Goal: Task Accomplishment & Management: Manage account settings

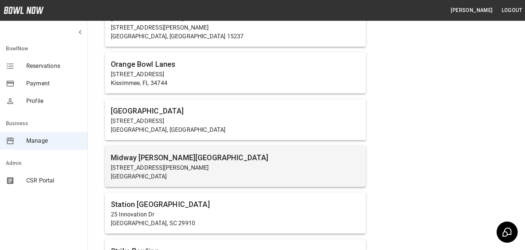
scroll to position [484, 0]
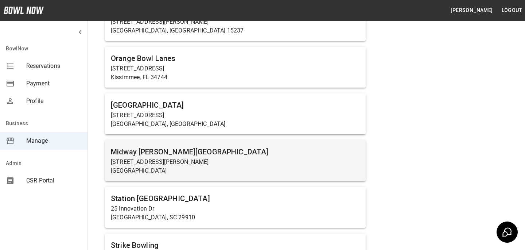
click at [172, 165] on p "[STREET_ADDRESS][PERSON_NAME]" at bounding box center [235, 162] width 249 height 9
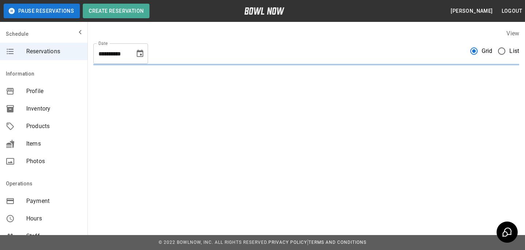
click at [39, 121] on div "Products" at bounding box center [44, 126] width 88 height 18
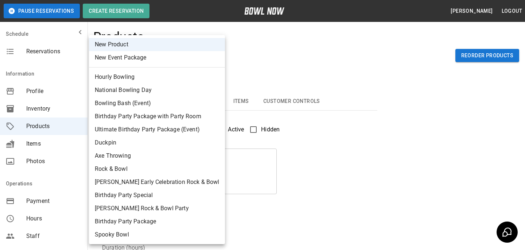
click at [132, 56] on body "Pause Reservations Create Reservation [PERSON_NAME] Logout Schedule Reservation…" at bounding box center [262, 235] width 525 height 470
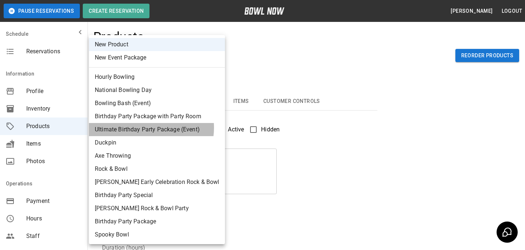
click at [151, 128] on li "Ultimate Birthday Party Package (Event)" at bounding box center [157, 129] width 136 height 13
type input "*"
type input "**********"
type textarea "**********"
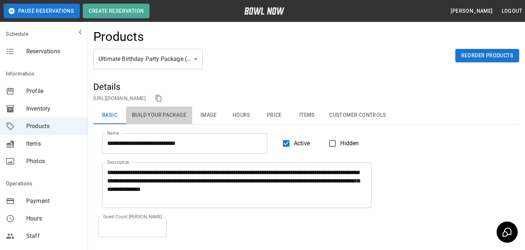
click at [157, 119] on button "Build Your Package" at bounding box center [159, 115] width 66 height 18
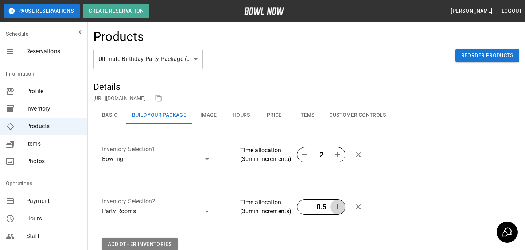
click at [331, 208] on button "button" at bounding box center [337, 206] width 15 height 15
click at [336, 175] on div "**********" at bounding box center [303, 151] width 414 height 49
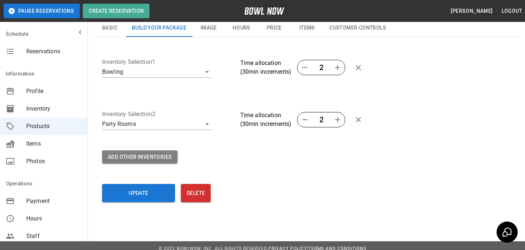
scroll to position [93, 0]
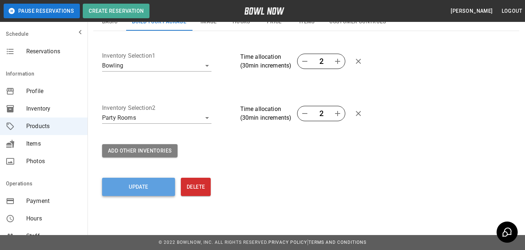
click at [126, 187] on button "Update" at bounding box center [138, 187] width 73 height 18
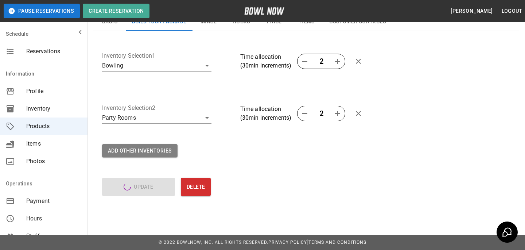
scroll to position [22, 0]
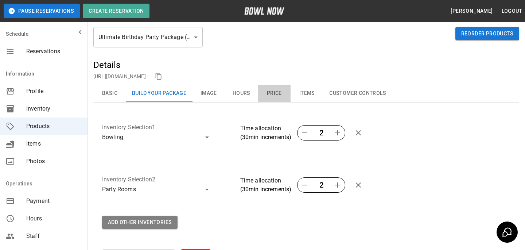
click at [273, 90] on button "Price" at bounding box center [274, 94] width 33 height 18
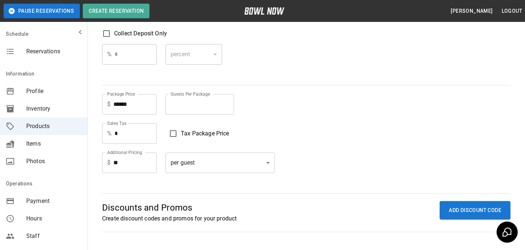
scroll to position [59, 0]
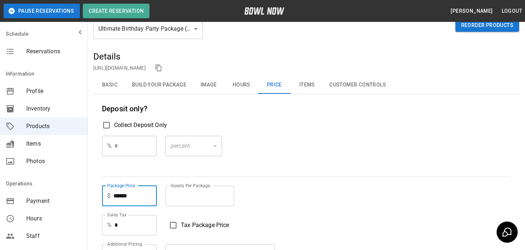
click at [119, 191] on input "******" at bounding box center [134, 196] width 43 height 20
type input "*"
click at [253, 159] on div "% * ​ percent ******* ​" at bounding box center [306, 152] width 408 height 32
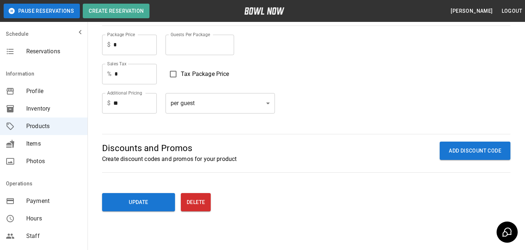
scroll to position [226, 0]
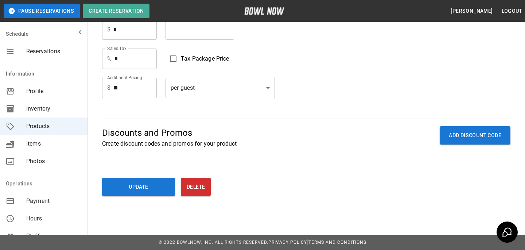
click at [135, 197] on div "**********" at bounding box center [306, 44] width 426 height 320
click at [135, 189] on button "Update" at bounding box center [138, 187] width 73 height 18
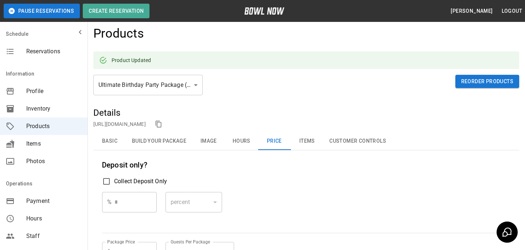
scroll to position [0, 0]
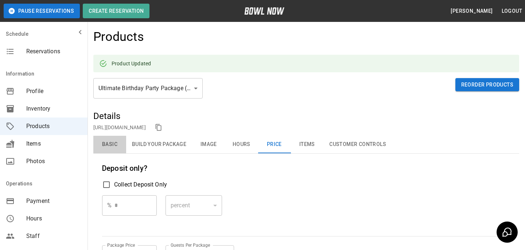
click at [112, 150] on button "Basic" at bounding box center [109, 145] width 33 height 18
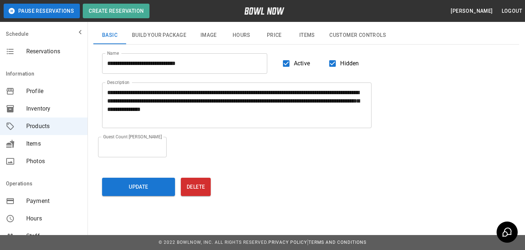
scroll to position [80, 0]
click at [144, 182] on button "Update" at bounding box center [138, 187] width 73 height 18
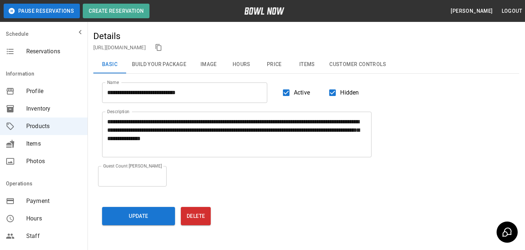
scroll to position [0, 0]
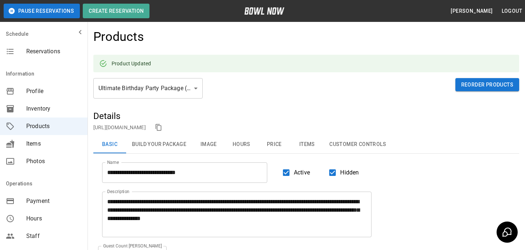
click at [146, 128] on link "https://bowlnow.com/places/786dY9abBeLeGwSSJhDg?pid=wsDxijySMv1cdT1xgmv4" at bounding box center [119, 127] width 53 height 6
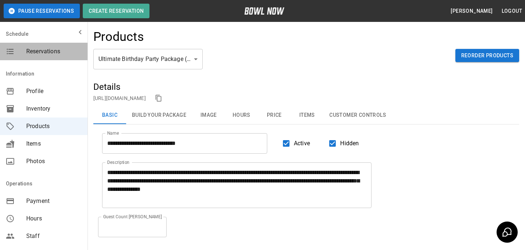
click at [49, 57] on div "Reservations" at bounding box center [44, 52] width 88 height 18
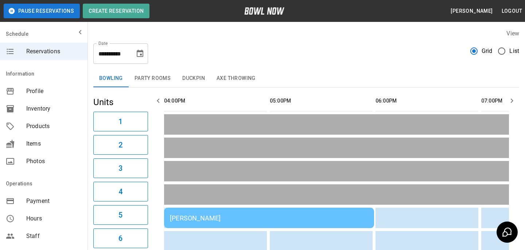
click at [153, 82] on button "Party Rooms" at bounding box center [153, 79] width 48 height 18
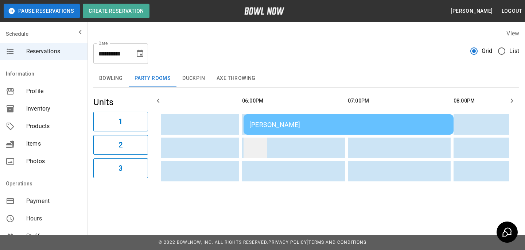
scroll to position [0, 121]
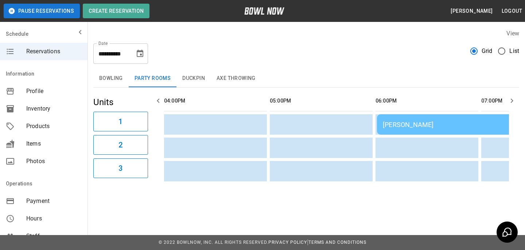
click at [411, 124] on div "[PERSON_NAME]" at bounding box center [482, 125] width 198 height 8
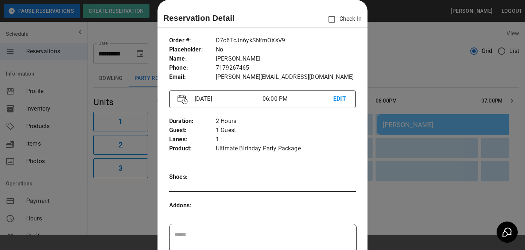
click at [411, 124] on div at bounding box center [262, 125] width 525 height 250
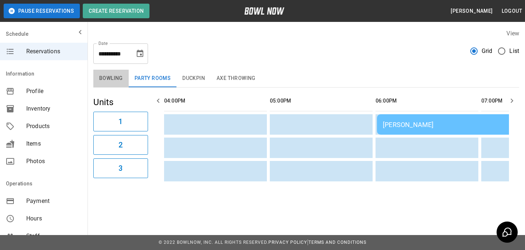
click at [116, 78] on button "Bowling" at bounding box center [110, 79] width 35 height 18
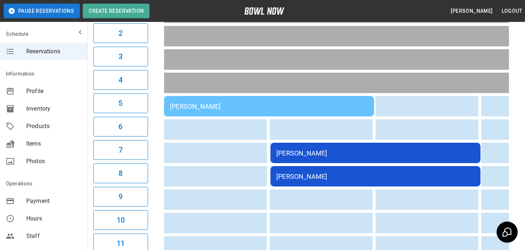
click at [290, 151] on div "[PERSON_NAME]" at bounding box center [375, 153] width 198 height 8
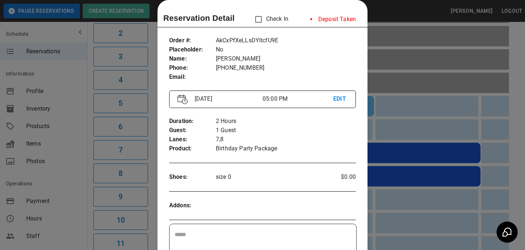
click at [393, 161] on div at bounding box center [262, 125] width 525 height 250
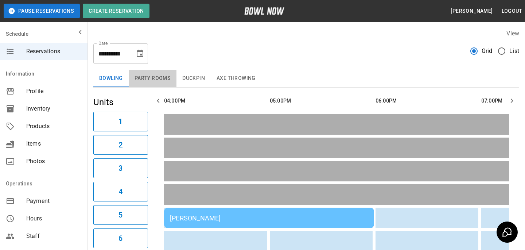
click at [153, 83] on button "Party Rooms" at bounding box center [153, 79] width 48 height 18
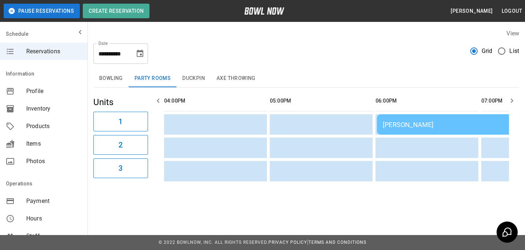
click at [119, 86] on button "Bowling" at bounding box center [110, 79] width 35 height 18
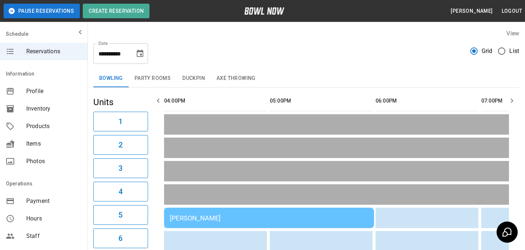
click at [210, 214] on div "[PERSON_NAME]" at bounding box center [269, 218] width 198 height 8
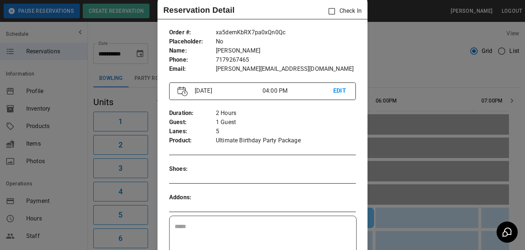
click at [373, 195] on div at bounding box center [262, 125] width 525 height 250
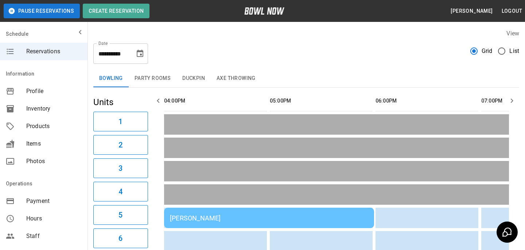
click at [156, 74] on button "Party Rooms" at bounding box center [153, 79] width 48 height 18
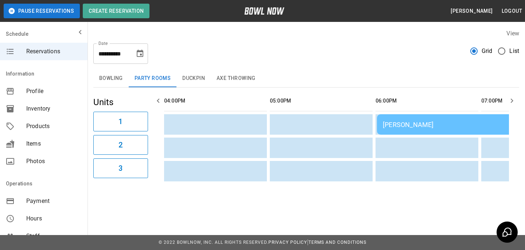
click at [390, 129] on td "Bradey Powell" at bounding box center [482, 124] width 210 height 20
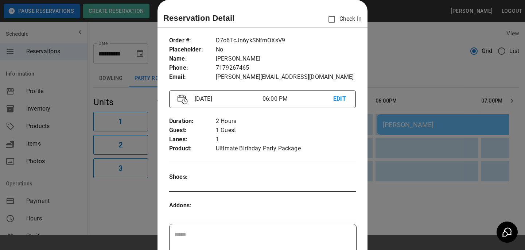
click at [390, 129] on div at bounding box center [262, 125] width 525 height 250
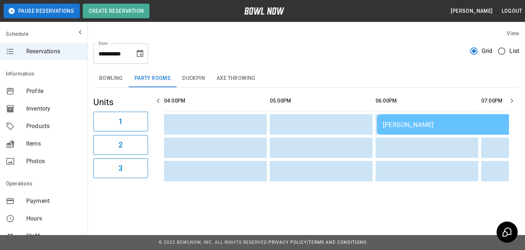
click at [100, 80] on button "Bowling" at bounding box center [110, 79] width 35 height 18
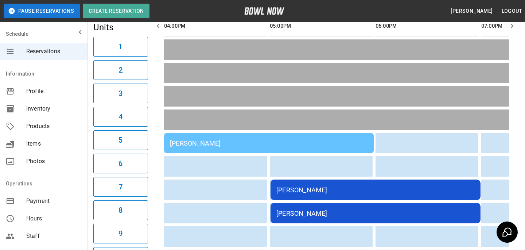
click at [291, 141] on div "Bradey Powell" at bounding box center [269, 143] width 198 height 8
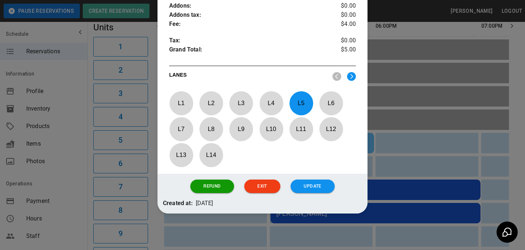
click at [190, 177] on div "Refund Exit Update" at bounding box center [263, 186] width 210 height 25
click at [198, 187] on button "Refund" at bounding box center [211, 185] width 43 height 13
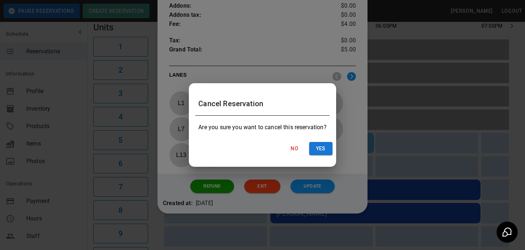
click at [316, 139] on div "No Yes" at bounding box center [263, 148] width 146 height 19
click at [316, 145] on button "Yes" at bounding box center [320, 148] width 23 height 13
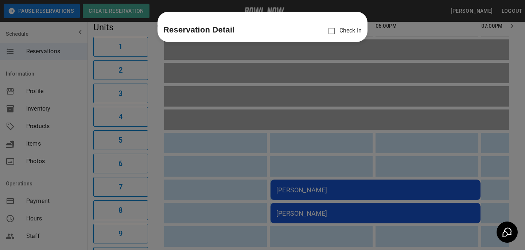
click at [406, 130] on div at bounding box center [262, 125] width 525 height 250
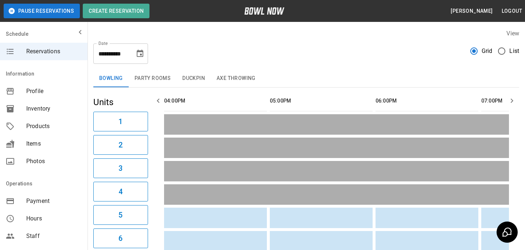
click at [205, 70] on button "Duckpin" at bounding box center [194, 79] width 34 height 18
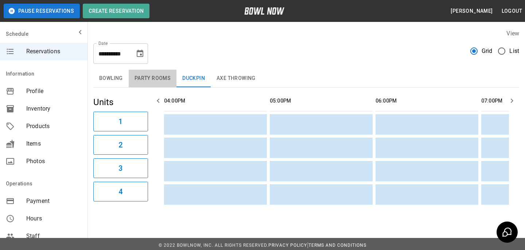
click at [161, 78] on button "Party Rooms" at bounding box center [153, 79] width 48 height 18
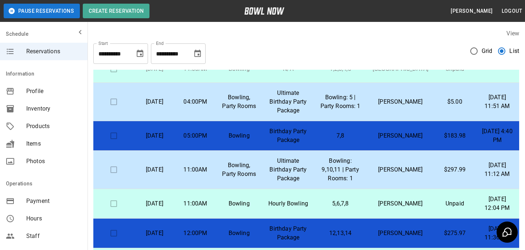
click at [360, 110] on p "Bowling: 5 | Party Rooms: 1" at bounding box center [340, 102] width 41 height 18
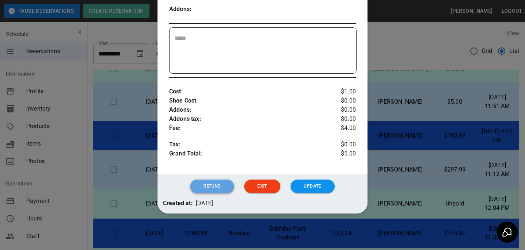
click at [222, 181] on button "Refund" at bounding box center [211, 185] width 43 height 13
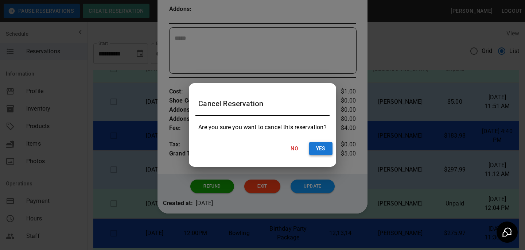
click at [319, 150] on button "Yes" at bounding box center [320, 148] width 23 height 13
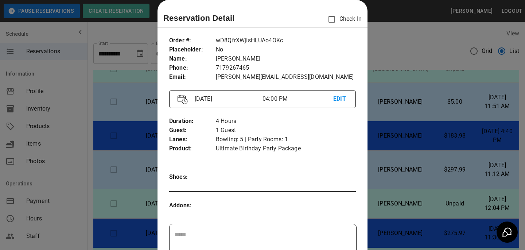
click at [414, 175] on div at bounding box center [262, 125] width 525 height 250
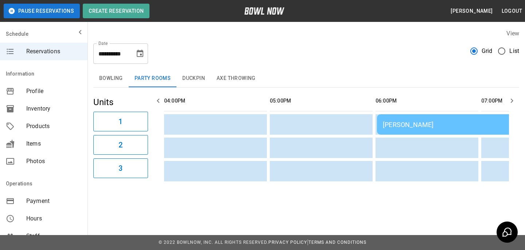
click at [422, 125] on div "Bradey Powell" at bounding box center [482, 125] width 198 height 8
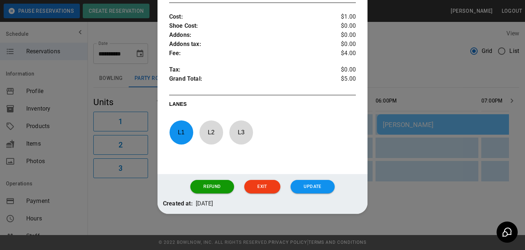
click at [399, 170] on div at bounding box center [262, 125] width 525 height 250
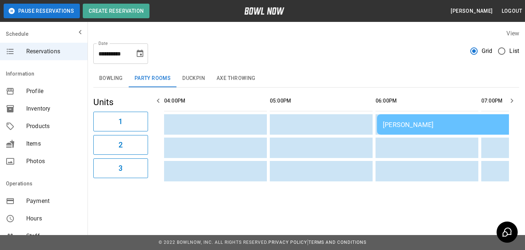
click at [115, 87] on button "Bowling" at bounding box center [110, 79] width 35 height 18
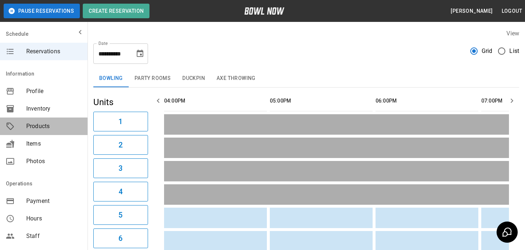
click at [48, 123] on span "Products" at bounding box center [53, 126] width 55 height 9
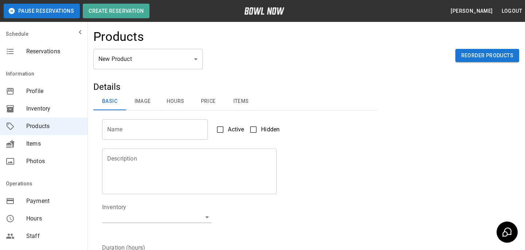
click at [124, 67] on body "Pause Reservations Create Reservation Bradey Powell Logout Schedule Reservation…" at bounding box center [262, 235] width 525 height 470
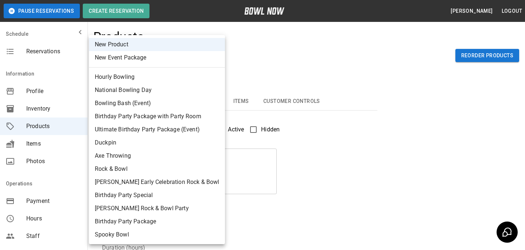
click at [265, 55] on div at bounding box center [262, 125] width 525 height 250
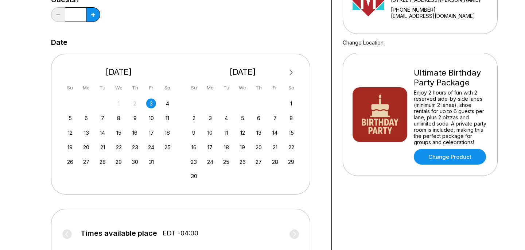
scroll to position [171, 0]
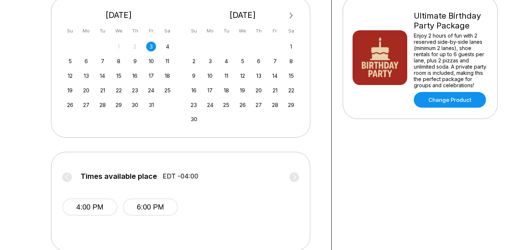
click at [82, 216] on span "4:00 PM" at bounding box center [89, 212] width 55 height 29
click at [82, 201] on button "4:00 PM" at bounding box center [89, 206] width 55 height 17
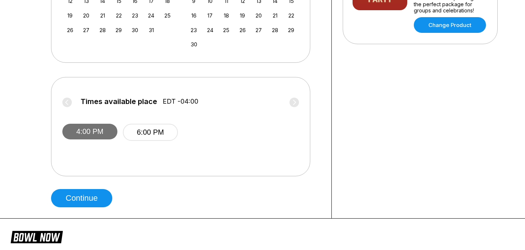
scroll to position [311, 0]
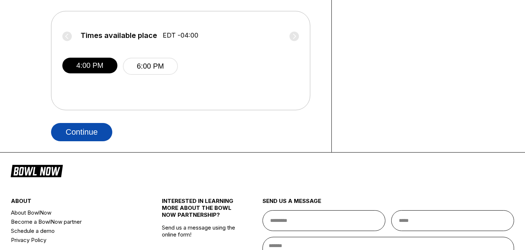
click at [100, 135] on button "Continue" at bounding box center [81, 132] width 61 height 18
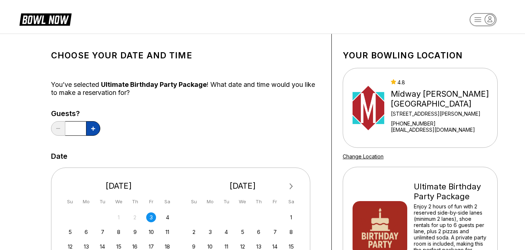
click at [93, 129] on icon at bounding box center [93, 129] width 4 height 4
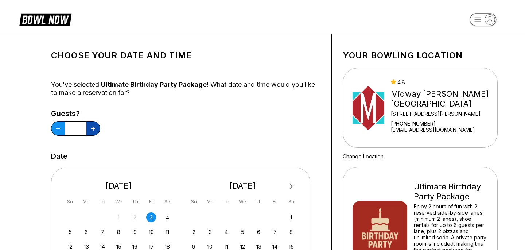
click at [93, 129] on icon at bounding box center [93, 129] width 4 height 4
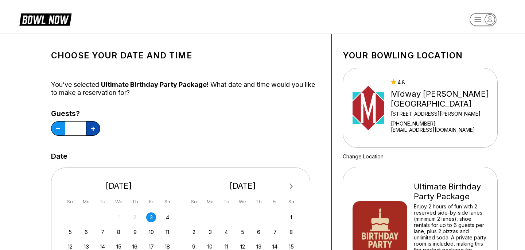
click at [93, 129] on icon at bounding box center [93, 129] width 4 height 4
click at [55, 126] on button at bounding box center [58, 128] width 14 height 15
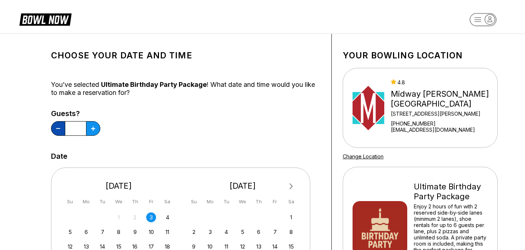
type input "**"
click at [122, 126] on div "Guests? **" at bounding box center [185, 124] width 269 height 30
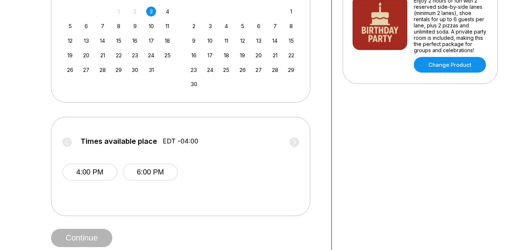
scroll to position [200, 0]
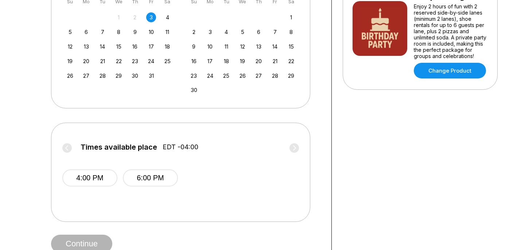
click at [88, 199] on div "Times available place EDT -04:00 4:00 PM 6:00 PM" at bounding box center [180, 172] width 237 height 77
click at [88, 179] on button "4:00 PM" at bounding box center [89, 177] width 55 height 17
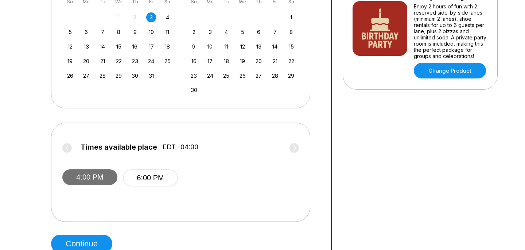
scroll to position [243, 0]
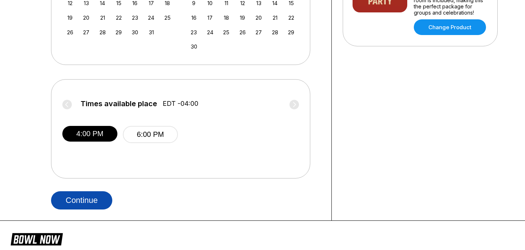
click at [89, 198] on button "Continue" at bounding box center [81, 200] width 61 height 18
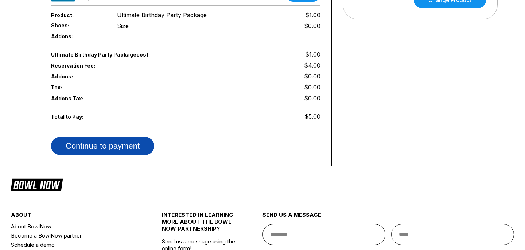
scroll to position [267, 0]
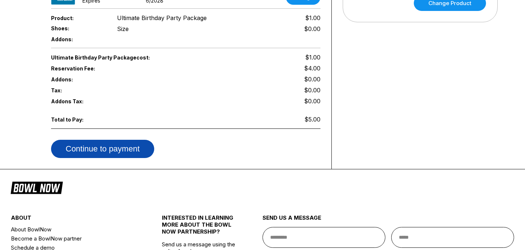
click at [133, 143] on button "Continue to payment" at bounding box center [102, 149] width 103 height 18
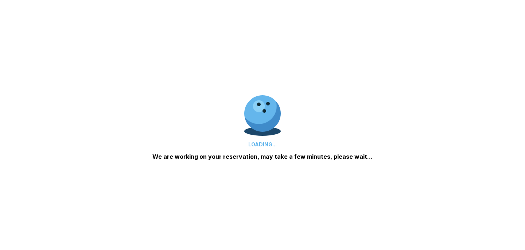
scroll to position [200, 0]
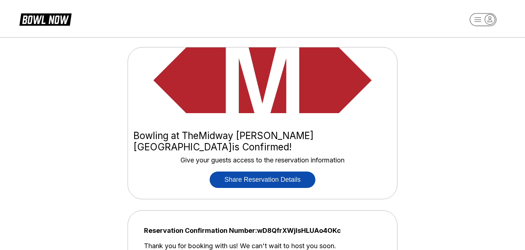
click at [263, 171] on button "Share Reservation Details" at bounding box center [262, 179] width 105 height 16
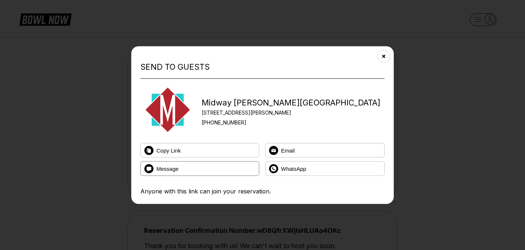
click at [218, 164] on button "Message" at bounding box center [199, 168] width 119 height 15
click at [218, 166] on button "Message" at bounding box center [199, 168] width 119 height 15
click at [278, 152] on button "Email" at bounding box center [325, 150] width 120 height 15
click at [214, 147] on button "Copy Link" at bounding box center [199, 150] width 119 height 15
click at [378, 46] on div "Send to Guests Midway Bowling - Carlisle 1561 Holly Pike +17172491222 Copy Link…" at bounding box center [262, 125] width 263 height 158
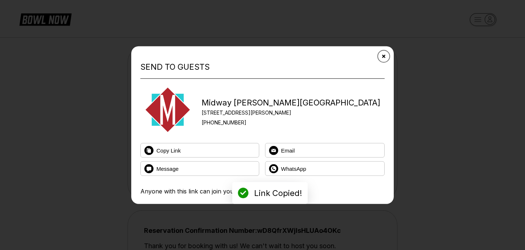
click at [379, 54] on button "Close" at bounding box center [384, 56] width 18 height 18
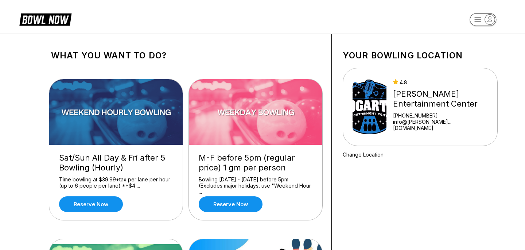
click at [235, 214] on div "M-F before 5pm (regular price) 1 gm per person Bowling Monday - Friday before 5…" at bounding box center [255, 182] width 133 height 75
click at [235, 199] on link "Reserve now" at bounding box center [231, 204] width 64 height 16
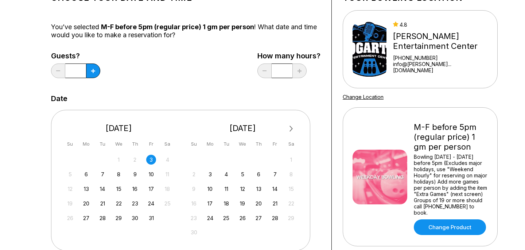
scroll to position [152, 0]
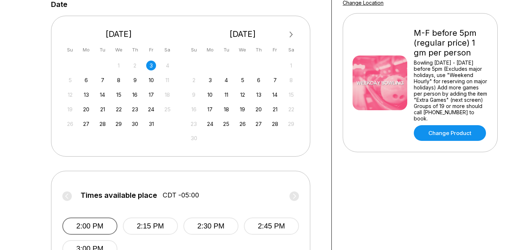
click at [79, 220] on button "2:00 PM" at bounding box center [89, 225] width 55 height 17
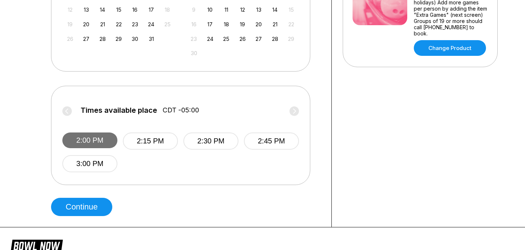
scroll to position [237, 0]
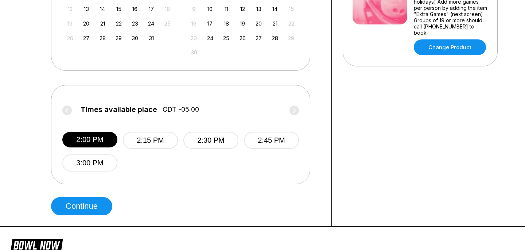
click at [79, 218] on div "Choose your Date and time You’ve selected M-F before 5pm (regular price) 1 gm p…" at bounding box center [186, 12] width 292 height 430
click at [79, 208] on button "Continue" at bounding box center [81, 206] width 61 height 18
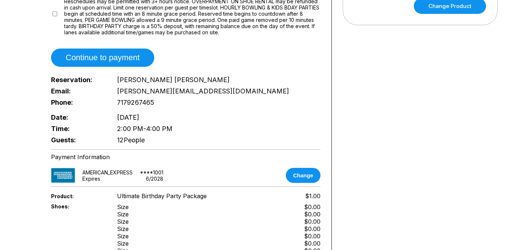
scroll to position [279, 0]
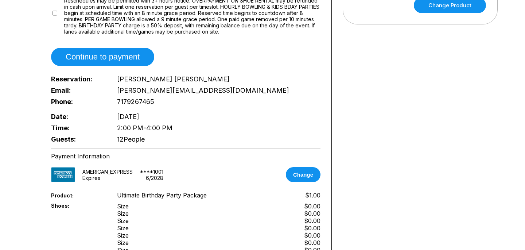
click at [309, 160] on div "Payment Information AMERICAN_EXPRESS **** 1001 Expires 6 / 2028 Change" at bounding box center [185, 167] width 269 height 30
click at [309, 167] on button "Change" at bounding box center [303, 174] width 35 height 15
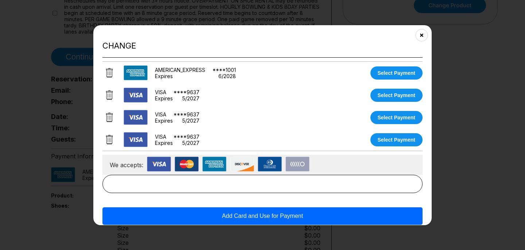
click at [106, 140] on icon at bounding box center [109, 140] width 7 height 10
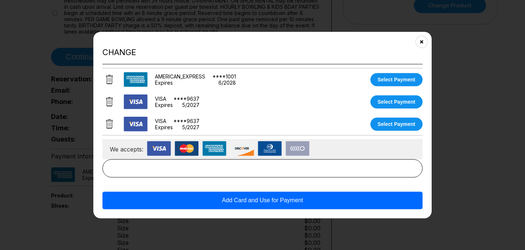
click at [109, 125] on icon at bounding box center [109, 124] width 3 height 4
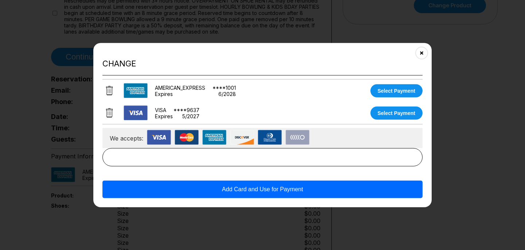
click at [112, 110] on icon at bounding box center [109, 112] width 7 height 9
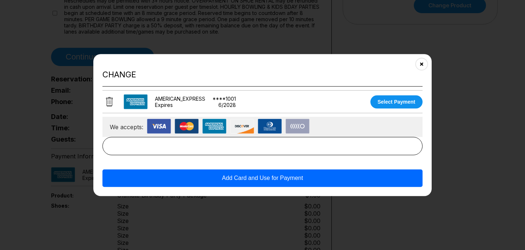
click at [187, 181] on button "Add Card and Use for Payment" at bounding box center [262, 178] width 320 height 18
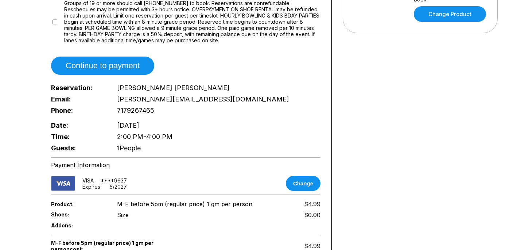
scroll to position [26, 0]
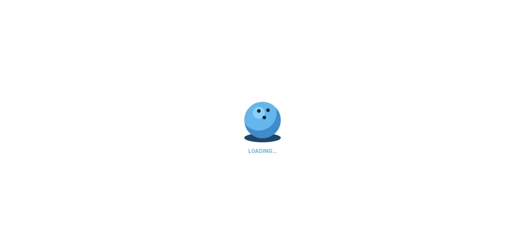
select select "**"
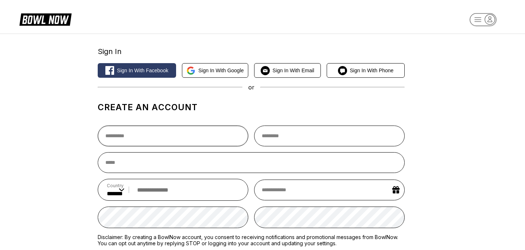
click at [159, 144] on input "text" at bounding box center [173, 135] width 151 height 21
click at [259, 106] on h1 "Create an account" at bounding box center [251, 107] width 307 height 10
click at [298, 75] on button "Sign in with Email" at bounding box center [287, 70] width 66 height 15
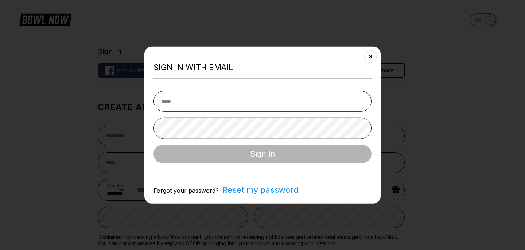
click at [249, 104] on input "email" at bounding box center [263, 101] width 218 height 21
type input "**********"
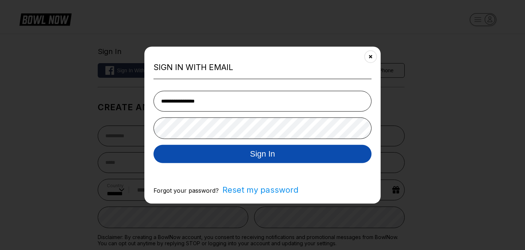
click at [247, 150] on button "Sign In" at bounding box center [263, 154] width 218 height 18
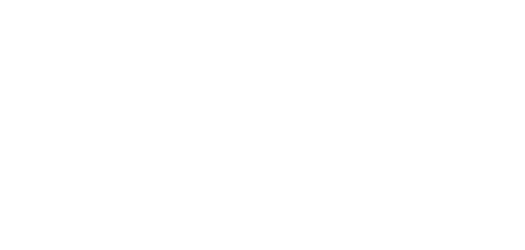
select select "**"
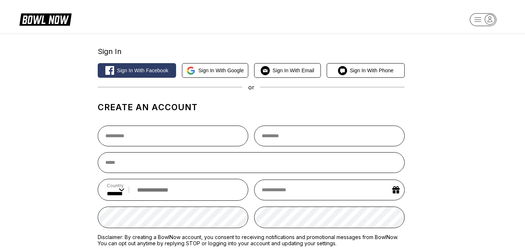
click at [292, 81] on div "Sign In Sign in with Facebook Sign in with Google Sign in with Email Sign in wi…" at bounding box center [251, 181] width 307 height 282
click at [292, 74] on button "Sign in with Email" at bounding box center [287, 70] width 66 height 15
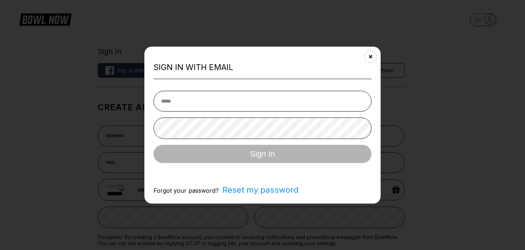
type input "**********"
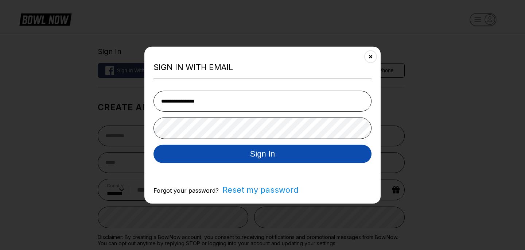
click at [242, 154] on button "Sign In" at bounding box center [263, 154] width 218 height 18
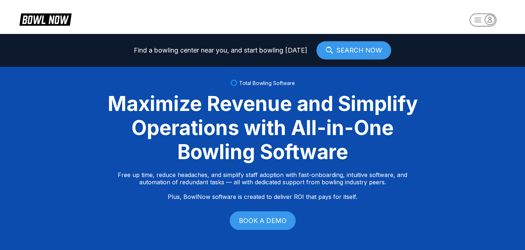
click at [490, 15] on icon "button" at bounding box center [490, 20] width 10 height 10
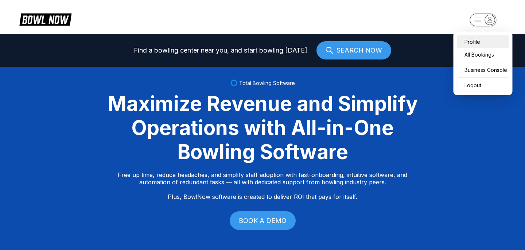
click at [474, 44] on div "Profile" at bounding box center [483, 41] width 52 height 13
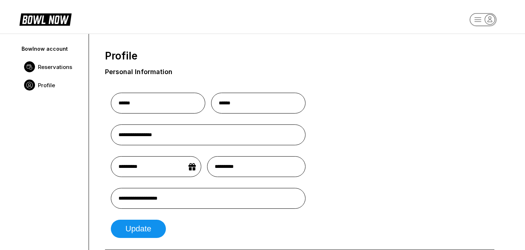
click at [53, 61] on link "Reservations" at bounding box center [51, 67] width 62 height 18
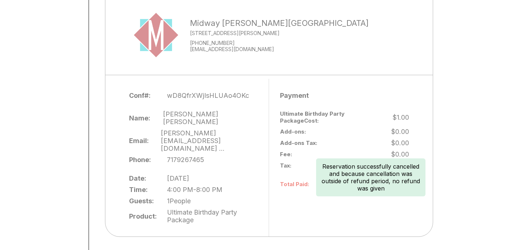
scroll to position [441, 0]
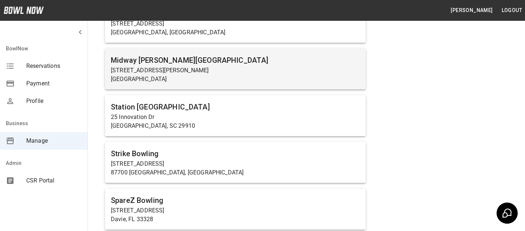
scroll to position [564, 0]
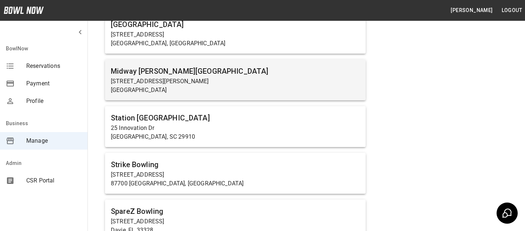
click at [198, 73] on h6 "Midway [PERSON_NAME][GEOGRAPHIC_DATA]" at bounding box center [235, 71] width 249 height 12
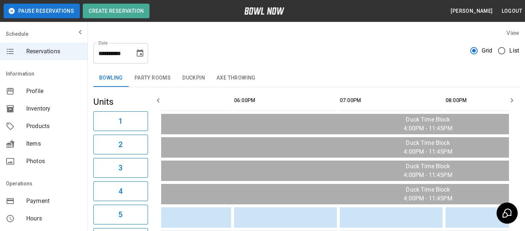
drag, startPoint x: 372, startPoint y: 97, endPoint x: 331, endPoint y: 104, distance: 41.8
click at [331, 104] on tr "sticky table" at bounding box center [447, 100] width 849 height 21
click at [78, 33] on icon "mailbox folders" at bounding box center [80, 32] width 9 height 9
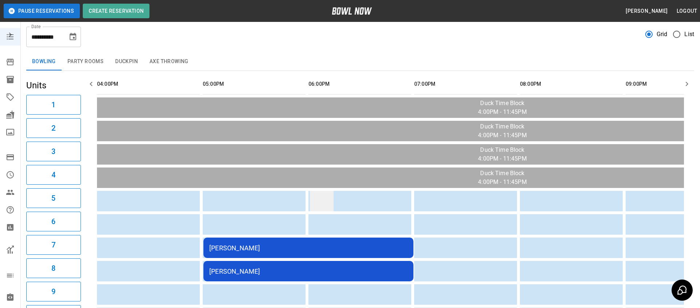
scroll to position [2, 0]
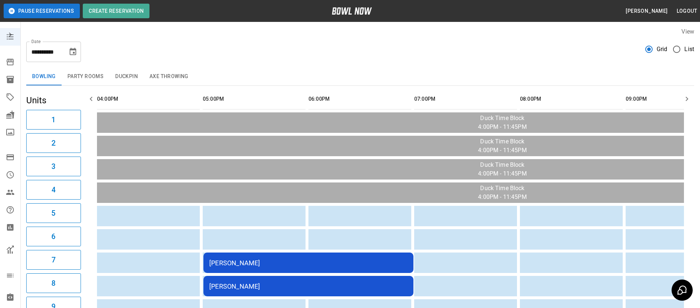
click at [525, 53] on span "Grid" at bounding box center [662, 49] width 11 height 9
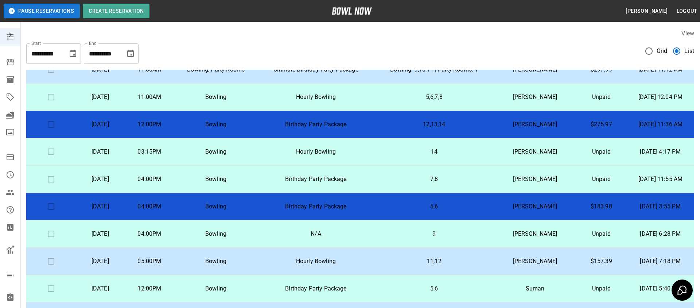
scroll to position [421, 0]
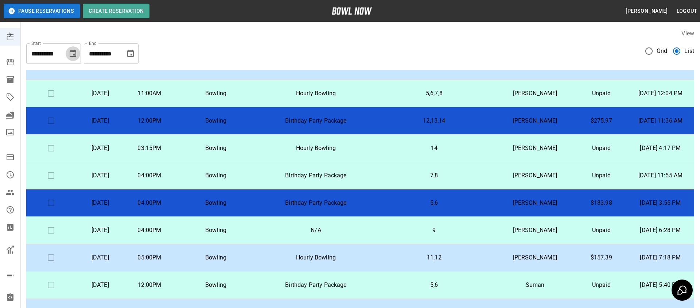
click at [75, 52] on icon "Choose date, selected date is Oct 3, 2025" at bounding box center [73, 53] width 9 height 9
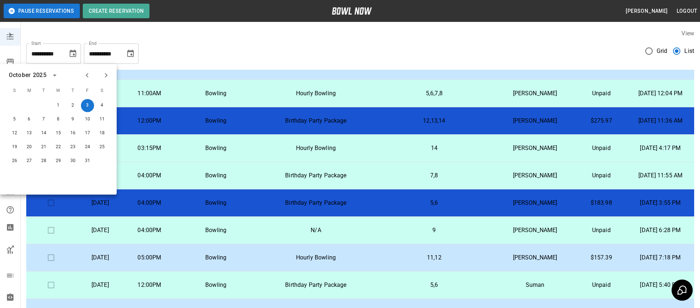
click at [134, 45] on div "**********" at bounding box center [111, 53] width 55 height 20
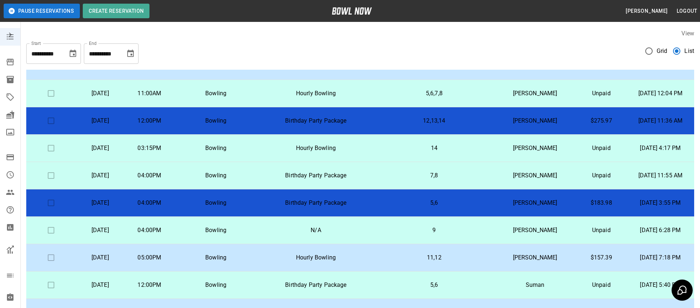
click at [134, 47] on button "Choose date, selected date is Nov 3, 2025" at bounding box center [130, 53] width 15 height 15
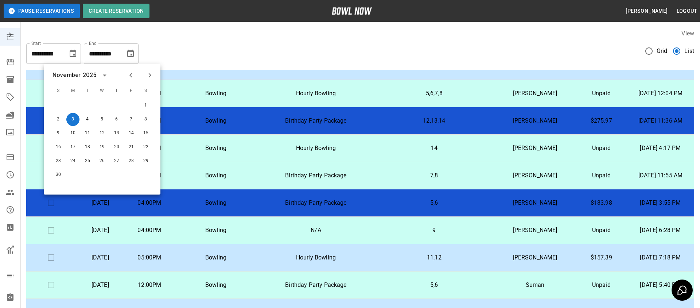
click at [130, 70] on button "Previous month" at bounding box center [131, 75] width 12 height 12
click at [55, 117] on button "5" at bounding box center [58, 119] width 13 height 13
type input "**********"
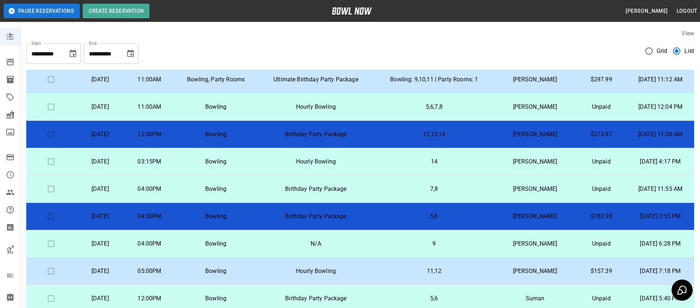
scroll to position [0, 0]
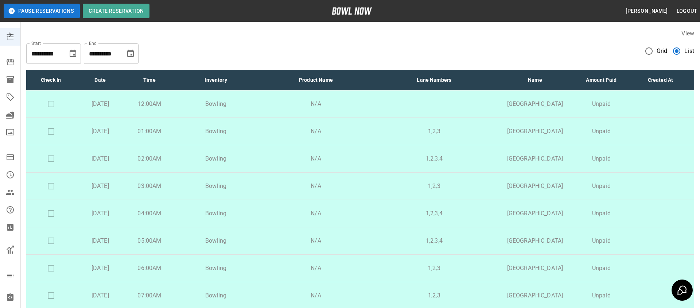
click at [525, 48] on span "Grid" at bounding box center [662, 51] width 11 height 9
click at [525, 51] on div "**********" at bounding box center [360, 51] width 668 height 26
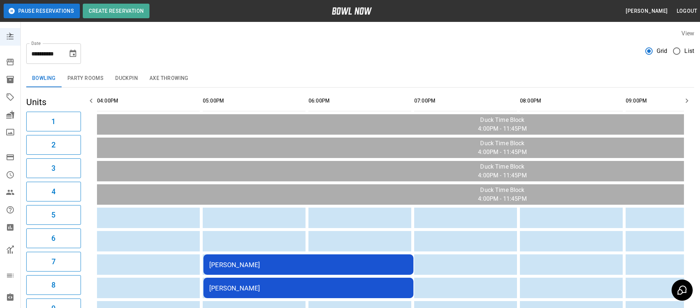
click at [68, 49] on button "Choose date, selected date is Oct 3, 2025" at bounding box center [73, 53] width 15 height 15
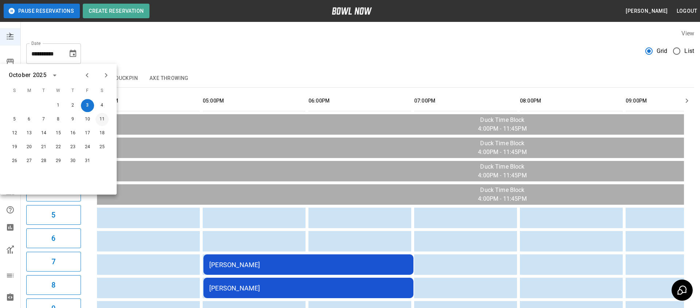
click at [101, 119] on button "11" at bounding box center [102, 119] width 13 height 13
type input "**********"
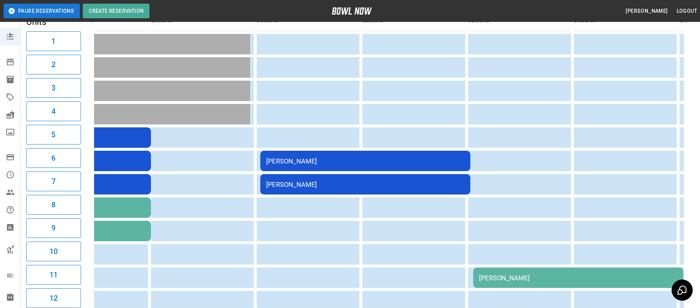
scroll to position [0, 113]
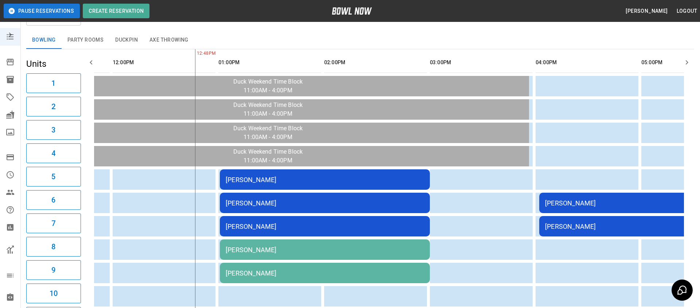
click at [275, 182] on div "Kyle Peck" at bounding box center [325, 180] width 198 height 8
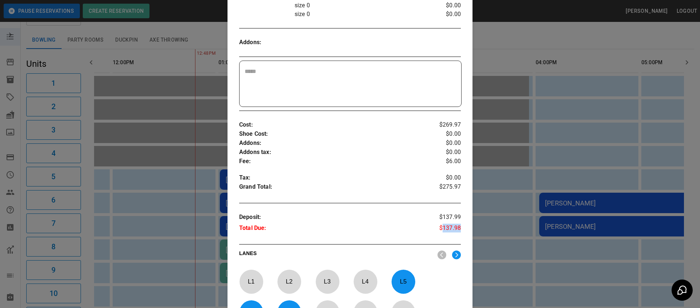
drag, startPoint x: 462, startPoint y: 221, endPoint x: 442, endPoint y: 218, distance: 20.3
click at [442, 218] on div "Order # : Placeholder : Name : Phone : Email : TPayUYHks97AZh1jBYMf No Kyle Pec…" at bounding box center [350, 38] width 245 height 656
click at [440, 224] on p "$137.98" at bounding box center [442, 229] width 37 height 11
click at [525, 195] on div at bounding box center [350, 154] width 700 height 308
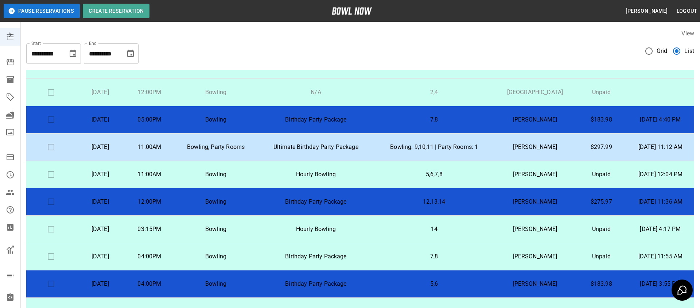
click at [391, 144] on p "Bowling: 9,10,11 | Party Rooms: 1" at bounding box center [434, 147] width 108 height 9
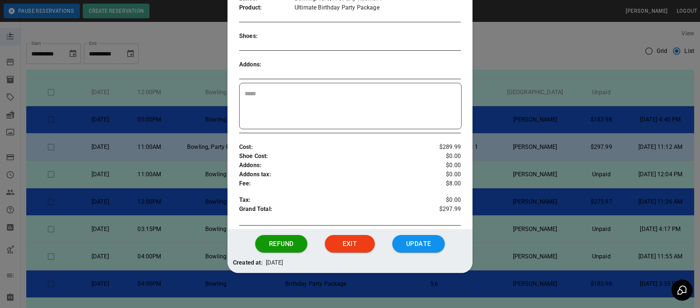
click at [458, 209] on p "$297.99" at bounding box center [442, 210] width 37 height 11
drag, startPoint x: 461, startPoint y: 208, endPoint x: 439, endPoint y: 149, distance: 62.3
click at [439, 149] on div "Order # : Placeholder : Name : Phone : Email : 29MyGlX6p1MEsHJHwkpy No Laura Mo…" at bounding box center [350, 58] width 245 height 336
click at [431, 161] on p "$0.00" at bounding box center [442, 165] width 37 height 9
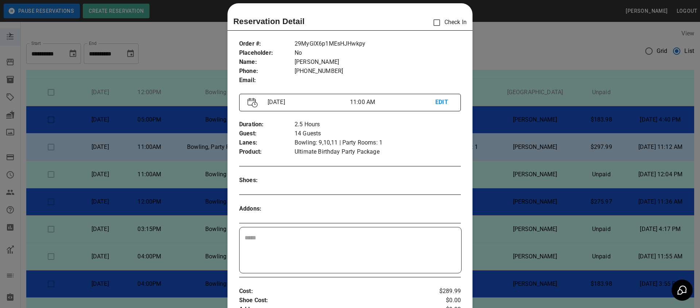
scroll to position [7, 0]
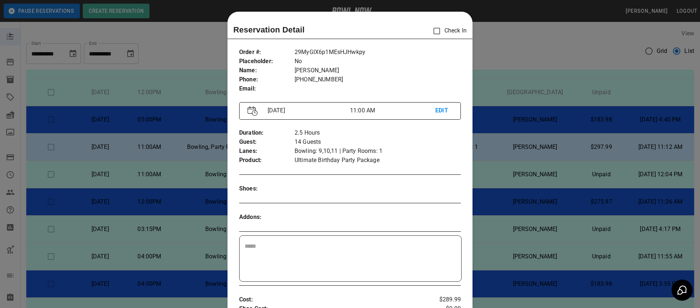
click at [525, 177] on div at bounding box center [350, 154] width 700 height 308
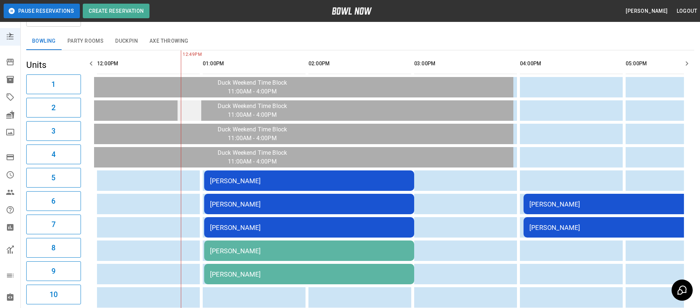
scroll to position [0, 0]
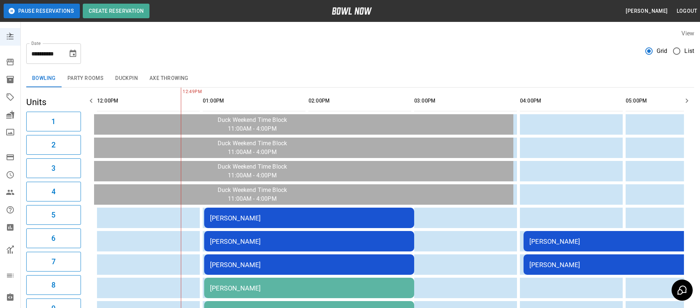
click at [78, 57] on button "Choose date, selected date is Oct 11, 2025" at bounding box center [73, 53] width 15 height 15
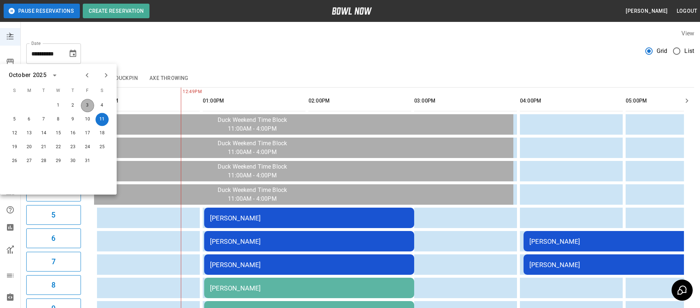
click at [90, 102] on button "3" at bounding box center [87, 105] width 13 height 13
type input "**********"
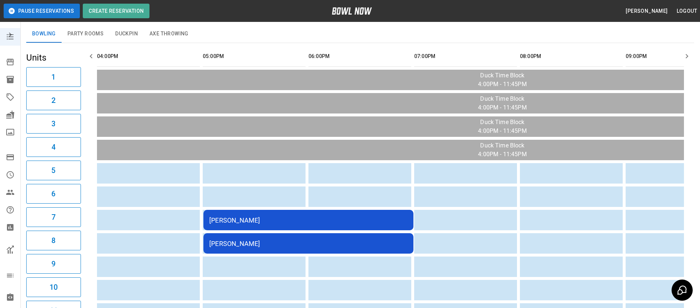
scroll to position [24, 0]
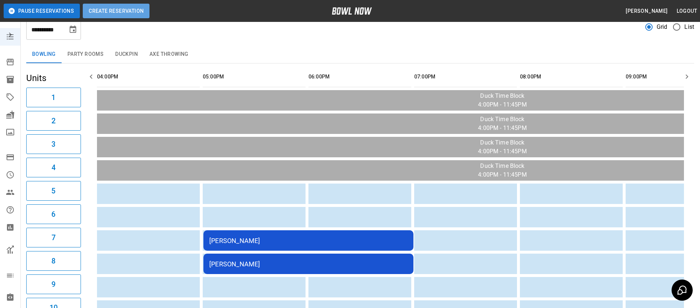
click at [143, 18] on button "Create Reservation" at bounding box center [116, 11] width 67 height 15
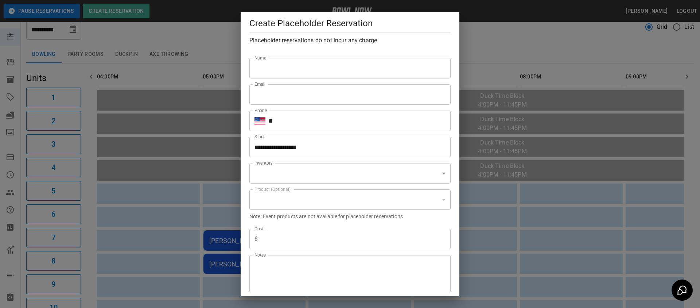
type input "**********"
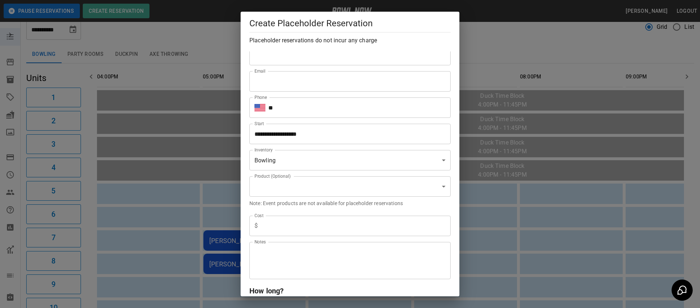
scroll to position [0, 0]
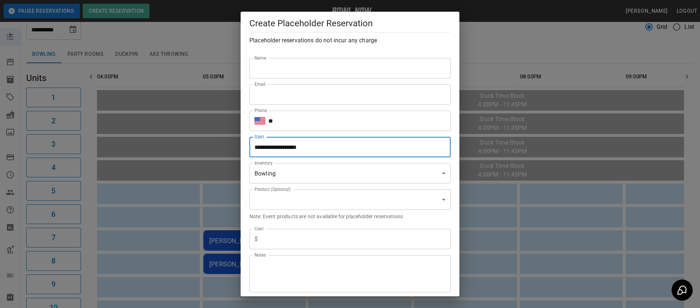
click at [336, 152] on input "**********" at bounding box center [347, 147] width 196 height 20
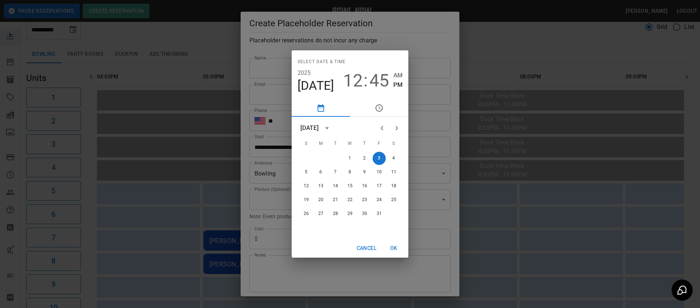
click at [424, 111] on div "Select date & time 2025 Oct 3 12 : 45 AM PM October 2025 S M T W T F S 1 2 3 4 …" at bounding box center [350, 154] width 700 height 308
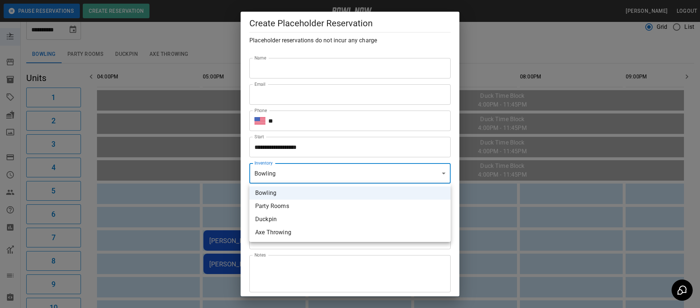
click at [346, 171] on div at bounding box center [350, 154] width 700 height 308
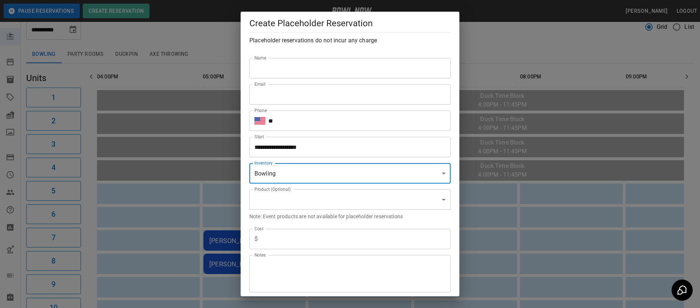
scroll to position [43, 0]
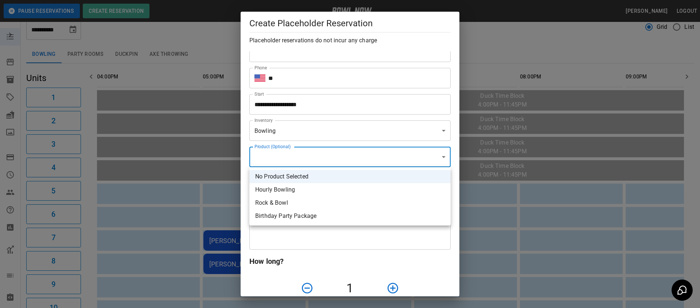
click at [353, 115] on div at bounding box center [350, 154] width 700 height 308
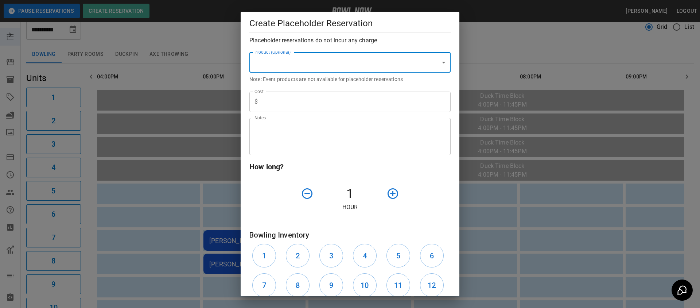
scroll to position [155, 0]
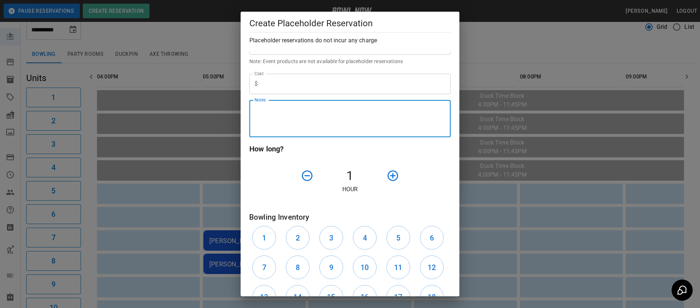
click at [350, 130] on textarea "Notes" at bounding box center [350, 118] width 191 height 25
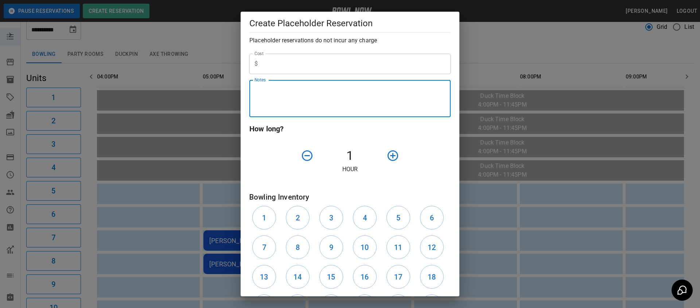
scroll to position [249, 0]
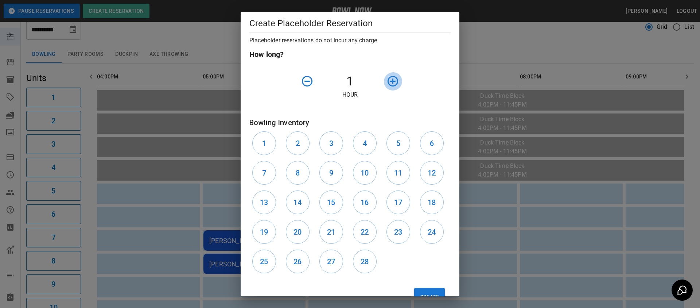
click at [394, 83] on icon "button" at bounding box center [393, 81] width 13 height 13
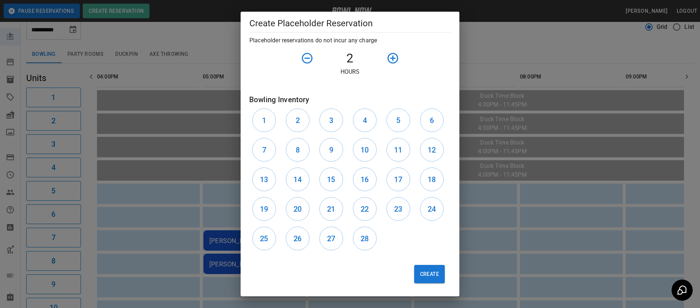
click at [506, 207] on div "**********" at bounding box center [350, 154] width 700 height 308
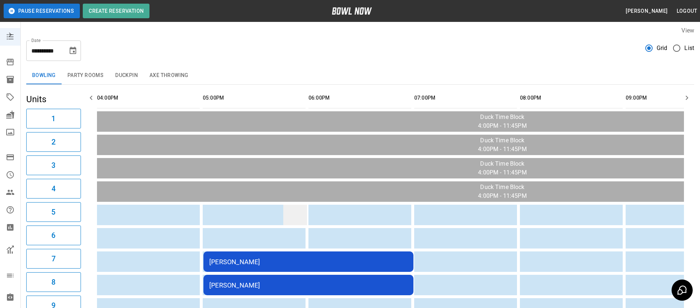
scroll to position [0, 0]
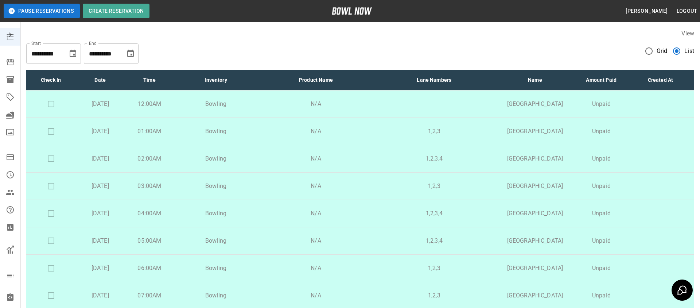
click at [525, 48] on span "Grid" at bounding box center [662, 51] width 11 height 9
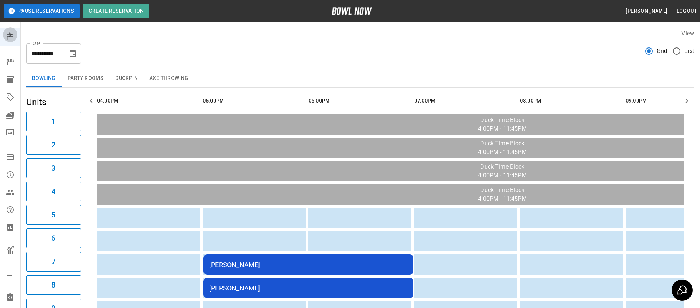
click at [12, 37] on icon "mailbox folders" at bounding box center [10, 34] width 9 height 9
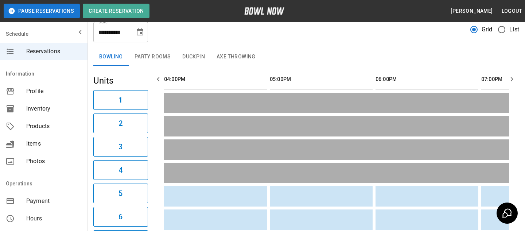
scroll to position [7, 0]
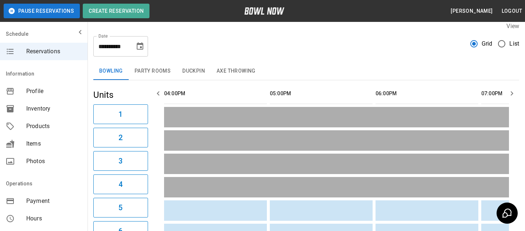
click at [68, 111] on span "Inventory" at bounding box center [53, 108] width 55 height 9
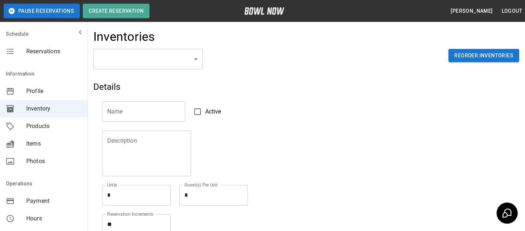
click at [132, 67] on body "Pause Reservations Create Reservation Bradey Powell Logout Schedule Reservation…" at bounding box center [262, 160] width 525 height 321
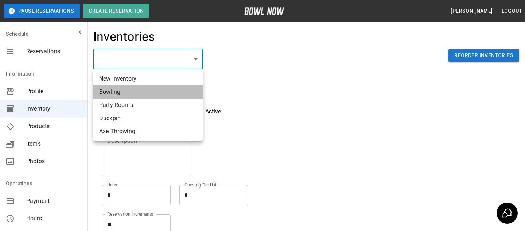
click at [183, 93] on li "Bowling" at bounding box center [147, 91] width 109 height 13
type input "**********"
type input "*******"
type textarea "**"
type textarea "*"
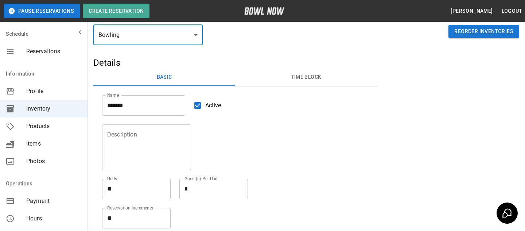
scroll to position [12, 0]
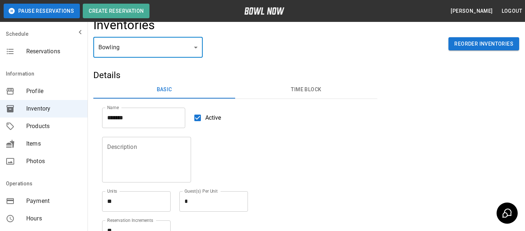
click at [303, 95] on button "Time Block" at bounding box center [306, 90] width 142 height 18
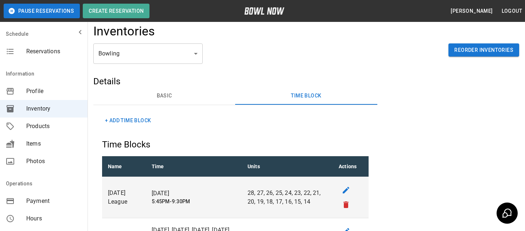
scroll to position [0, 0]
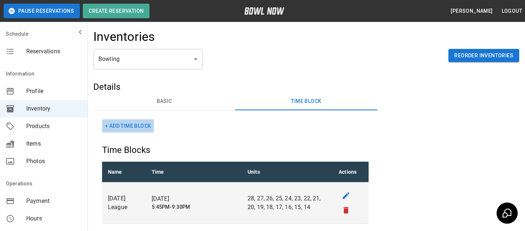
click at [139, 123] on button "+ Add Time Block" at bounding box center [128, 125] width 52 height 13
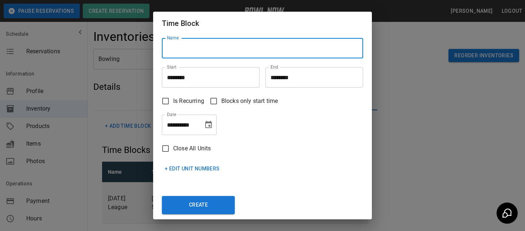
click at [184, 55] on input "Name" at bounding box center [262, 48] width 201 height 20
click at [231, 46] on input "Name" at bounding box center [262, 48] width 201 height 20
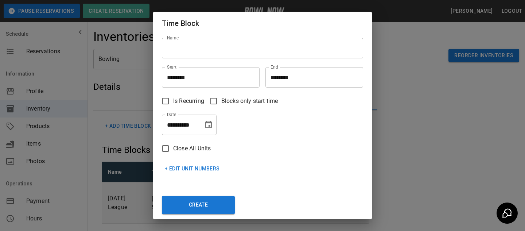
click at [294, 26] on h2 "Time Block" at bounding box center [262, 23] width 219 height 23
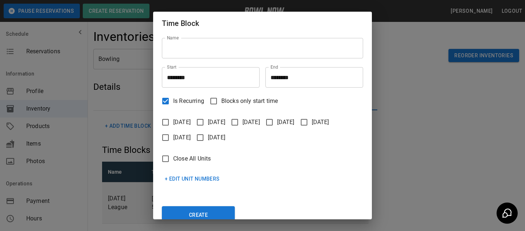
click at [260, 115] on label "[DATE]" at bounding box center [243, 122] width 33 height 15
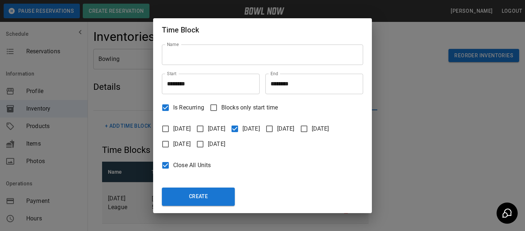
click at [190, 166] on span "Close All Units" at bounding box center [192, 165] width 38 height 9
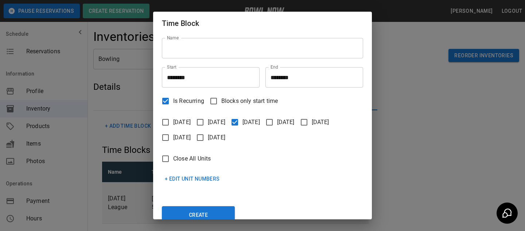
click at [194, 183] on button "+ Edit Unit Numbers" at bounding box center [192, 178] width 61 height 13
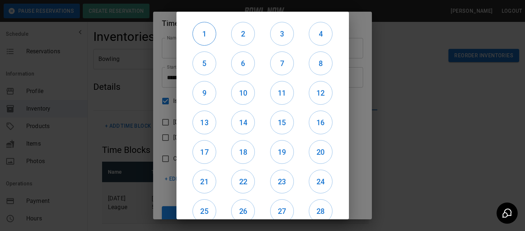
click at [209, 39] on h6 "1" at bounding box center [204, 34] width 23 height 12
click at [242, 39] on h6 "2" at bounding box center [243, 34] width 23 height 12
click at [283, 38] on h6 "3" at bounding box center [282, 34] width 23 height 12
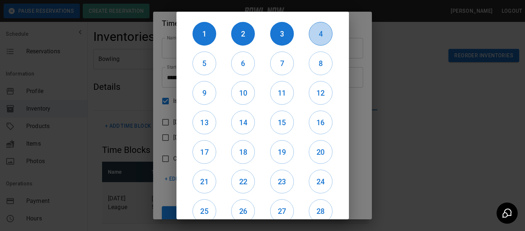
click at [317, 38] on h6 "4" at bounding box center [320, 34] width 23 height 12
click at [194, 66] on h6 "5" at bounding box center [204, 64] width 23 height 12
click at [236, 64] on h6 "6" at bounding box center [243, 64] width 23 height 12
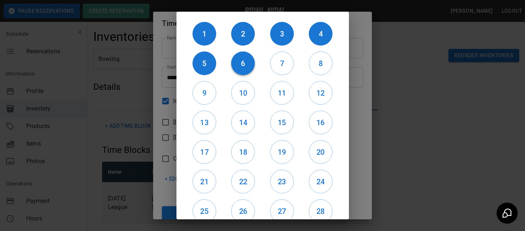
scroll to position [34, 0]
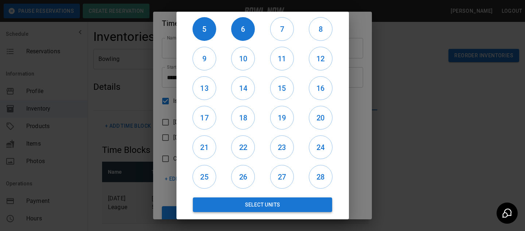
click at [232, 208] on button "Select Units" at bounding box center [263, 204] width 140 height 15
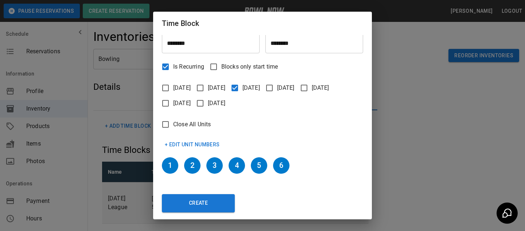
scroll to position [10, 0]
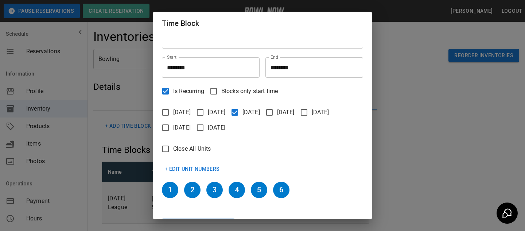
click at [409, 89] on div "Time Block Name Name Start ******** Start End ******** End Is Recurring Blocks …" at bounding box center [262, 115] width 525 height 231
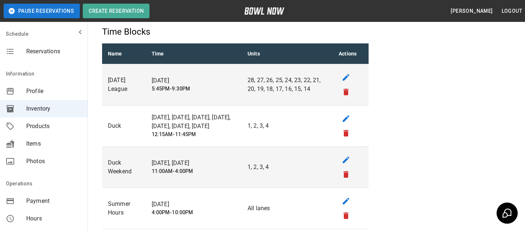
scroll to position [134, 0]
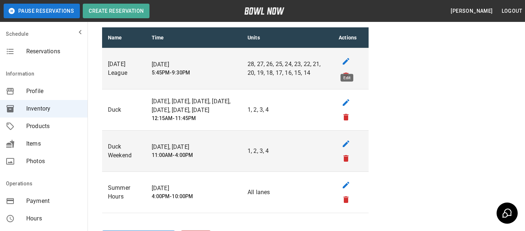
click at [349, 61] on icon "edit" at bounding box center [346, 61] width 9 height 9
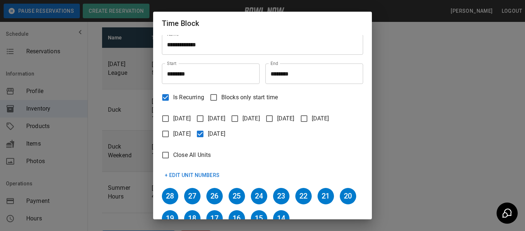
scroll to position [0, 0]
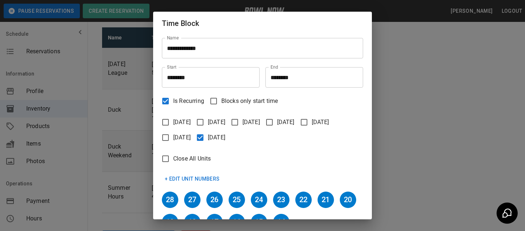
click at [410, 80] on div "**********" at bounding box center [262, 115] width 525 height 231
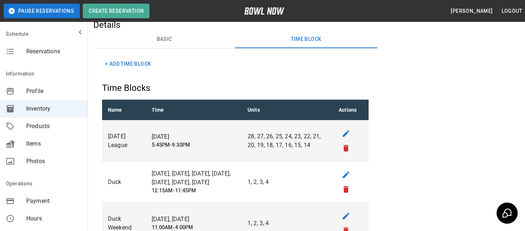
scroll to position [51, 0]
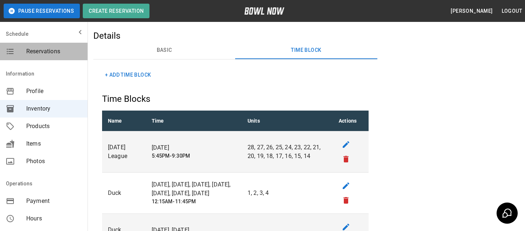
click at [58, 57] on div "Reservations" at bounding box center [44, 52] width 88 height 18
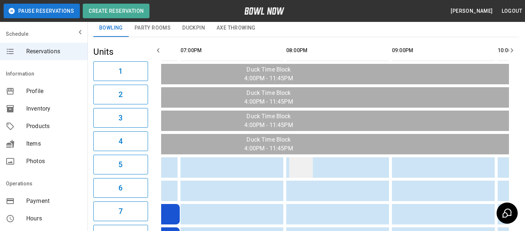
scroll to position [0, 344]
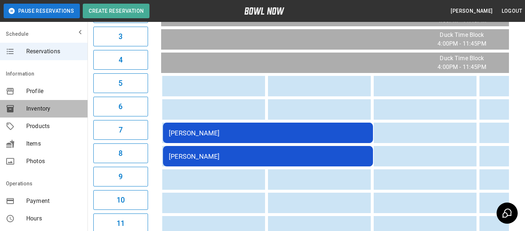
click at [51, 116] on div "Inventory" at bounding box center [44, 109] width 88 height 18
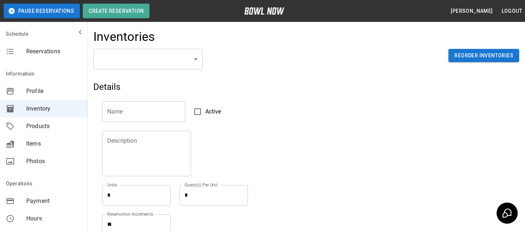
click at [159, 49] on div "Inventories" at bounding box center [306, 39] width 426 height 20
click at [160, 57] on body "Pause Reservations Create Reservation Bradey Powell Logout Schedule Reservation…" at bounding box center [262, 160] width 525 height 321
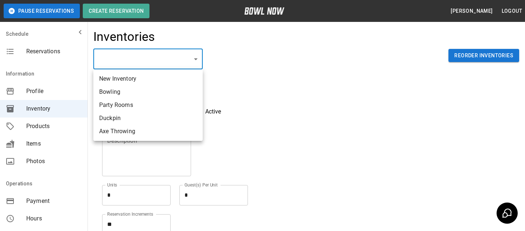
click at [224, 65] on div at bounding box center [262, 115] width 525 height 231
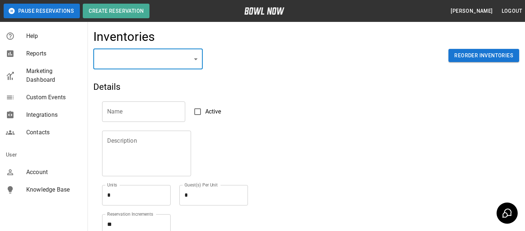
scroll to position [224, 0]
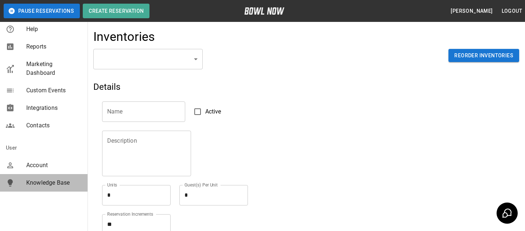
click at [59, 177] on div "Knowledge Base" at bounding box center [44, 183] width 88 height 18
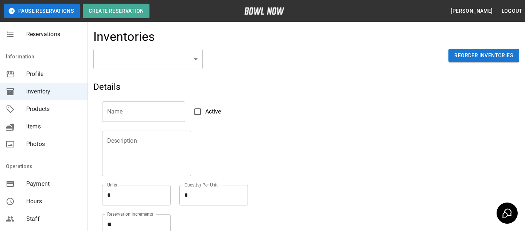
scroll to position [7, 0]
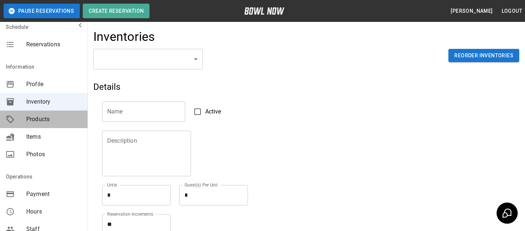
click at [69, 121] on span "Products" at bounding box center [53, 119] width 55 height 9
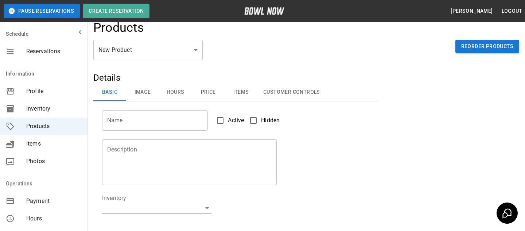
scroll to position [13, 0]
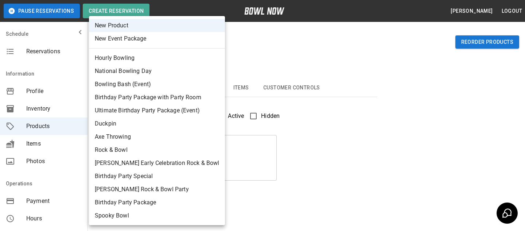
click at [170, 43] on body "Pause Reservations Create Reservation Bradey Powell Logout Schedule Reservation…" at bounding box center [262, 222] width 525 height 470
click at [238, 55] on div at bounding box center [262, 115] width 525 height 231
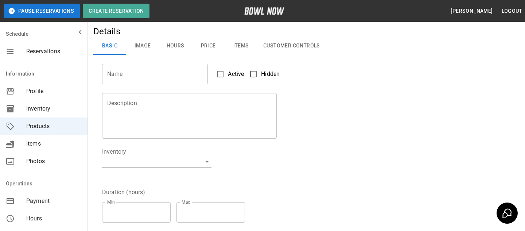
scroll to position [50, 0]
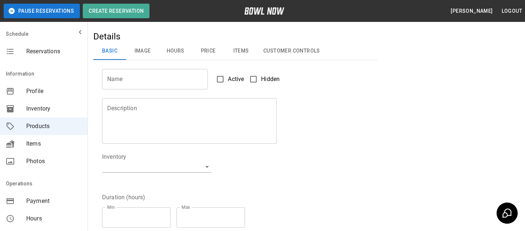
click at [170, 83] on input "Name" at bounding box center [155, 79] width 106 height 20
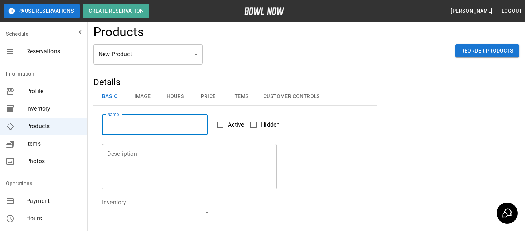
scroll to position [0, 0]
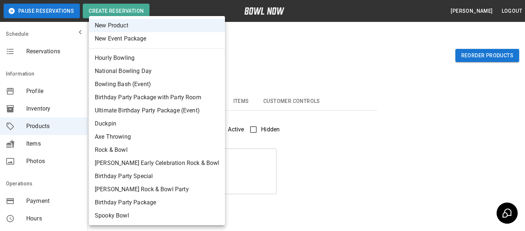
click at [165, 54] on body "Pause Reservations Create Reservation Bradey Powell Logout Schedule Reservation…" at bounding box center [262, 235] width 525 height 470
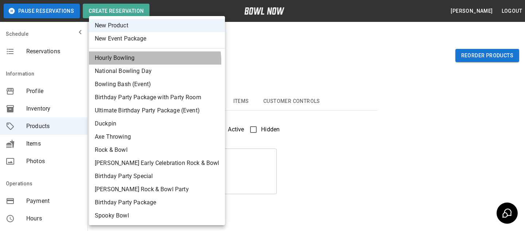
click at [155, 61] on li "Hourly Bowling" at bounding box center [157, 57] width 136 height 13
type input "*"
type input "**********"
type textarea "**********"
type input "**********"
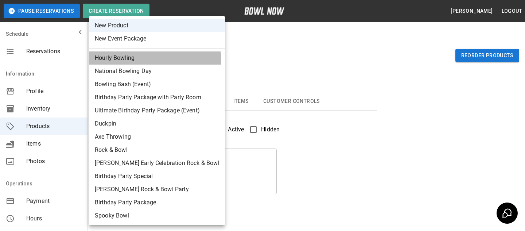
type input "*"
type input "**"
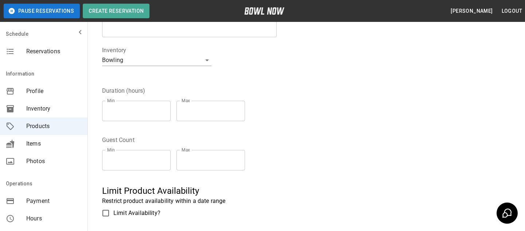
scroll to position [180, 0]
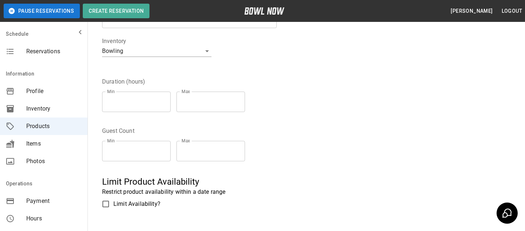
click at [164, 98] on input "*" at bounding box center [136, 102] width 69 height 20
click at [186, 117] on div "Min * Min Max * Max" at bounding box center [176, 102] width 149 height 32
click at [164, 104] on input "*" at bounding box center [136, 102] width 69 height 20
click at [240, 81] on fieldset "Duration (hours) Min * Min Max * Max" at bounding box center [176, 97] width 149 height 40
type input "*"
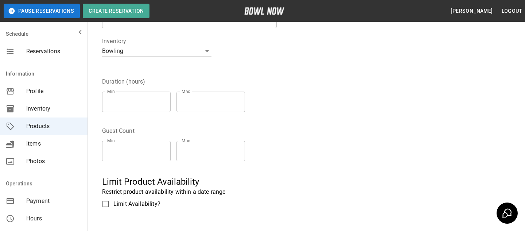
click at [163, 98] on input "*" at bounding box center [136, 102] width 69 height 20
click at [191, 75] on div "Duration (hours) Min * Min Max * Max" at bounding box center [230, 93] width 275 height 49
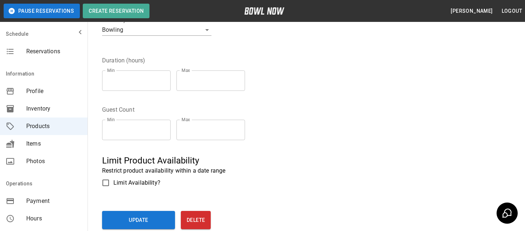
scroll to position [203, 0]
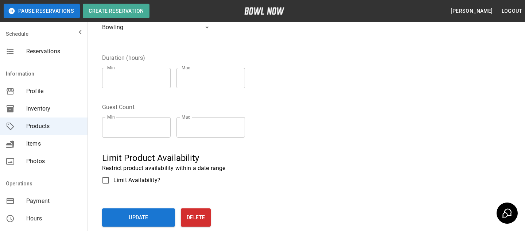
click at [180, 105] on fieldset "Guest Count Min * Min Max ** Max" at bounding box center [176, 123] width 149 height 40
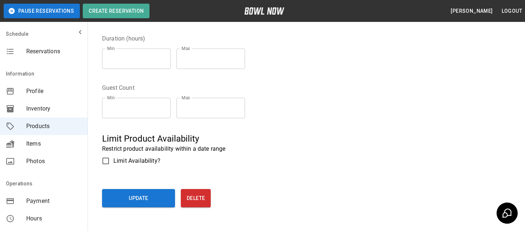
scroll to position [217, 0]
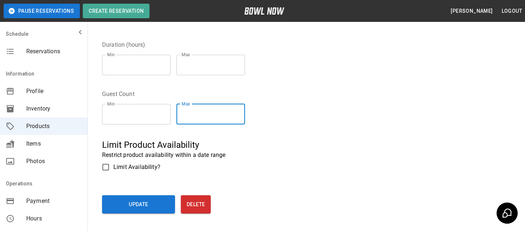
click at [242, 115] on input "**" at bounding box center [211, 114] width 69 height 20
click at [242, 115] on input "*" at bounding box center [211, 114] width 69 height 20
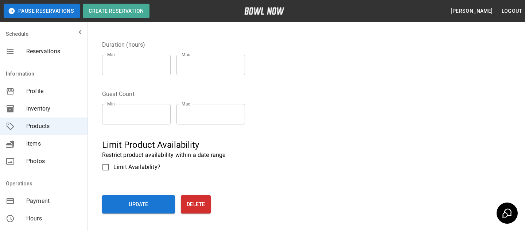
click at [231, 82] on div "Guest Count Min * Min Max * Max" at bounding box center [230, 105] width 275 height 49
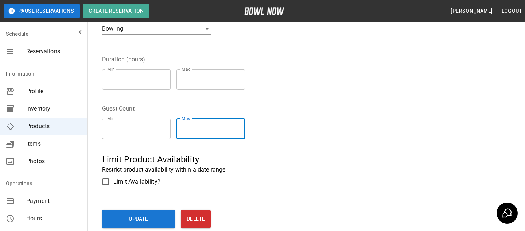
click at [243, 125] on input "*" at bounding box center [211, 129] width 69 height 20
click at [243, 125] on input "**" at bounding box center [211, 129] width 69 height 20
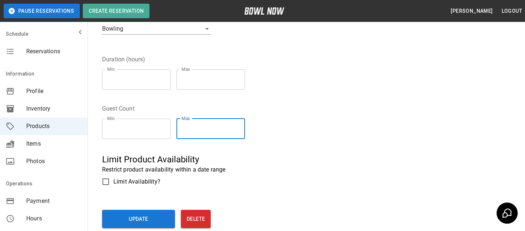
click at [243, 125] on input "**" at bounding box center [211, 129] width 69 height 20
type input "**"
click at [241, 127] on input "**" at bounding box center [211, 129] width 69 height 20
click at [245, 104] on fieldset "Guest Count Min * Min Max ** Max" at bounding box center [176, 124] width 149 height 40
click at [217, 111] on fieldset "Guest Count Min * Min Max ** Max" at bounding box center [176, 124] width 149 height 40
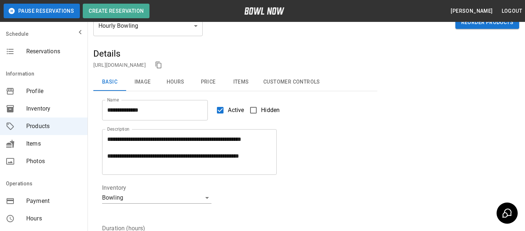
scroll to position [19, 0]
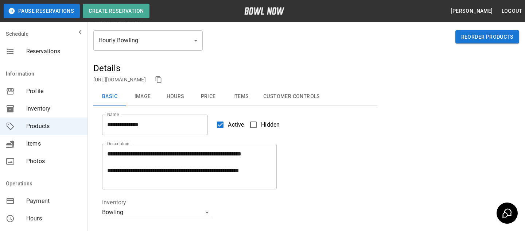
click at [155, 99] on button "Image" at bounding box center [142, 97] width 33 height 18
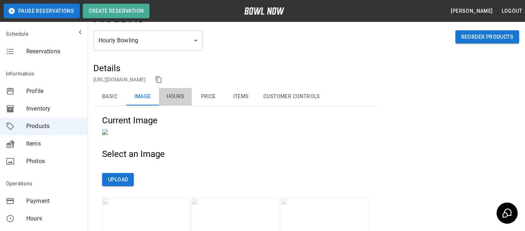
click at [182, 94] on button "Hours" at bounding box center [175, 97] width 33 height 18
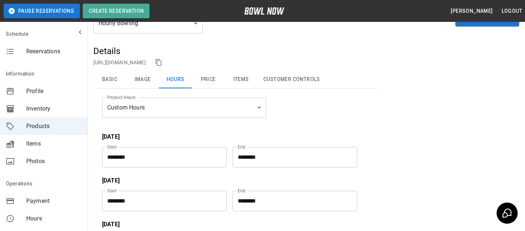
scroll to position [42, 0]
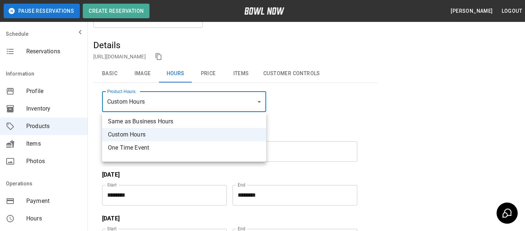
click at [299, 109] on div at bounding box center [262, 115] width 525 height 231
click at [305, 117] on div at bounding box center [262, 115] width 525 height 231
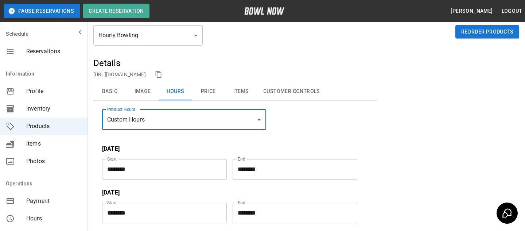
scroll to position [0, 0]
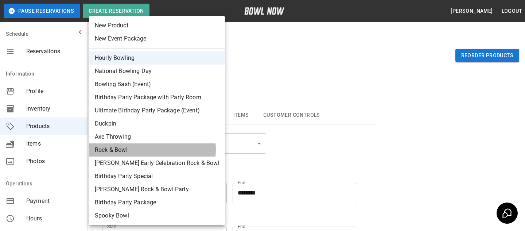
click at [152, 150] on li "Rock & Bowl" at bounding box center [157, 149] width 136 height 13
type input "*"
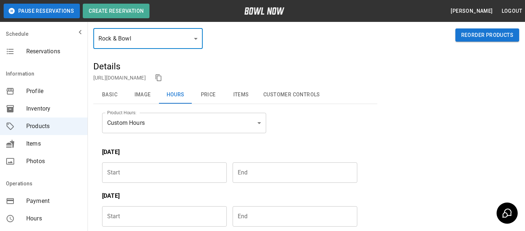
scroll to position [19, 0]
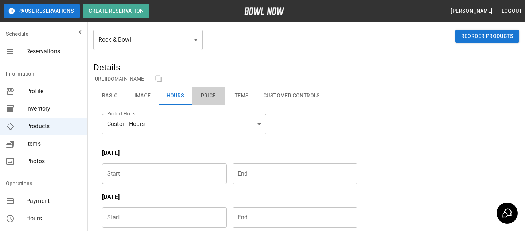
click at [218, 95] on button "Price" at bounding box center [208, 96] width 33 height 18
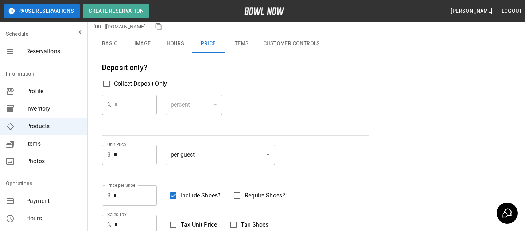
scroll to position [74, 0]
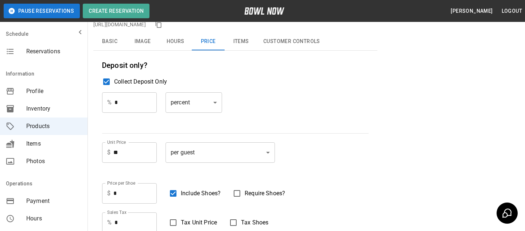
click at [141, 102] on input "*" at bounding box center [136, 102] width 42 height 20
type input "**"
drag, startPoint x: 183, startPoint y: 80, endPoint x: 308, endPoint y: 109, distance: 128.4
click at [308, 109] on div "Deposit only? Collect Deposit Only % ** ​ percent ******* ​" at bounding box center [235, 91] width 267 height 65
click at [308, 109] on div "% ** ​ percent ******* ​" at bounding box center [235, 108] width 267 height 32
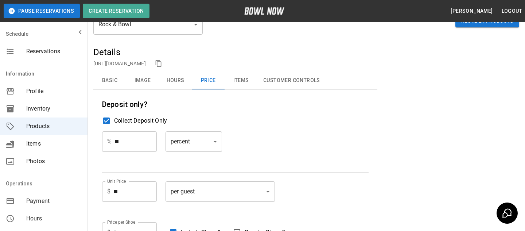
scroll to position [31, 0]
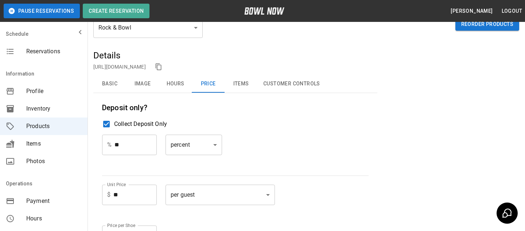
click at [286, 49] on div "Rock & Bowl * ​ Reorder Products" at bounding box center [306, 34] width 426 height 32
click at [118, 124] on span "Collect Deposit Only" at bounding box center [140, 124] width 53 height 9
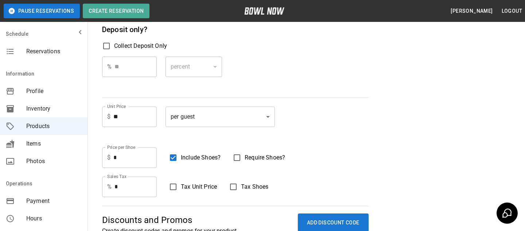
scroll to position [113, 0]
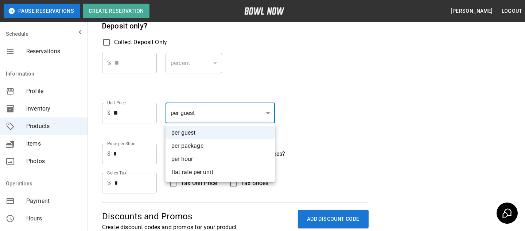
click at [201, 117] on body "**********" at bounding box center [262, 179] width 525 height 585
click at [275, 77] on div at bounding box center [262, 115] width 525 height 231
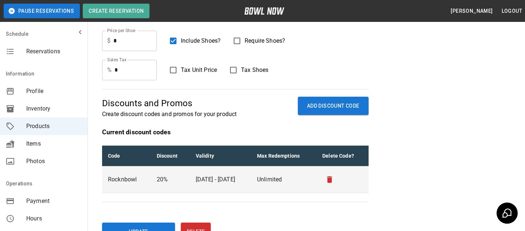
scroll to position [0, 0]
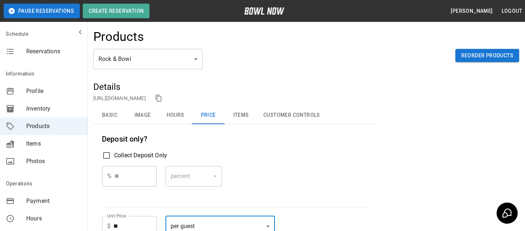
click at [181, 75] on div "Rock & Bowl * ​ Reorder Products" at bounding box center [306, 65] width 426 height 32
click at [200, 43] on div "Products" at bounding box center [306, 39] width 426 height 20
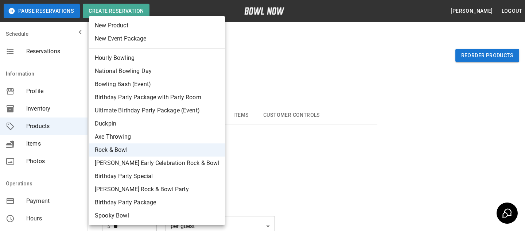
click at [161, 62] on li "Hourly Bowling" at bounding box center [157, 57] width 136 height 13
type input "*"
type input "**"
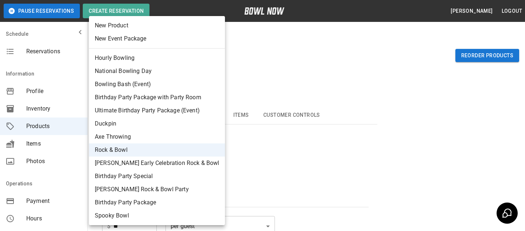
type input "****"
type input "***"
type input "*"
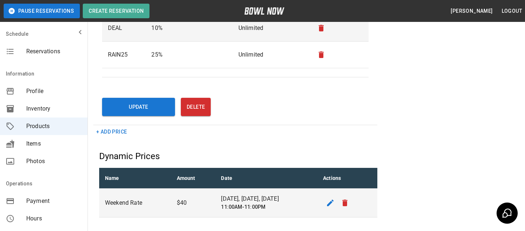
scroll to position [389, 0]
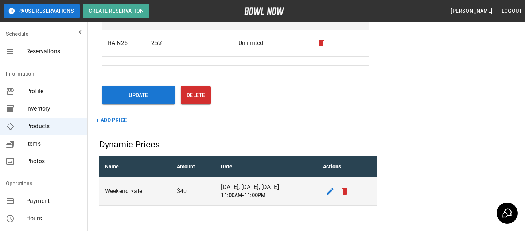
click at [124, 120] on button "+ Add Price" at bounding box center [111, 119] width 36 height 13
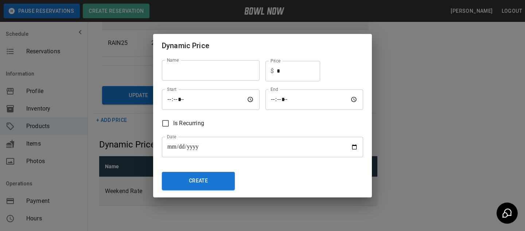
click at [224, 66] on input "text" at bounding box center [211, 70] width 98 height 20
click at [398, 119] on div "**********" at bounding box center [262, 115] width 525 height 231
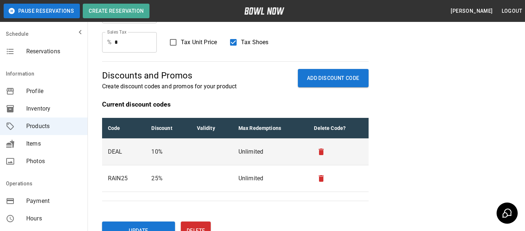
scroll to position [242, 0]
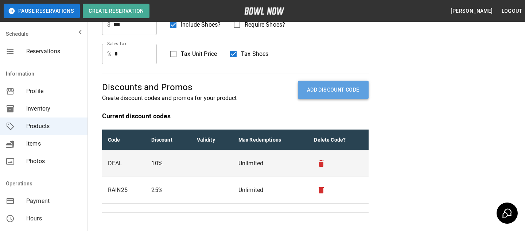
click at [331, 96] on button "ADD DISCOUNT CODE" at bounding box center [333, 90] width 71 height 19
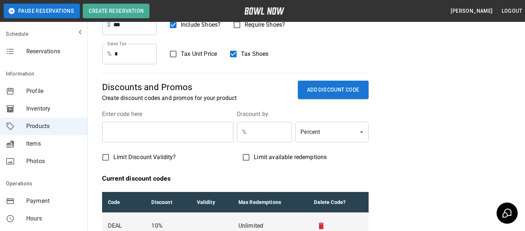
click at [315, 154] on span "Limit available redemptions" at bounding box center [290, 157] width 73 height 9
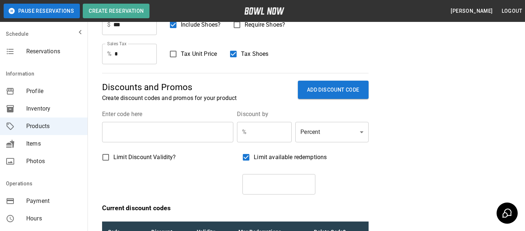
click at [315, 140] on body "**********" at bounding box center [262, 124] width 525 height 732
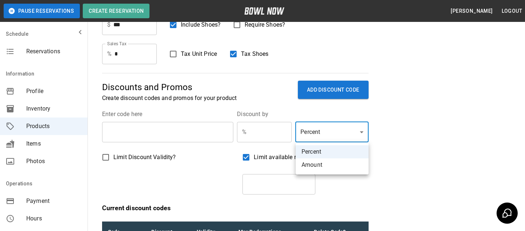
click at [275, 156] on div at bounding box center [262, 115] width 525 height 231
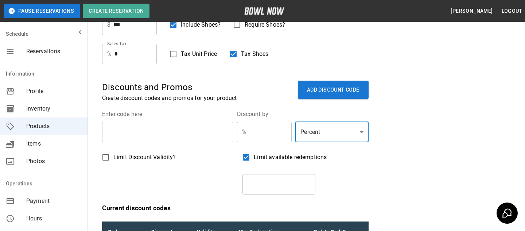
click at [257, 155] on span "Limit available redemptions" at bounding box center [290, 157] width 73 height 9
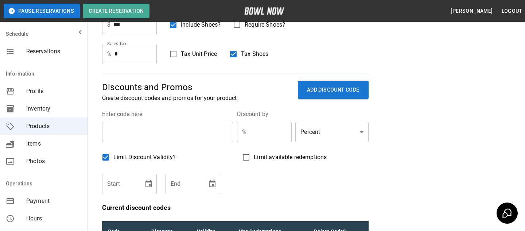
click at [143, 182] on button "Choose date" at bounding box center [148, 184] width 15 height 15
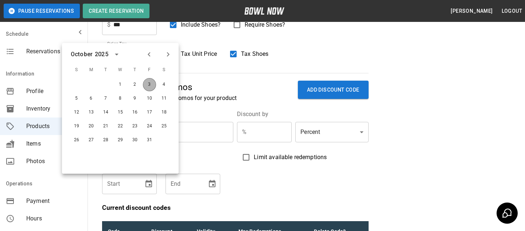
click at [148, 82] on button "3" at bounding box center [149, 84] width 13 height 13
type input "**********"
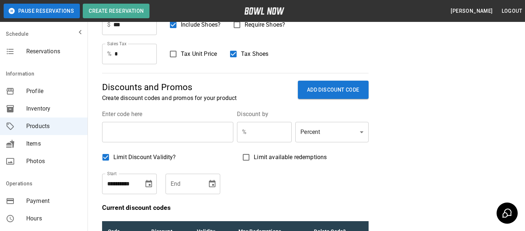
click at [205, 179] on div "End" at bounding box center [193, 184] width 55 height 20
click at [211, 181] on icon "Choose date" at bounding box center [212, 183] width 7 height 7
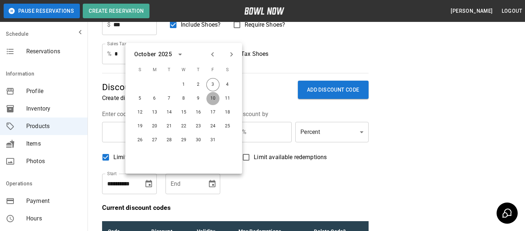
click at [208, 94] on button "10" at bounding box center [212, 98] width 13 height 13
type input "**********"
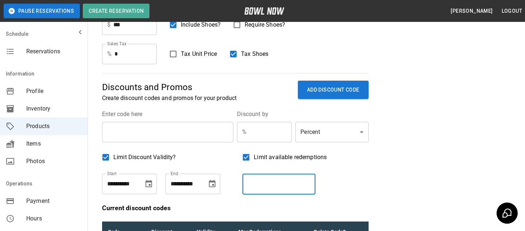
click at [273, 182] on input "number" at bounding box center [279, 184] width 73 height 20
type input "***"
click at [343, 189] on div "Limit available redemptions *** ​" at bounding box center [306, 172] width 126 height 45
click at [129, 155] on span "Limit Discount Validity?" at bounding box center [144, 157] width 63 height 9
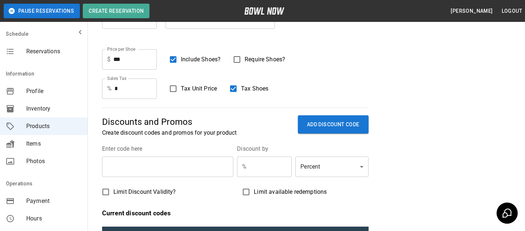
scroll to position [205, 0]
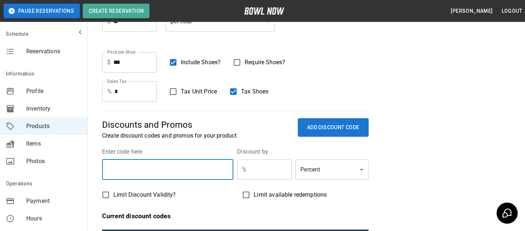
click at [163, 170] on input "text" at bounding box center [167, 169] width 131 height 20
type input "*****"
click at [258, 176] on input "text" at bounding box center [270, 169] width 42 height 20
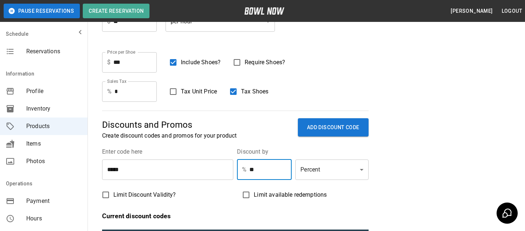
type input "**"
click at [265, 143] on div "Discounts and Promos Create discount codes and promos for your product ADD DISC…" at bounding box center [235, 211] width 267 height 202
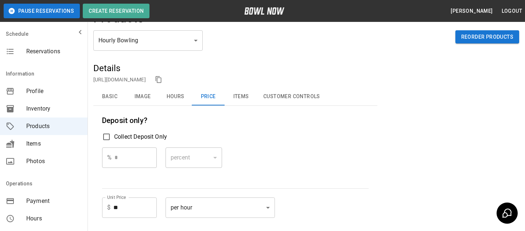
scroll to position [0, 0]
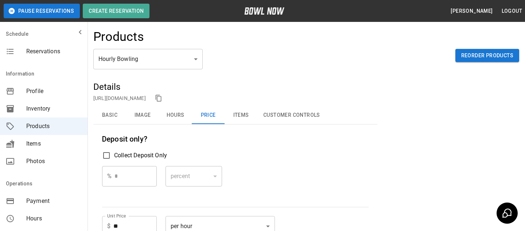
click at [124, 112] on button "Basic" at bounding box center [109, 115] width 33 height 18
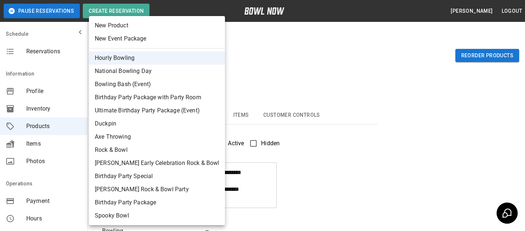
click at [236, 56] on div at bounding box center [262, 115] width 525 height 231
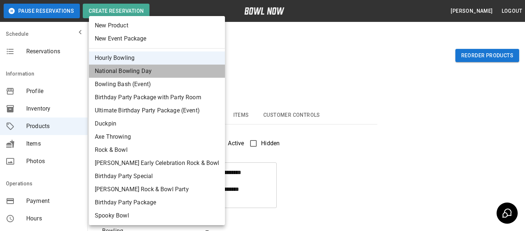
click at [181, 71] on li "National Bowling Day" at bounding box center [157, 71] width 136 height 13
type input "*"
type input "**********"
type textarea "**********"
type input "*"
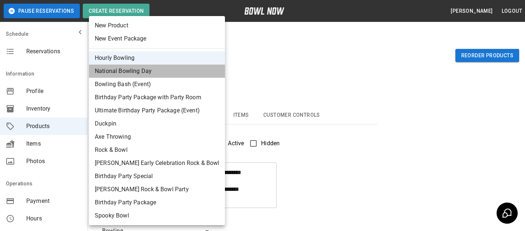
type input "*"
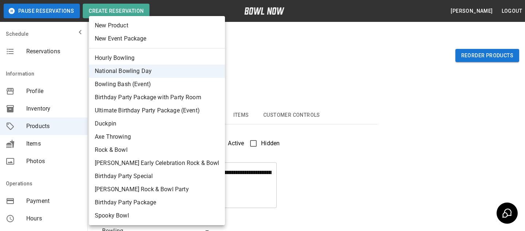
click at [96, 55] on li "Hourly Bowling" at bounding box center [157, 57] width 136 height 13
type input "*"
type input "**********"
type textarea "**********"
type input "*"
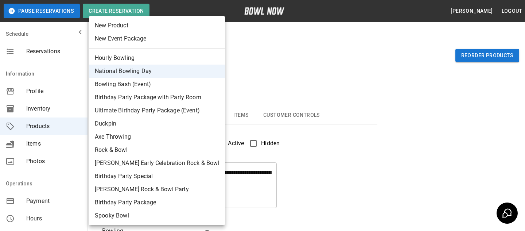
type input "**"
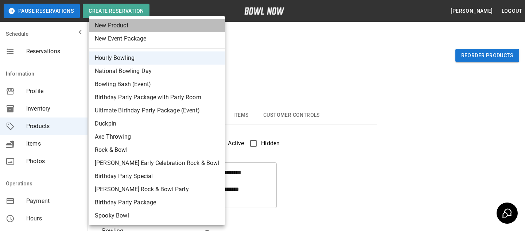
click at [159, 29] on li "New Product" at bounding box center [157, 25] width 136 height 13
type input "**"
type input "*"
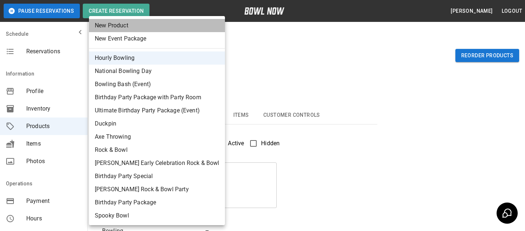
type input "*"
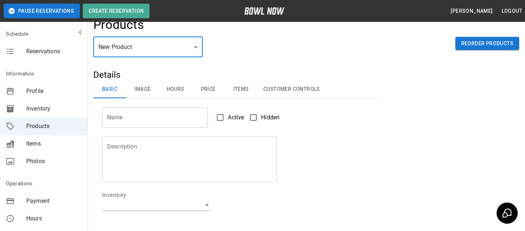
scroll to position [7, 0]
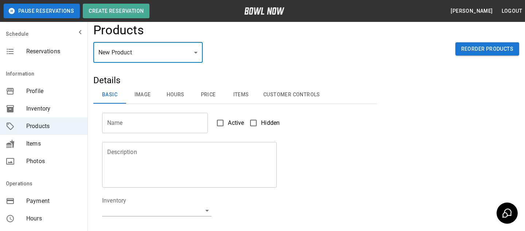
click at [118, 56] on body "**********" at bounding box center [262, 228] width 525 height 470
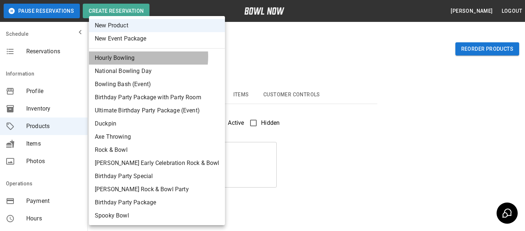
click at [133, 57] on li "Hourly Bowling" at bounding box center [157, 57] width 136 height 13
type input "*"
type input "**********"
type textarea "**********"
type input "*"
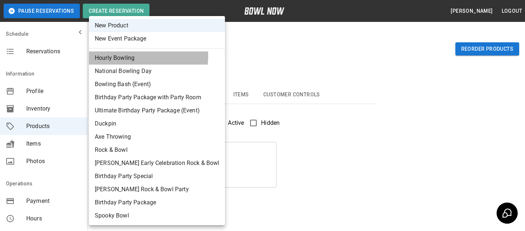
type input "*"
type input "**"
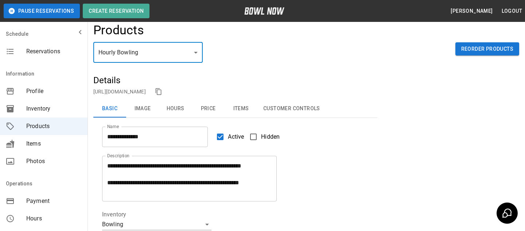
scroll to position [0, 0]
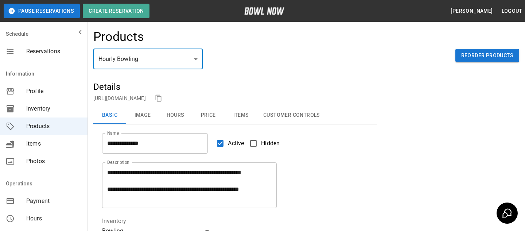
click at [62, 138] on div "Items" at bounding box center [44, 144] width 88 height 18
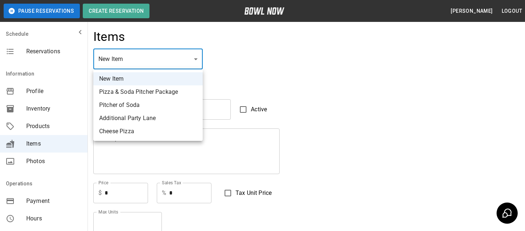
click at [220, 57] on div at bounding box center [262, 115] width 525 height 231
click at [213, 63] on div at bounding box center [262, 115] width 525 height 231
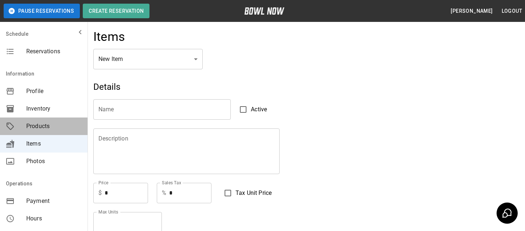
click at [46, 127] on span "Products" at bounding box center [53, 126] width 55 height 9
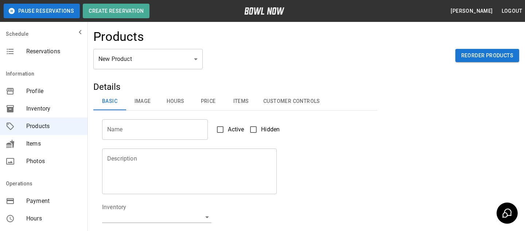
click at [55, 146] on span "Items" at bounding box center [53, 143] width 55 height 9
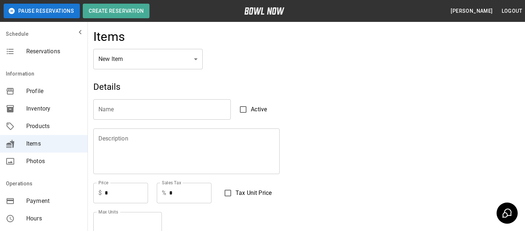
click at [157, 45] on div "Items" at bounding box center [306, 39] width 426 height 20
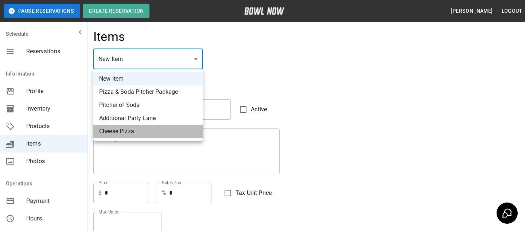
click at [161, 131] on li "Cheese Pizza" at bounding box center [147, 131] width 109 height 13
type input "*"
type input "**********"
type textarea "**********"
type input "**"
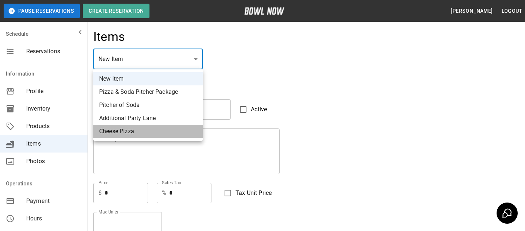
type input "*"
type input "**"
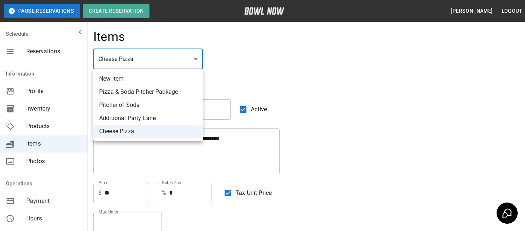
click at [221, 81] on div at bounding box center [262, 115] width 525 height 231
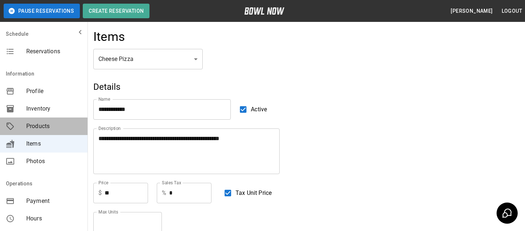
click at [73, 130] on span "Products" at bounding box center [53, 126] width 55 height 9
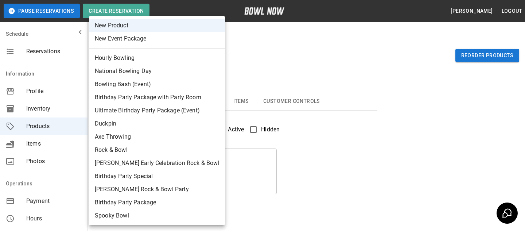
click at [134, 63] on body "Pause Reservations Create Reservation Bradey Powell Logout Schedule Reservation…" at bounding box center [262, 235] width 525 height 470
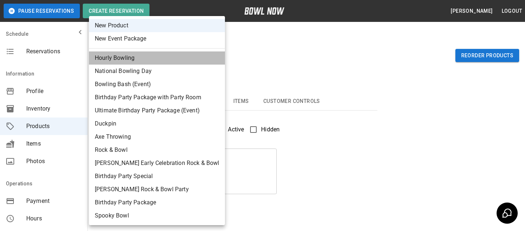
click at [177, 59] on li "Hourly Bowling" at bounding box center [157, 57] width 136 height 13
type input "*"
type input "**********"
type textarea "**********"
type input "**********"
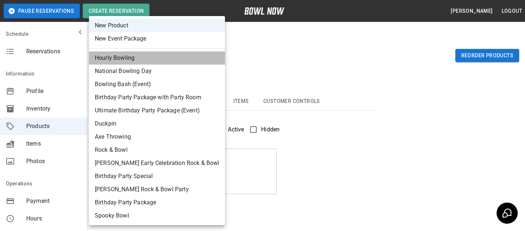
type input "*"
type input "**"
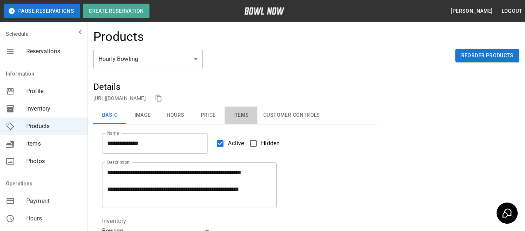
click at [241, 110] on button "Items" at bounding box center [241, 115] width 33 height 18
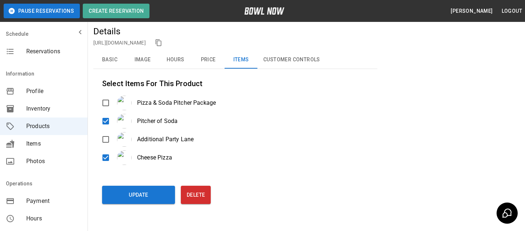
scroll to position [13, 0]
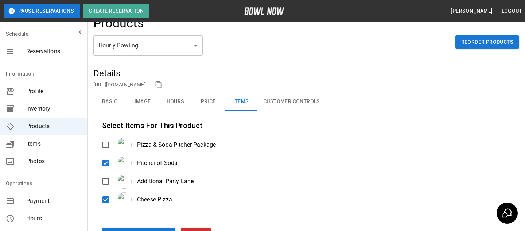
click at [172, 49] on body "**********" at bounding box center [262, 143] width 525 height 313
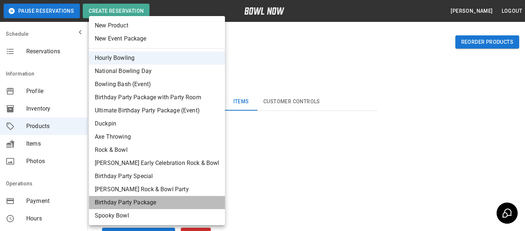
click at [166, 200] on li "Birthday Party Package" at bounding box center [157, 202] width 136 height 13
type input "**"
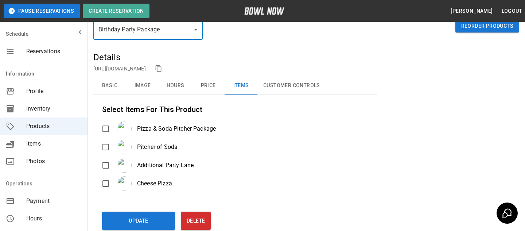
scroll to position [31, 0]
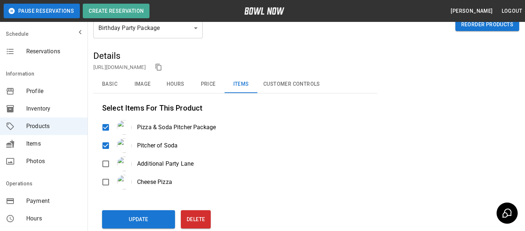
click at [100, 154] on div "Select Items For This Product Pizza & Soda Pitcher Package Pitcher of Soda Addi…" at bounding box center [235, 146] width 284 height 88
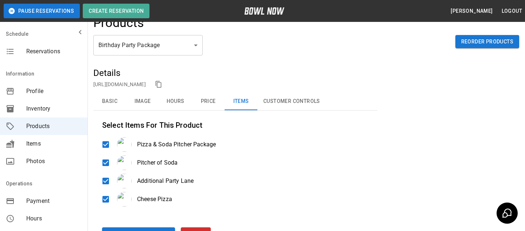
scroll to position [5, 0]
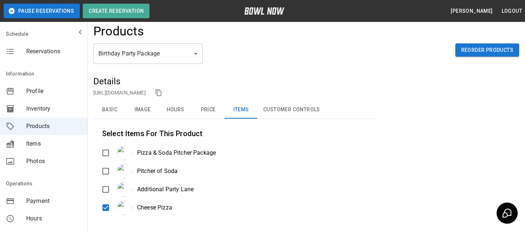
click at [115, 210] on div "Cheese Pizza" at bounding box center [142, 207] width 59 height 15
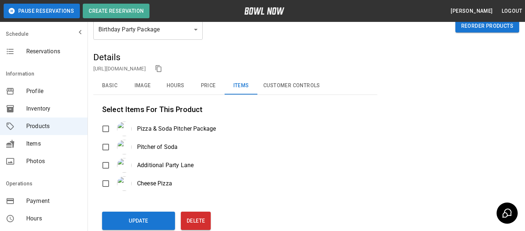
scroll to position [35, 0]
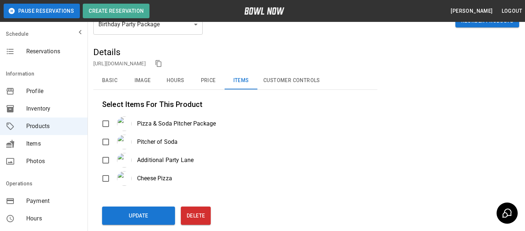
click at [115, 210] on button "Update" at bounding box center [138, 215] width 73 height 18
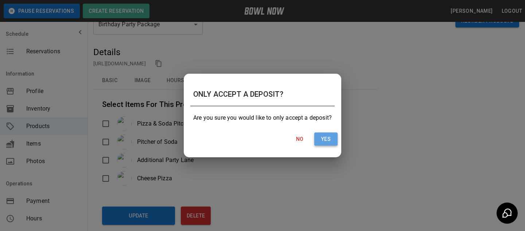
click at [319, 137] on button "Yes" at bounding box center [325, 138] width 23 height 13
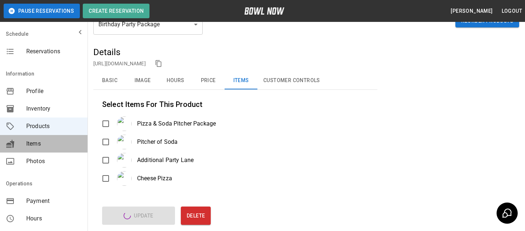
click at [15, 141] on div "mailbox folders" at bounding box center [16, 143] width 20 height 9
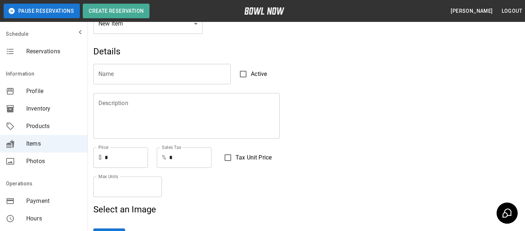
scroll to position [35, 0]
click at [61, 123] on span "Products" at bounding box center [53, 126] width 55 height 9
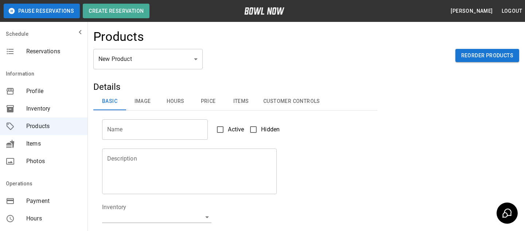
drag, startPoint x: 160, startPoint y: 59, endPoint x: 174, endPoint y: 37, distance: 26.3
click at [174, 37] on div "Products" at bounding box center [306, 39] width 426 height 20
click at [160, 70] on div "New Product ** ​ Reorder Products" at bounding box center [306, 65] width 426 height 32
click at [160, 69] on body "Pause Reservations Create Reservation Bradey Powell Logout Schedule Reservation…" at bounding box center [262, 235] width 525 height 470
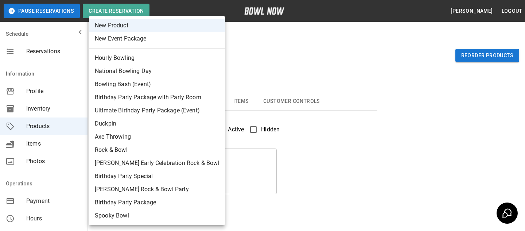
click at [149, 199] on li "Birthday Party Package" at bounding box center [157, 202] width 136 height 13
type input "**"
type input "**********"
type textarea "**********"
type input "**********"
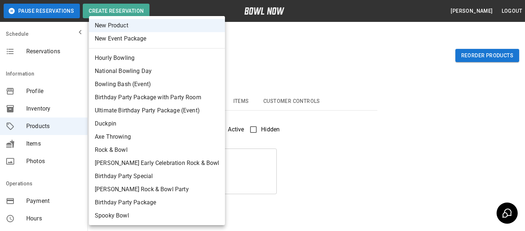
type input "*"
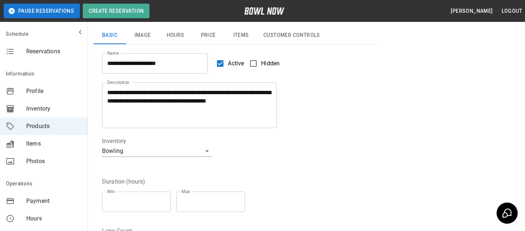
scroll to position [34, 0]
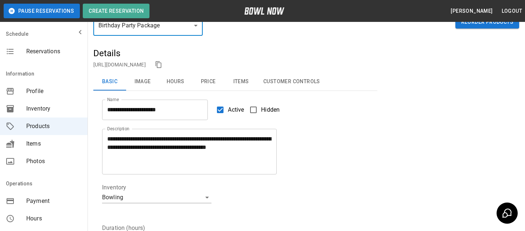
click at [247, 84] on button "Items" at bounding box center [241, 82] width 33 height 18
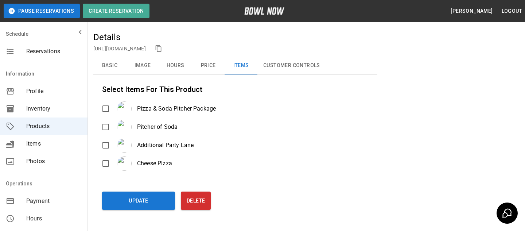
scroll to position [51, 0]
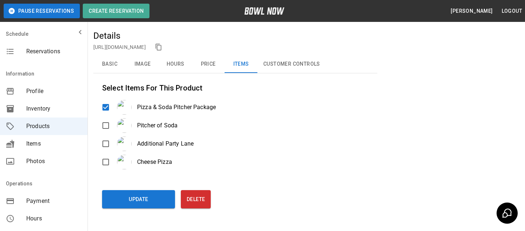
click at [108, 153] on div "Pizza & Soda Pitcher Package Pitcher of Soda Additional Party Lane Cheese Pizza" at bounding box center [235, 133] width 267 height 73
click at [114, 186] on div "**********" at bounding box center [306, 123] width 426 height 187
click at [114, 193] on button "Update" at bounding box center [138, 199] width 73 height 18
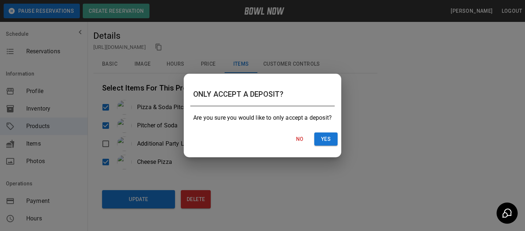
click at [341, 143] on div "ONLY ACCEPT A DEPOSIT? Are you sure you would like to only accept a deposit? No…" at bounding box center [263, 116] width 158 height 84
click at [336, 143] on button "Yes" at bounding box center [325, 138] width 23 height 13
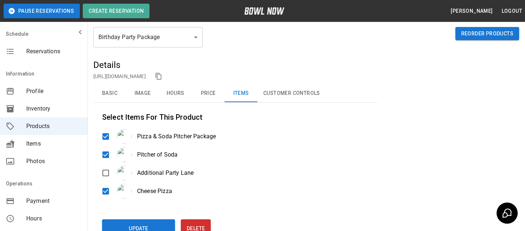
scroll to position [7, 0]
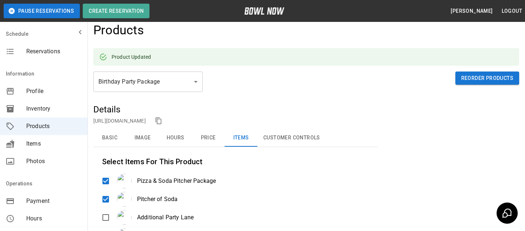
click at [146, 123] on link "https://bowlnow.com/places/786dY9abBeLeGwSSJhDg?pid=mbQ6qWVJo8214K91GYSc" at bounding box center [119, 121] width 53 height 6
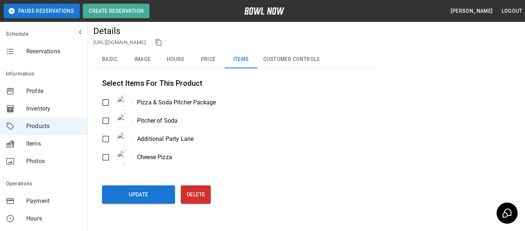
scroll to position [82, 0]
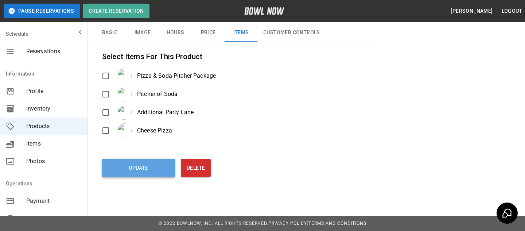
click at [166, 171] on button "Update" at bounding box center [138, 168] width 73 height 18
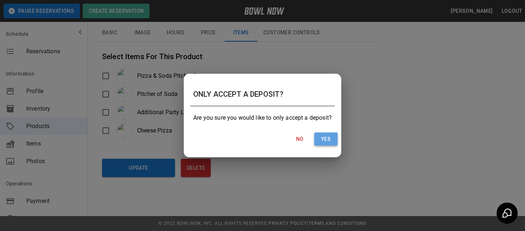
click at [318, 135] on button "Yes" at bounding box center [325, 138] width 23 height 13
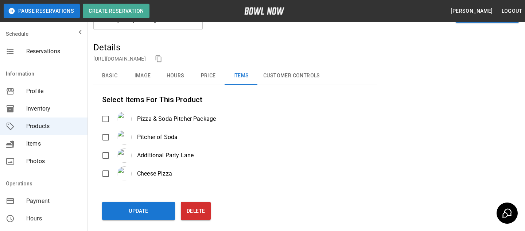
scroll to position [62, 0]
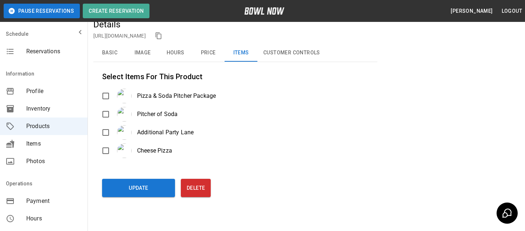
click at [105, 57] on button "Basic" at bounding box center [109, 53] width 33 height 18
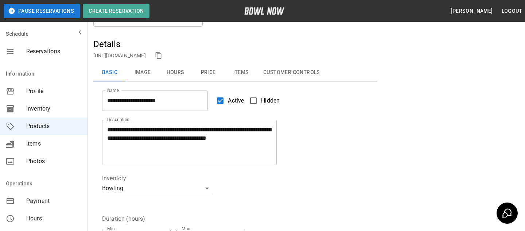
scroll to position [37, 0]
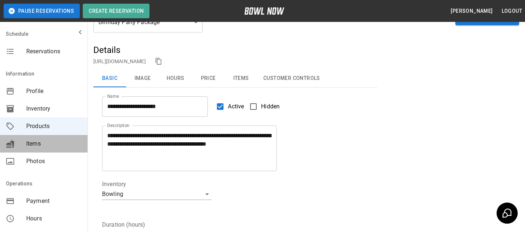
click at [73, 147] on span "Items" at bounding box center [53, 143] width 55 height 9
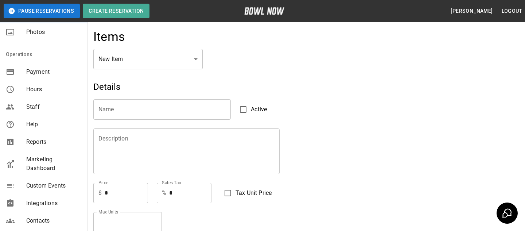
scroll to position [134, 0]
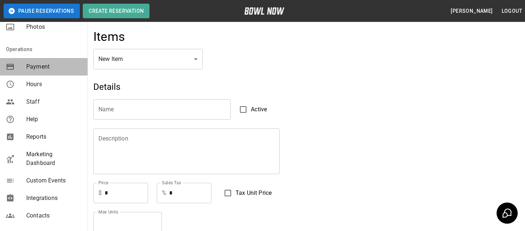
click at [76, 73] on div "Payment" at bounding box center [44, 67] width 88 height 18
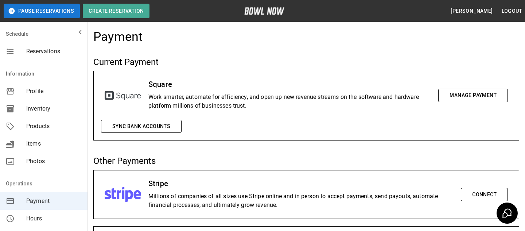
scroll to position [18, 0]
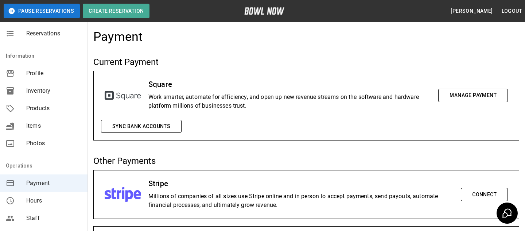
click at [438, 91] on button "Manage Payment" at bounding box center [473, 95] width 70 height 13
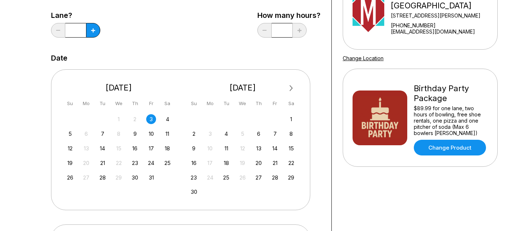
scroll to position [99, 0]
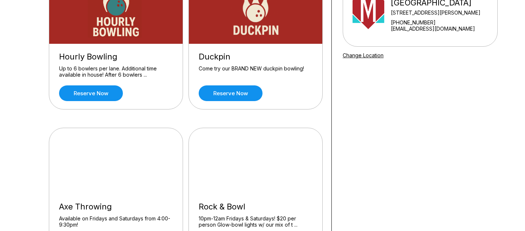
scroll to position [96, 0]
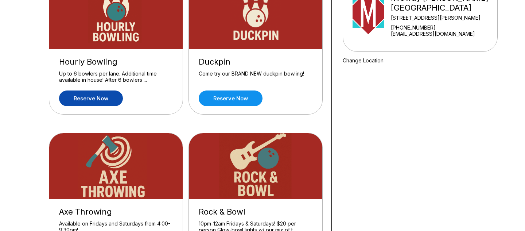
click at [100, 91] on link "Reserve now" at bounding box center [91, 98] width 64 height 16
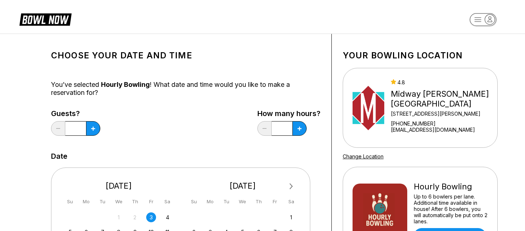
scroll to position [67, 0]
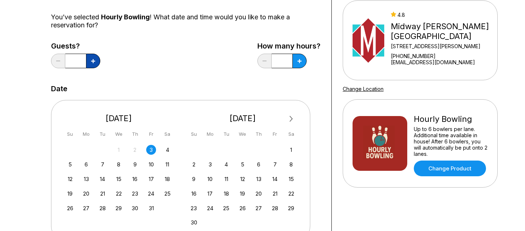
click at [88, 61] on button at bounding box center [93, 61] width 14 height 15
type input "*"
click at [298, 58] on button at bounding box center [299, 61] width 14 height 15
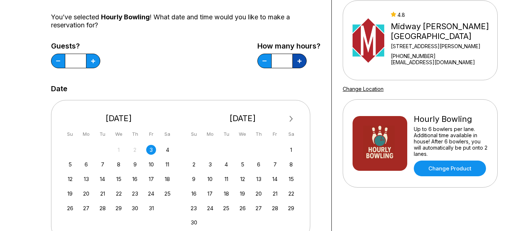
click at [298, 58] on button at bounding box center [299, 61] width 14 height 15
type input "*"
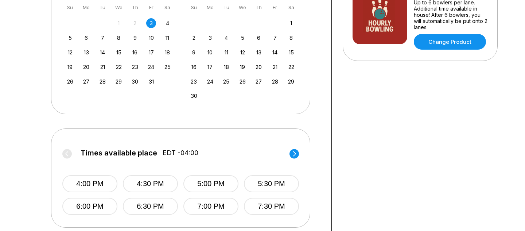
scroll to position [208, 0]
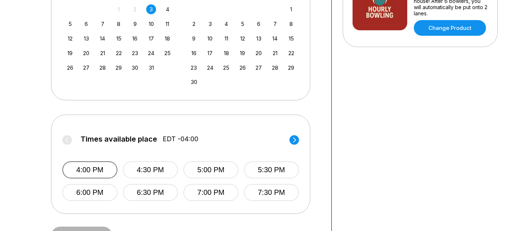
click at [97, 174] on button "4:00 PM" at bounding box center [89, 169] width 55 height 17
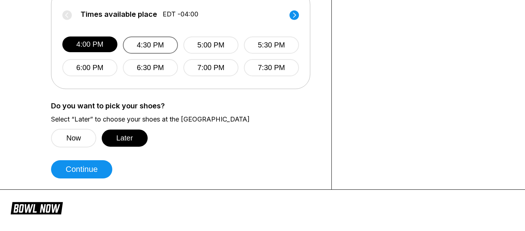
scroll to position [349, 0]
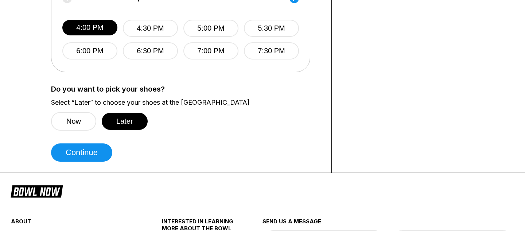
click at [96, 148] on button "Continue" at bounding box center [81, 152] width 61 height 18
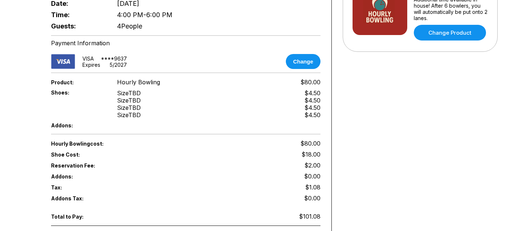
scroll to position [200, 0]
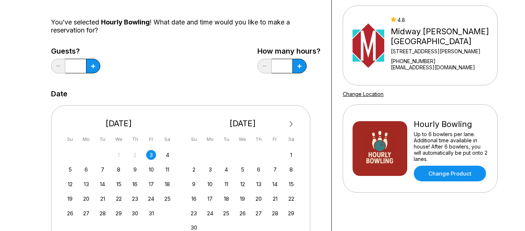
scroll to position [63, 0]
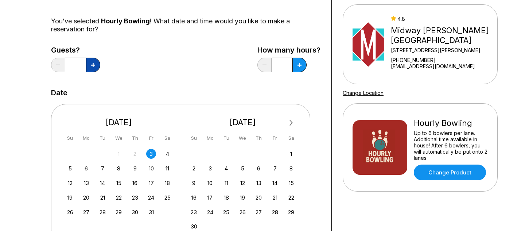
click at [94, 67] on button at bounding box center [93, 65] width 14 height 15
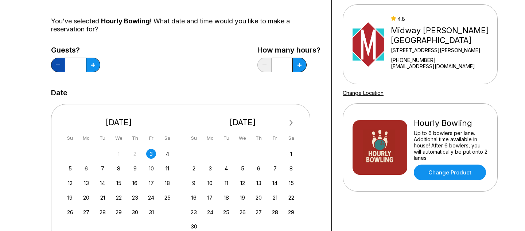
click at [58, 59] on button at bounding box center [58, 65] width 14 height 15
click at [158, 66] on div "Guests? * How many hours? *" at bounding box center [185, 61] width 269 height 30
click at [97, 62] on button at bounding box center [93, 65] width 14 height 15
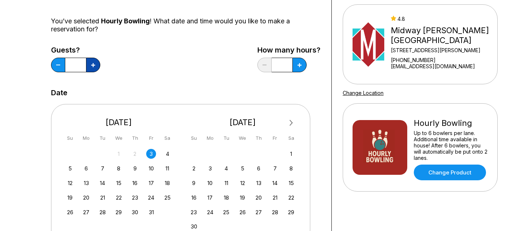
click at [95, 65] on button at bounding box center [93, 65] width 14 height 15
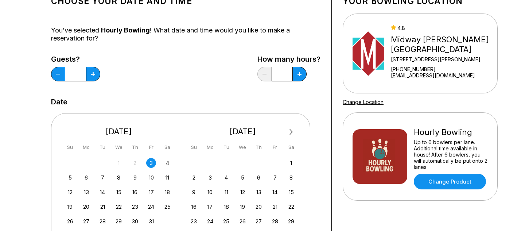
scroll to position [53, 0]
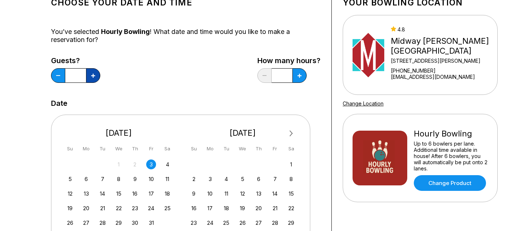
click at [90, 73] on button at bounding box center [93, 75] width 14 height 15
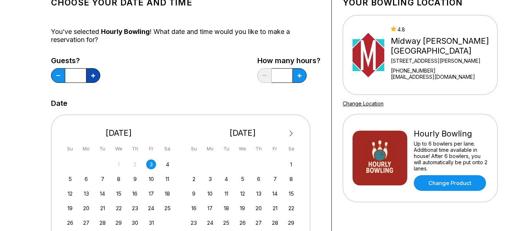
click at [90, 73] on button at bounding box center [93, 75] width 14 height 15
type input "**"
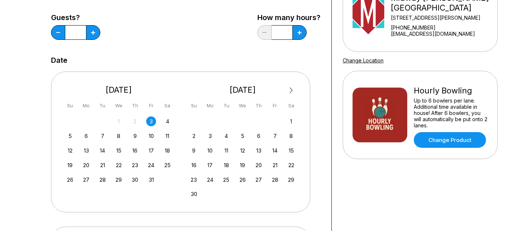
scroll to position [117, 0]
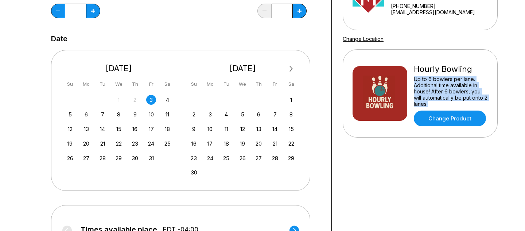
drag, startPoint x: 441, startPoint y: 105, endPoint x: 414, endPoint y: 80, distance: 36.9
click at [414, 80] on div "Up to 6 bowlers per lane. Additional time available in house! After 6 bowlers, …" at bounding box center [451, 91] width 74 height 31
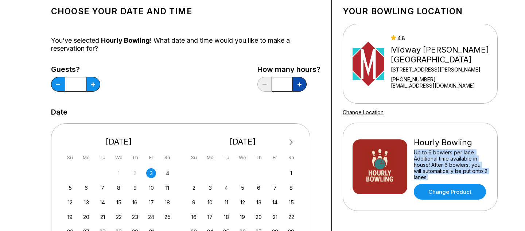
click at [298, 86] on button at bounding box center [299, 84] width 14 height 15
click at [263, 84] on icon at bounding box center [265, 84] width 4 height 1
click at [293, 85] on button at bounding box center [299, 84] width 14 height 15
click at [303, 85] on button at bounding box center [299, 84] width 14 height 15
type input "*"
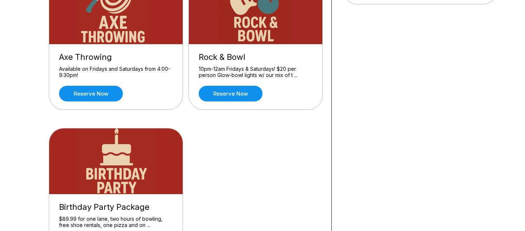
scroll to position [238, 0]
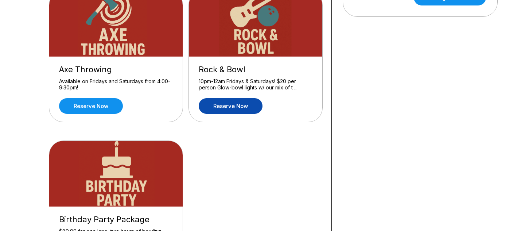
click at [239, 108] on link "Reserve now" at bounding box center [231, 106] width 64 height 16
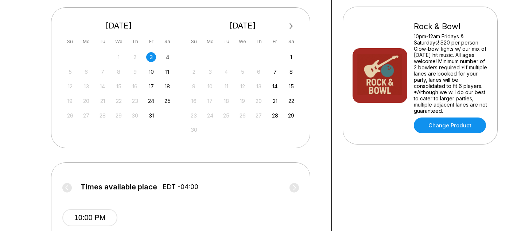
scroll to position [160, 0]
click at [165, 57] on div "4" at bounding box center [168, 57] width 10 height 10
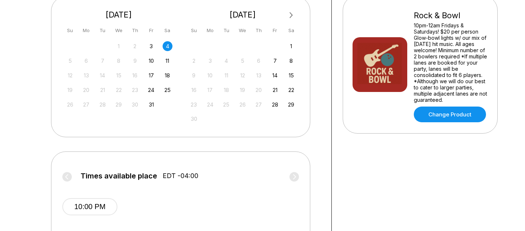
scroll to position [163, 0]
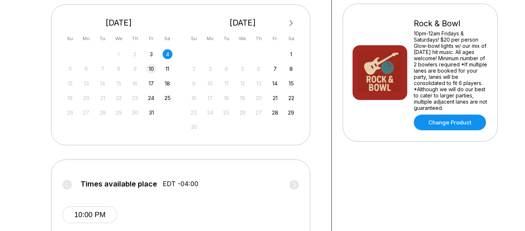
click at [152, 73] on div "10" at bounding box center [151, 69] width 10 height 10
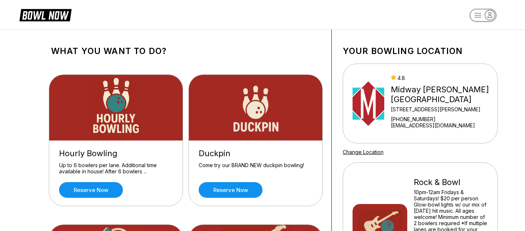
scroll to position [75, 0]
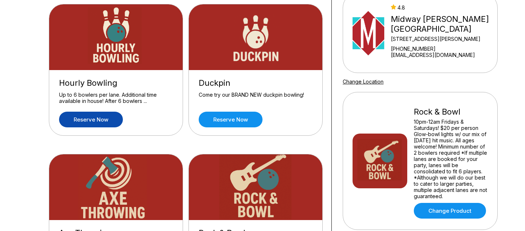
click at [73, 112] on link "Reserve now" at bounding box center [91, 120] width 64 height 16
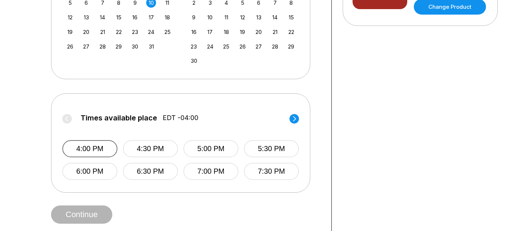
click at [83, 145] on button "4:00 PM" at bounding box center [89, 148] width 55 height 17
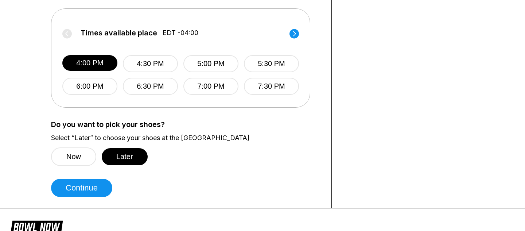
scroll to position [327, 0]
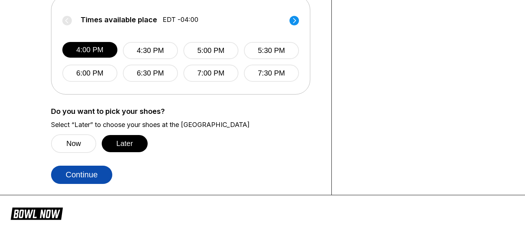
click at [90, 167] on button "Continue" at bounding box center [81, 175] width 61 height 18
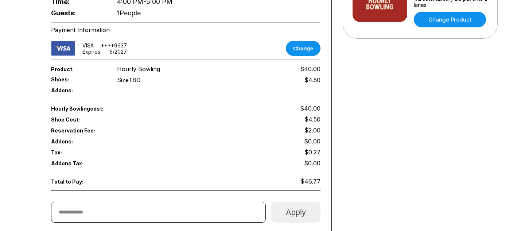
scroll to position [296, 0]
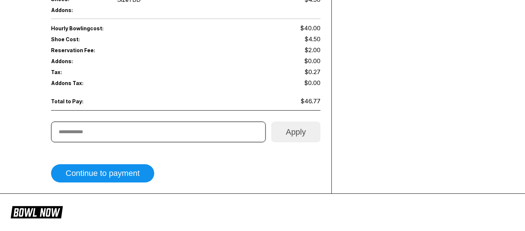
click at [117, 121] on input "text" at bounding box center [158, 131] width 215 height 21
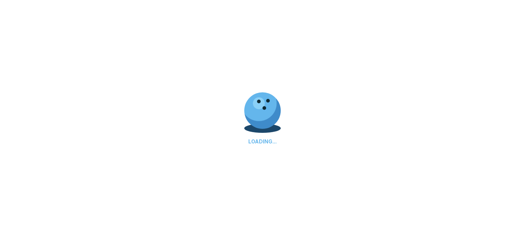
scroll to position [75, 0]
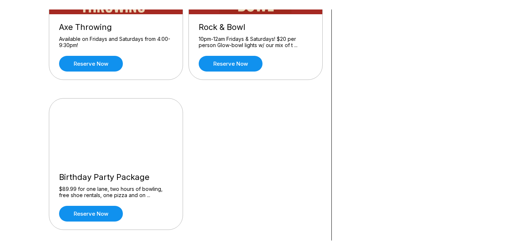
scroll to position [295, 0]
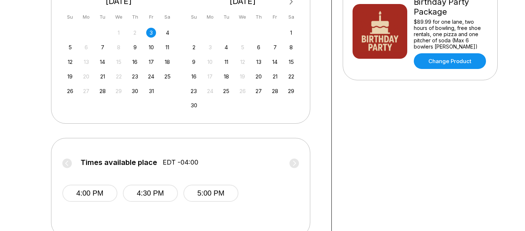
scroll to position [292, 0]
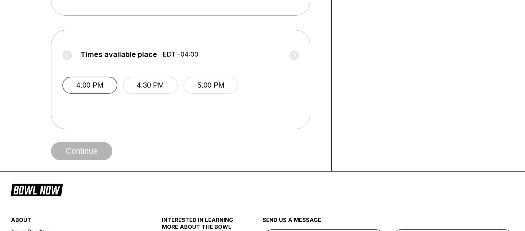
click at [81, 81] on button "4:00 PM" at bounding box center [89, 85] width 55 height 17
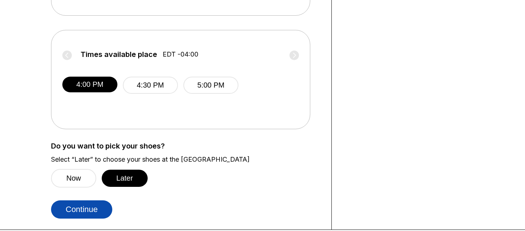
click at [98, 204] on button "Continue" at bounding box center [81, 209] width 61 height 18
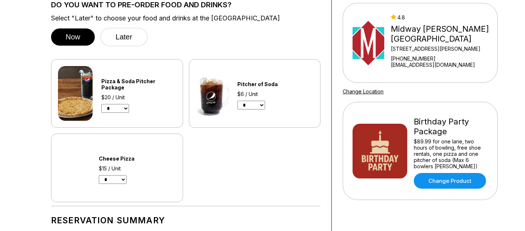
scroll to position [70, 0]
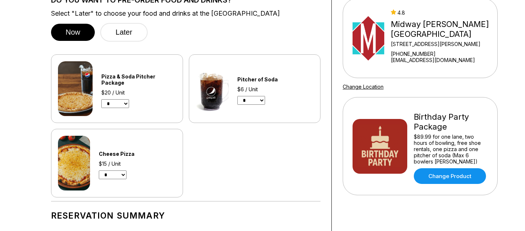
click at [123, 99] on select "* * * * * * * * * * **" at bounding box center [115, 103] width 28 height 9
select select "*"
click at [101, 99] on select "* * * * * * * * * * **" at bounding box center [115, 103] width 28 height 9
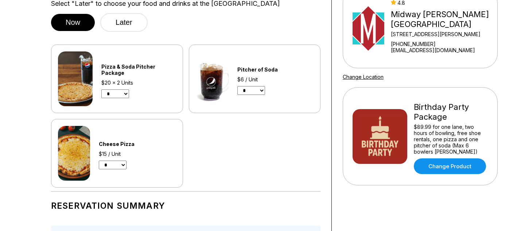
click at [254, 95] on div "Pitcher of Soda $6 / Unit * * * * * * * * * * **" at bounding box center [248, 78] width 104 height 55
click at [255, 90] on select "* * * * * * * * * * **" at bounding box center [251, 90] width 28 height 9
select select "*"
click at [237, 86] on select "* * * * * * * * * * **" at bounding box center [251, 90] width 28 height 9
click at [260, 149] on div "Pizza & Soda Pitcher Package $20 x 2 Units * * * * * * * * * * ** Pitcher of So…" at bounding box center [185, 115] width 269 height 143
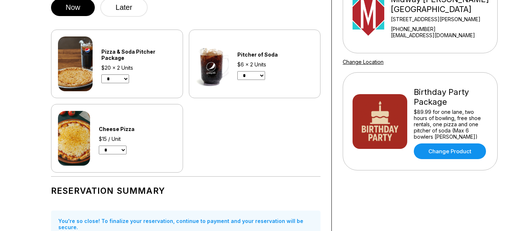
scroll to position [90, 0]
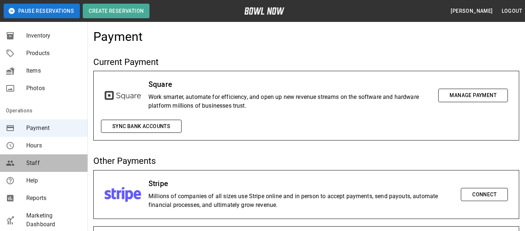
click at [71, 166] on span "Staff" at bounding box center [53, 163] width 55 height 9
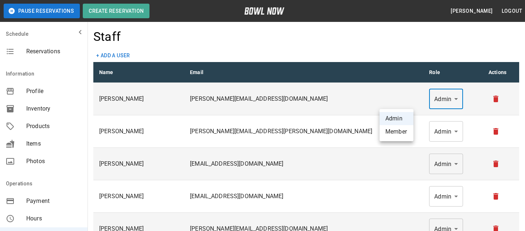
click at [418, 54] on div at bounding box center [262, 115] width 525 height 231
click at [309, 74] on div at bounding box center [262, 115] width 525 height 231
click at [375, 48] on div at bounding box center [262, 115] width 525 height 231
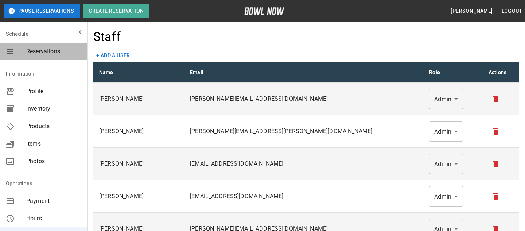
click at [67, 48] on span "Reservations" at bounding box center [53, 51] width 55 height 9
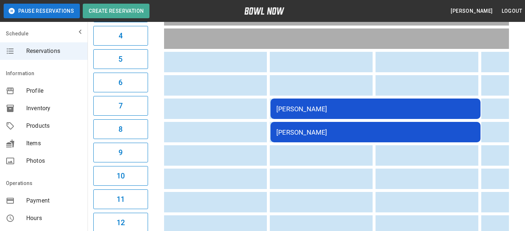
scroll to position [159, 0]
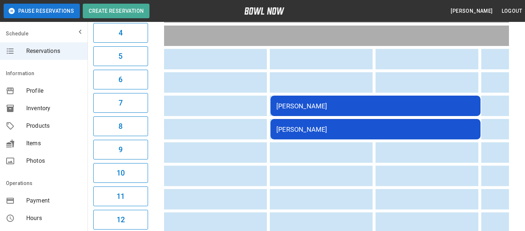
click at [325, 98] on td "[PERSON_NAME]" at bounding box center [376, 106] width 210 height 20
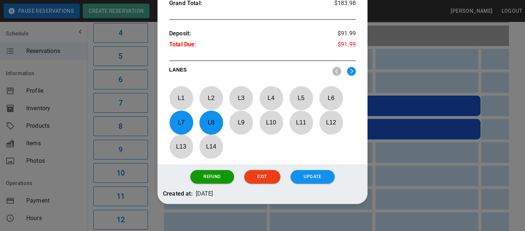
scroll to position [368, 0]
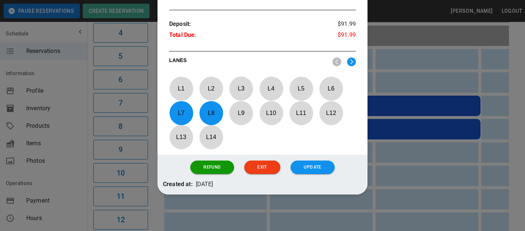
click at [271, 145] on div "L 1 L 2 L 3 L 4 L 5 L 6 L 7 L 8 L 9 L 10 L 11 L 12 L 13 L 14" at bounding box center [262, 116] width 187 height 78
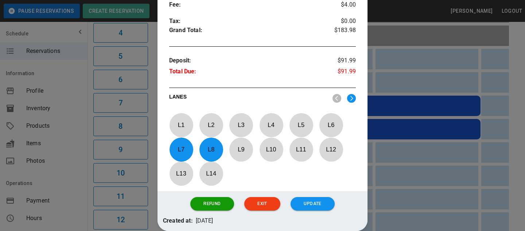
click at [424, 129] on div at bounding box center [262, 115] width 525 height 231
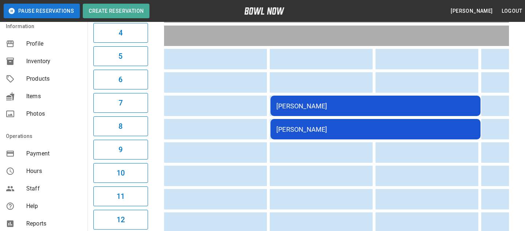
scroll to position [39, 0]
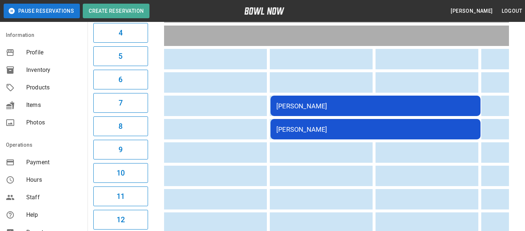
click at [353, 106] on div "[PERSON_NAME]" at bounding box center [375, 106] width 198 height 8
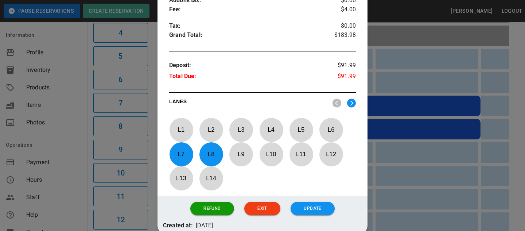
scroll to position [329, 0]
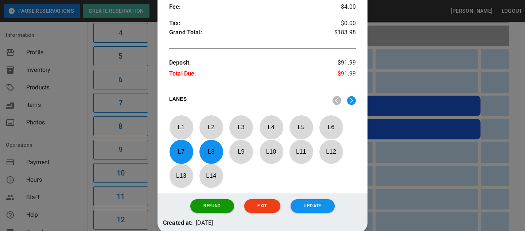
click at [381, 119] on div at bounding box center [262, 115] width 525 height 231
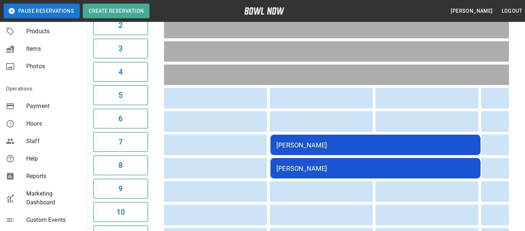
scroll to position [101, 0]
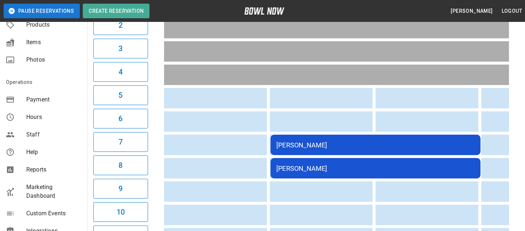
click at [49, 132] on span "Staff" at bounding box center [53, 134] width 55 height 9
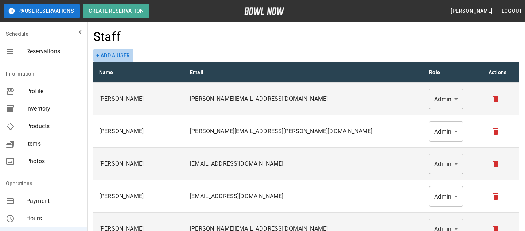
click at [110, 56] on button "+ Add a user" at bounding box center [113, 55] width 40 height 13
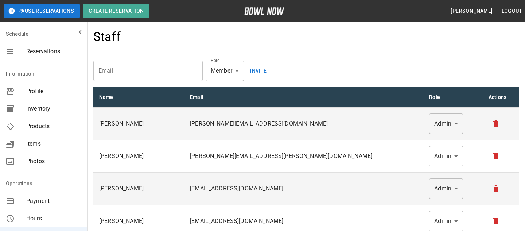
click at [136, 63] on input "email" at bounding box center [147, 71] width 109 height 20
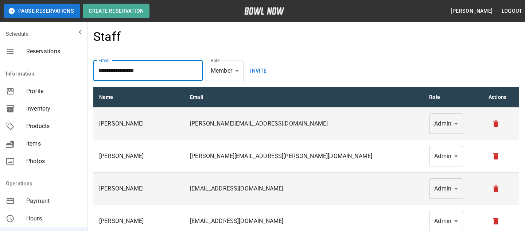
type input "**********"
click at [265, 69] on button "Invite" at bounding box center [258, 71] width 23 height 20
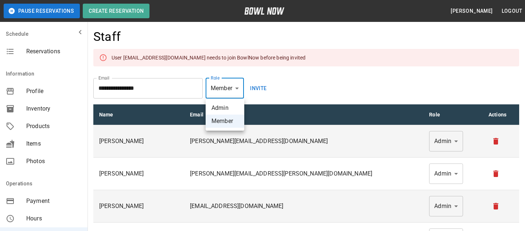
click at [305, 90] on div at bounding box center [262, 115] width 525 height 231
click at [34, 40] on div "Schedule" at bounding box center [44, 34] width 88 height 18
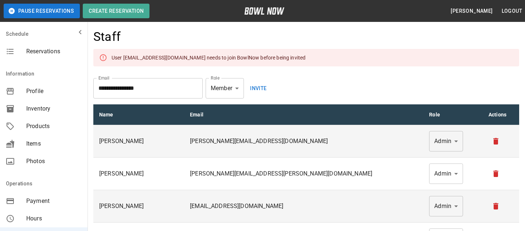
click at [42, 50] on span "Reservations" at bounding box center [53, 51] width 55 height 9
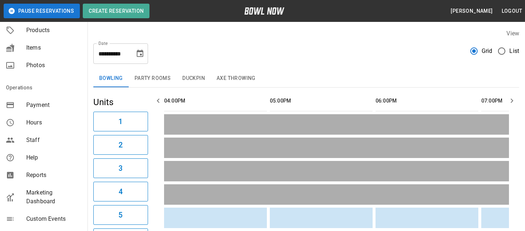
scroll to position [110, 0]
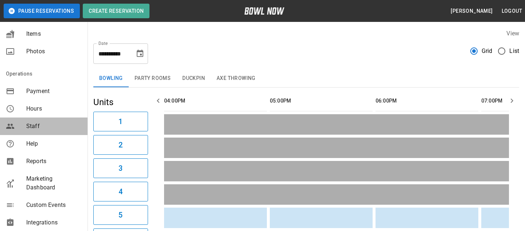
click at [68, 131] on div "Staff" at bounding box center [44, 126] width 88 height 18
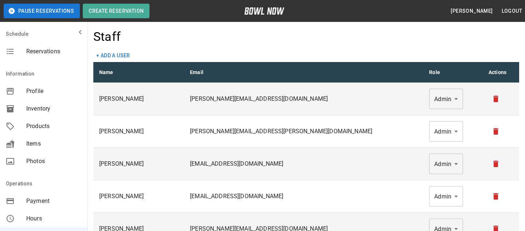
click at [50, 47] on span "Reservations" at bounding box center [53, 51] width 55 height 9
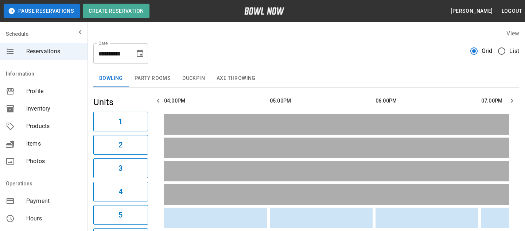
click at [186, 80] on button "Duckpin" at bounding box center [194, 79] width 34 height 18
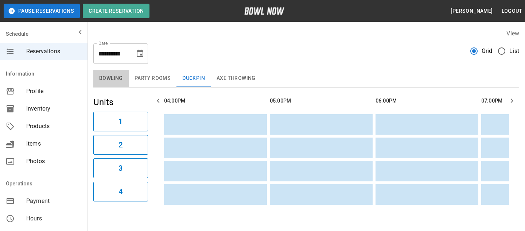
click at [122, 81] on button "Bowling" at bounding box center [110, 79] width 35 height 18
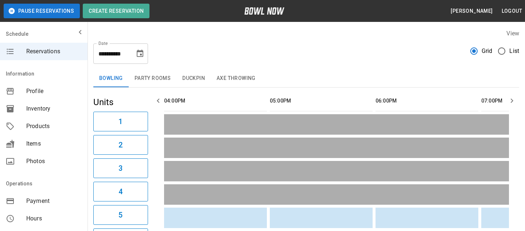
click at [235, 58] on div "**********" at bounding box center [306, 51] width 426 height 26
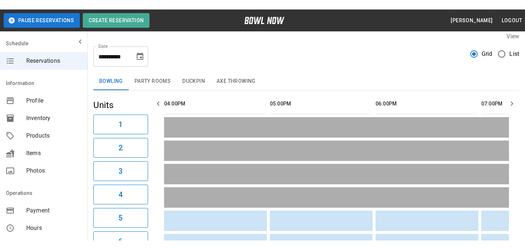
scroll to position [8, 0]
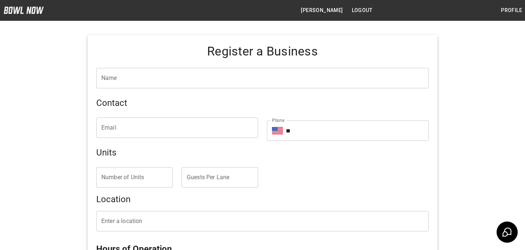
type input "**********"
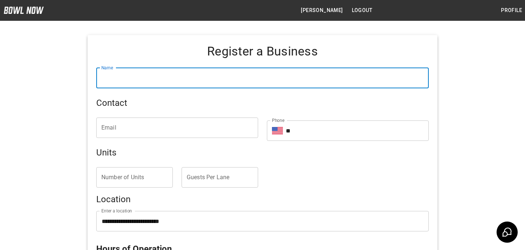
click at [215, 73] on input "Name" at bounding box center [262, 78] width 333 height 20
type input "**********"
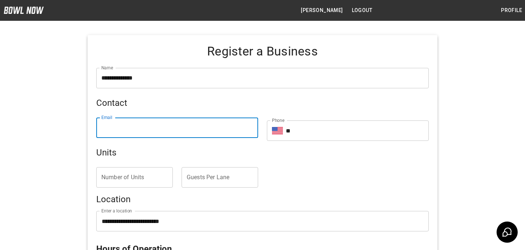
click at [162, 131] on input "Email" at bounding box center [177, 127] width 162 height 20
paste input "**********"
type input "**********"
click at [341, 137] on input "**" at bounding box center [357, 130] width 143 height 20
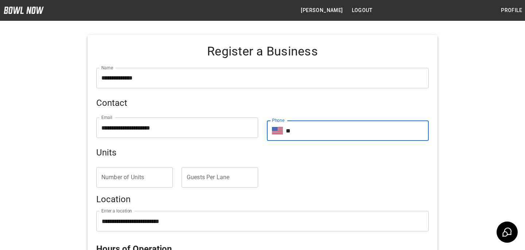
paste input "**********"
type input "**********"
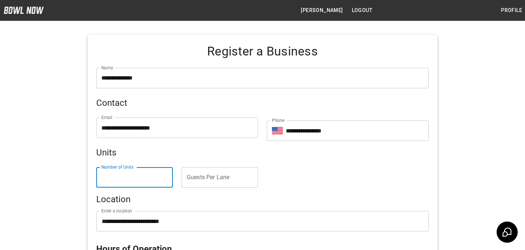
click at [124, 175] on input "Number of Units" at bounding box center [134, 177] width 77 height 20
type input "**"
click at [206, 174] on input "Guests Per Lane" at bounding box center [220, 177] width 77 height 20
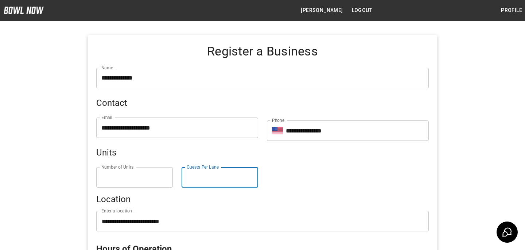
type input "*"
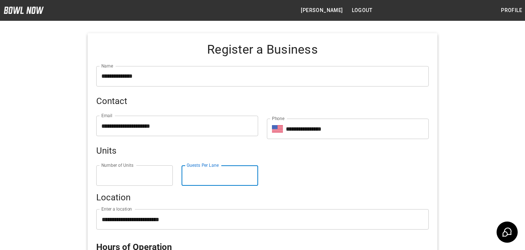
scroll to position [1, 0]
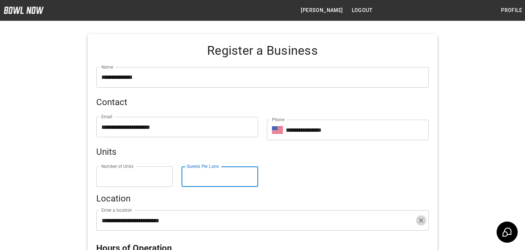
click at [416, 220] on button "Clear" at bounding box center [421, 220] width 10 height 10
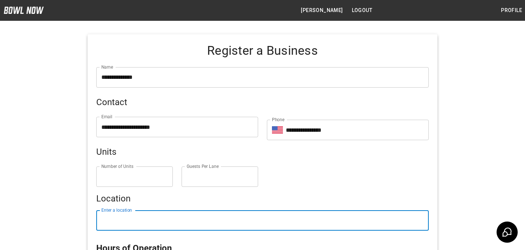
paste input "**********"
type input "**********"
click at [280, 219] on input "**********" at bounding box center [257, 220] width 315 height 14
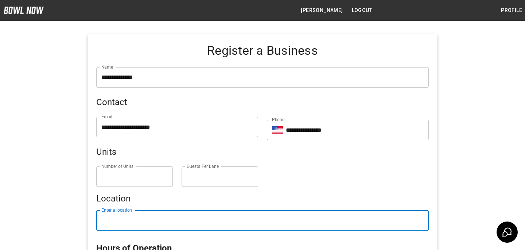
paste input "**********"
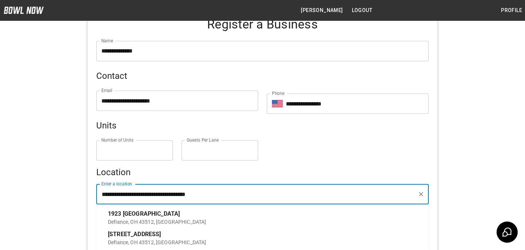
scroll to position [34, 0]
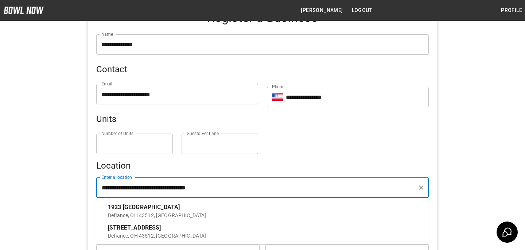
click at [234, 209] on div "1923 Jefferson Ave Defiance, OH 43512, USA" at bounding box center [265, 211] width 315 height 16
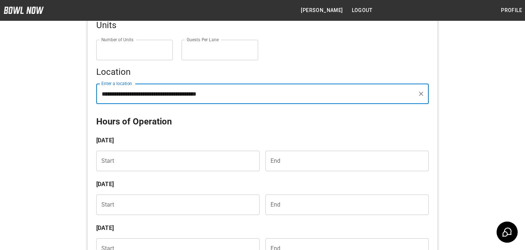
scroll to position [128, 0]
type input "**********"
click at [153, 159] on input "Choose time" at bounding box center [175, 160] width 158 height 20
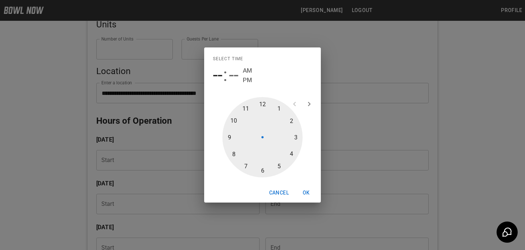
click at [283, 134] on div at bounding box center [262, 137] width 80 height 80
click at [266, 78] on span "PM" at bounding box center [267, 80] width 9 height 10
type input "********"
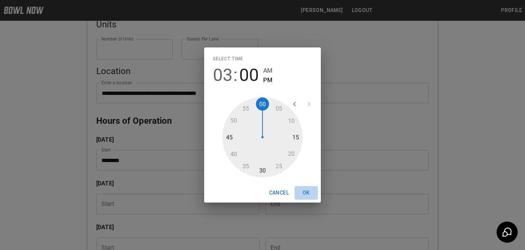
click at [310, 196] on button "OK" at bounding box center [306, 192] width 23 height 13
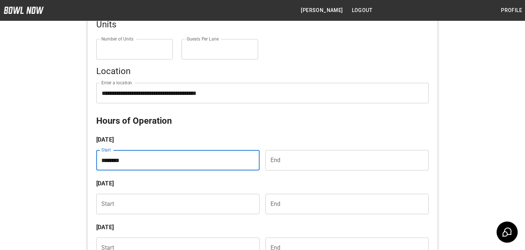
click at [299, 153] on input "Choose time" at bounding box center [344, 160] width 158 height 20
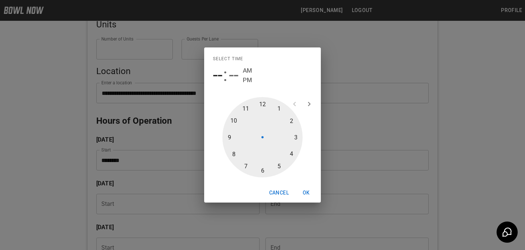
click at [247, 167] on div at bounding box center [262, 137] width 80 height 80
click at [265, 78] on span "PM" at bounding box center [267, 80] width 9 height 10
type input "********"
click at [301, 191] on button "OK" at bounding box center [306, 192] width 23 height 13
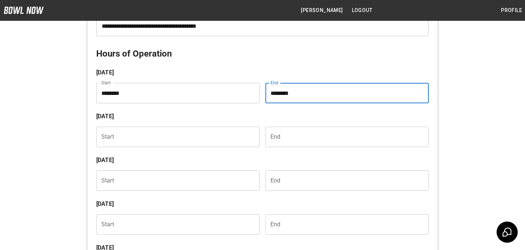
scroll to position [199, 0]
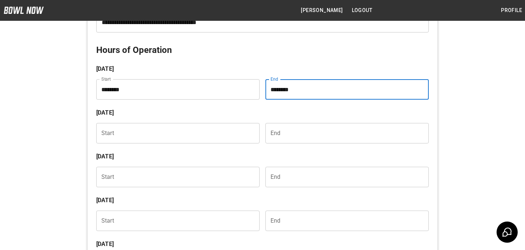
click at [186, 170] on input "Choose time" at bounding box center [175, 177] width 158 height 20
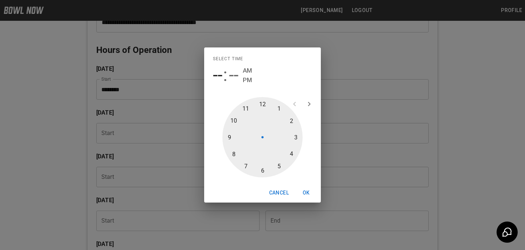
click at [278, 166] on div at bounding box center [262, 137] width 80 height 80
click at [266, 78] on span "PM" at bounding box center [267, 80] width 9 height 10
type input "********"
click at [312, 192] on button "OK" at bounding box center [306, 192] width 23 height 13
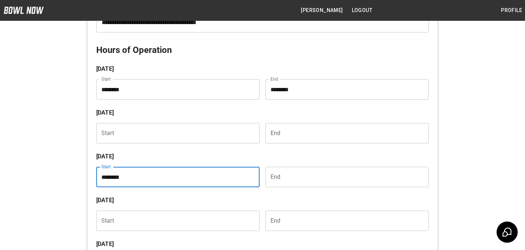
click at [303, 179] on input "Choose time" at bounding box center [344, 177] width 158 height 20
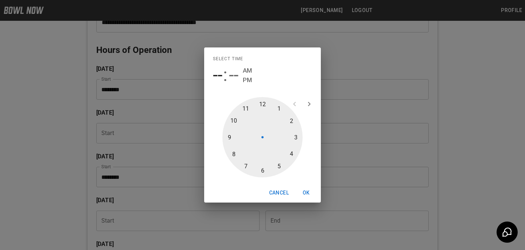
click at [234, 120] on div at bounding box center [262, 137] width 80 height 80
click at [271, 81] on span "PM" at bounding box center [267, 80] width 9 height 10
type input "********"
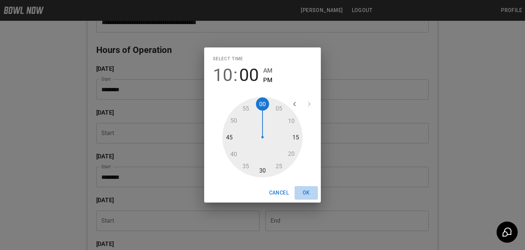
click at [316, 197] on button "OK" at bounding box center [306, 192] width 23 height 13
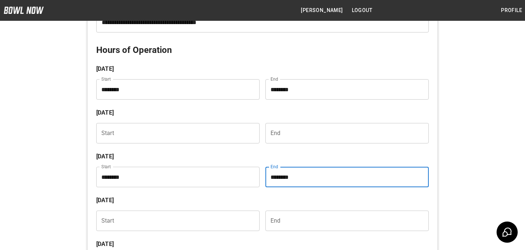
click at [151, 216] on input "Choose time" at bounding box center [175, 220] width 158 height 20
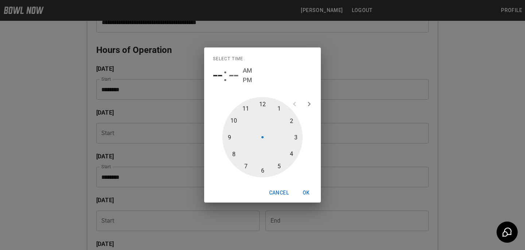
click at [278, 164] on div at bounding box center [262, 137] width 80 height 80
click at [268, 81] on span "PM" at bounding box center [267, 80] width 9 height 10
type input "********"
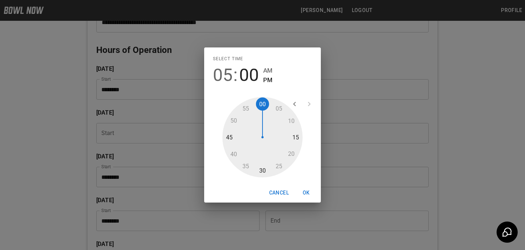
click at [307, 193] on button "OK" at bounding box center [306, 192] width 23 height 13
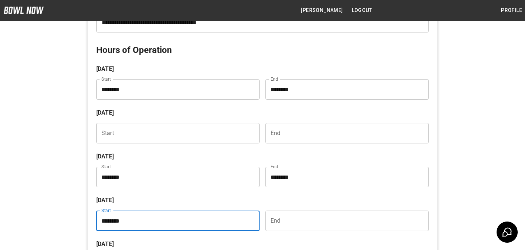
click at [284, 228] on input "Choose time" at bounding box center [344, 220] width 158 height 20
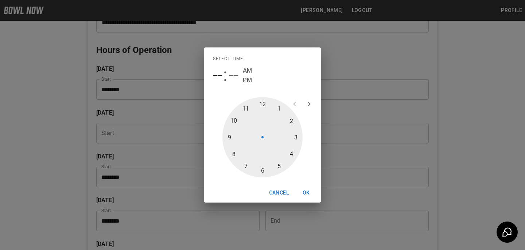
click at [234, 117] on div at bounding box center [262, 137] width 80 height 80
click at [270, 76] on span "PM" at bounding box center [267, 80] width 9 height 10
type input "********"
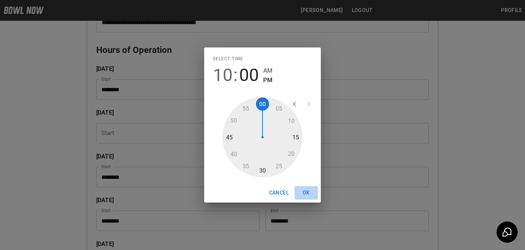
click at [298, 194] on button "OK" at bounding box center [306, 192] width 23 height 13
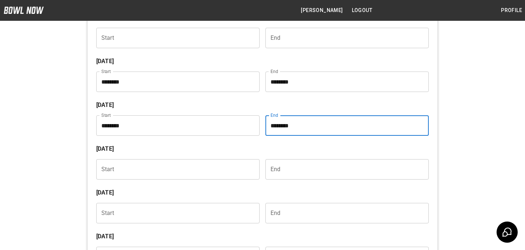
scroll to position [294, 0]
click at [117, 210] on input "Choose time" at bounding box center [175, 213] width 158 height 20
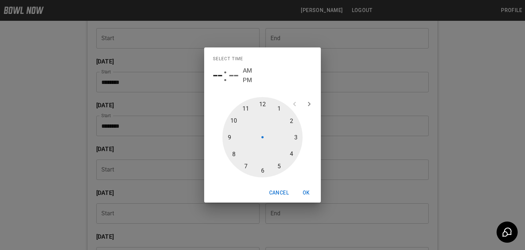
click at [300, 134] on div at bounding box center [262, 137] width 80 height 80
click at [265, 82] on span "PM" at bounding box center [267, 80] width 9 height 10
type input "********"
click at [311, 193] on button "OK" at bounding box center [306, 192] width 23 height 13
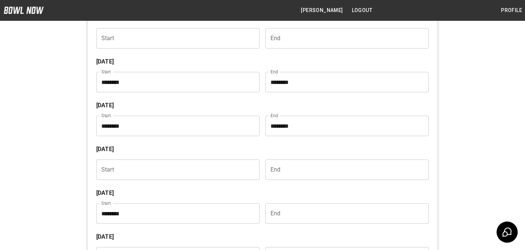
click at [275, 227] on div "Saturday" at bounding box center [259, 233] width 338 height 18
click at [276, 217] on input "Choose time" at bounding box center [344, 213] width 158 height 20
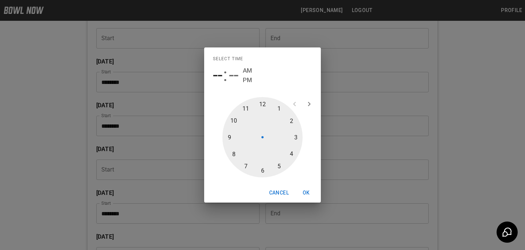
click at [244, 108] on div at bounding box center [262, 137] width 80 height 80
click at [264, 81] on span "PM" at bounding box center [267, 80] width 9 height 10
type input "********"
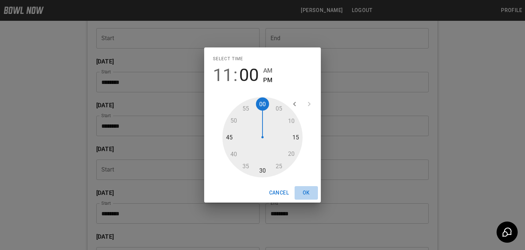
click at [311, 187] on button "OK" at bounding box center [306, 192] width 23 height 13
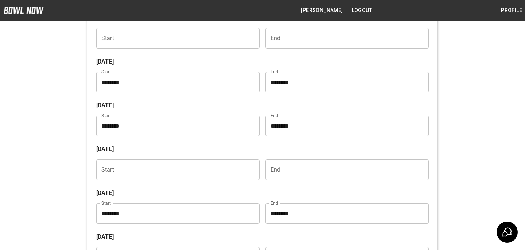
click at [310, 190] on p "Friday" at bounding box center [262, 193] width 333 height 9
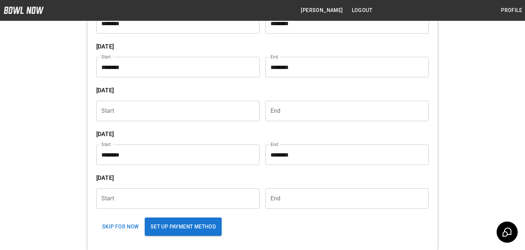
scroll to position [355, 0]
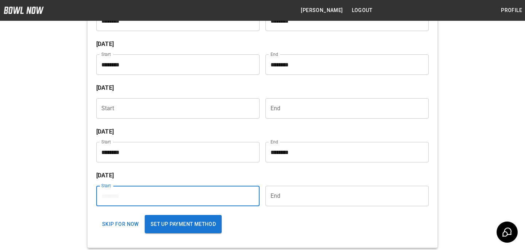
click at [183, 190] on input "Choose time" at bounding box center [175, 196] width 158 height 20
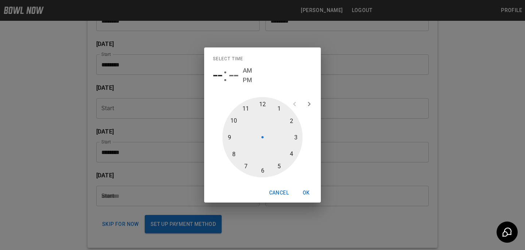
click at [280, 106] on div at bounding box center [262, 137] width 80 height 80
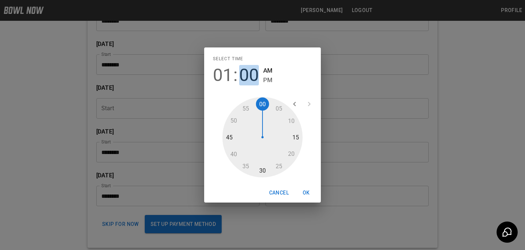
click at [257, 74] on span "00" at bounding box center [249, 75] width 20 height 20
click at [266, 78] on span "PM" at bounding box center [267, 80] width 9 height 10
type input "********"
click at [307, 187] on button "OK" at bounding box center [306, 192] width 23 height 13
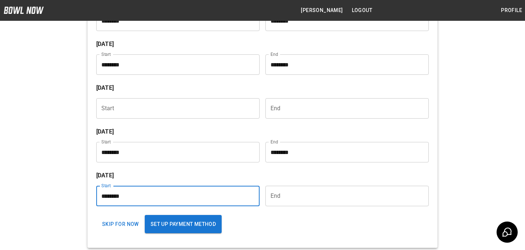
click at [301, 197] on input "Choose time" at bounding box center [344, 196] width 158 height 20
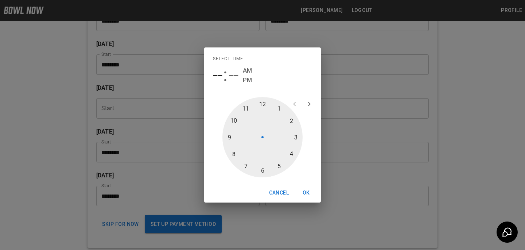
click at [243, 111] on div at bounding box center [262, 137] width 80 height 80
click at [269, 82] on span "PM" at bounding box center [267, 80] width 9 height 10
type input "********"
click at [314, 194] on button "OK" at bounding box center [306, 192] width 23 height 13
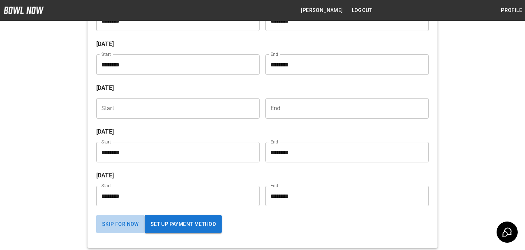
click at [104, 223] on button "Skip for now" at bounding box center [120, 224] width 49 height 18
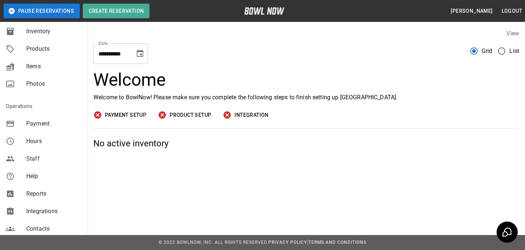
scroll to position [93, 0]
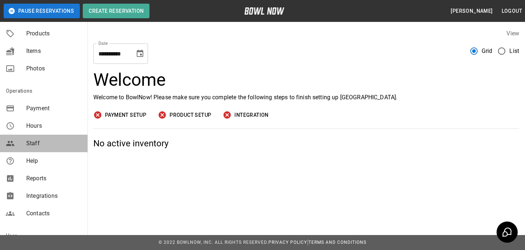
click at [61, 144] on span "Staff" at bounding box center [53, 143] width 55 height 9
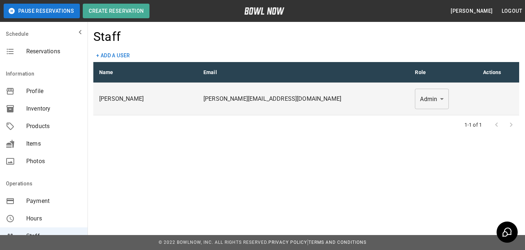
click at [69, 94] on span "Profile" at bounding box center [53, 91] width 55 height 9
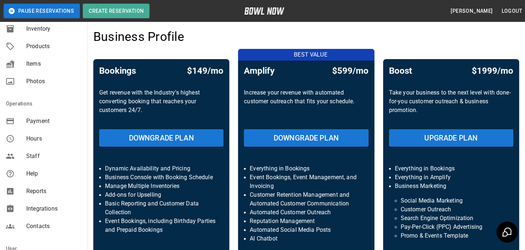
scroll to position [162, 0]
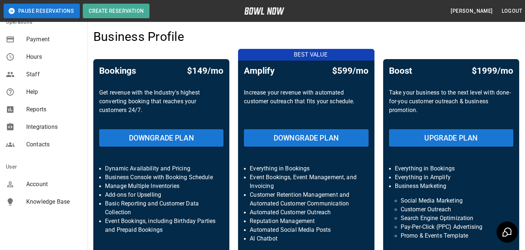
click at [50, 75] on span "Staff" at bounding box center [53, 74] width 55 height 9
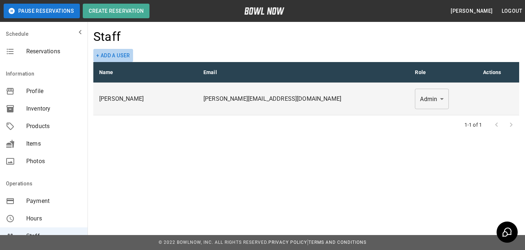
click at [128, 57] on button "+ Add a user" at bounding box center [113, 55] width 40 height 13
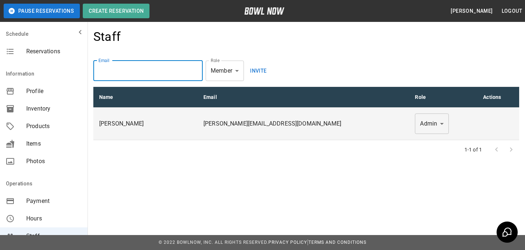
click at [153, 63] on input "email" at bounding box center [147, 71] width 109 height 20
type input "**********"
click at [228, 71] on body "**********" at bounding box center [262, 125] width 525 height 250
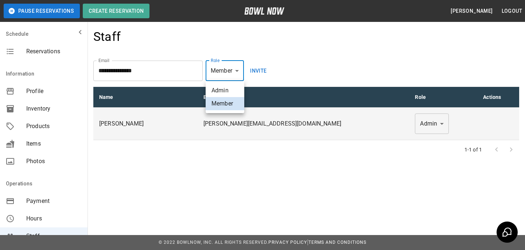
click at [228, 94] on li "Admin" at bounding box center [225, 90] width 39 height 13
type input "*****"
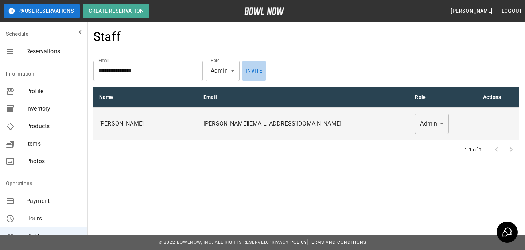
click at [264, 73] on button "Invite" at bounding box center [254, 71] width 23 height 20
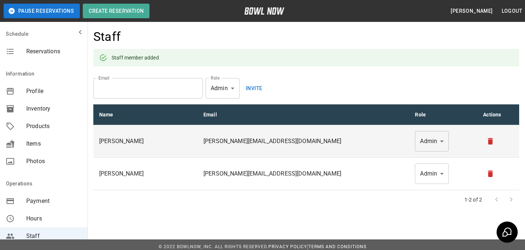
click at [58, 60] on nav "Schedule Reservations" at bounding box center [44, 44] width 88 height 38
click at [61, 52] on span "Reservations" at bounding box center [53, 51] width 55 height 9
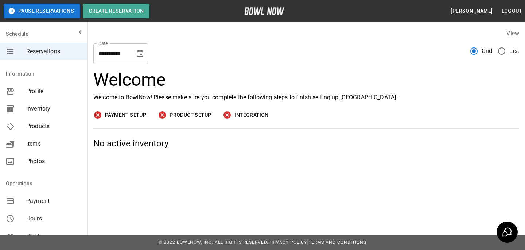
click at [66, 105] on span "Inventory" at bounding box center [53, 108] width 55 height 9
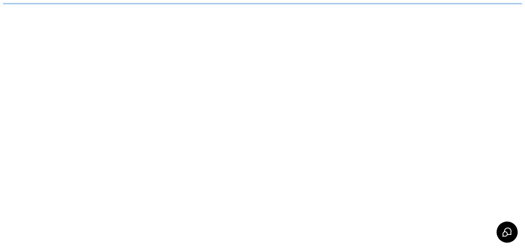
click at [159, 4] on body "/businesses/TdYq17w4OrBBiwD5B0Cm/inventories" at bounding box center [262, 3] width 519 height 1
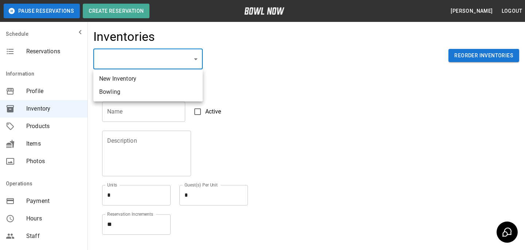
click at [148, 93] on li "Bowling" at bounding box center [147, 91] width 109 height 13
type input "**********"
type input "*******"
type textarea "**"
type textarea "*"
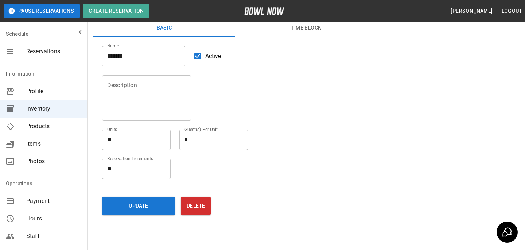
scroll to position [83, 0]
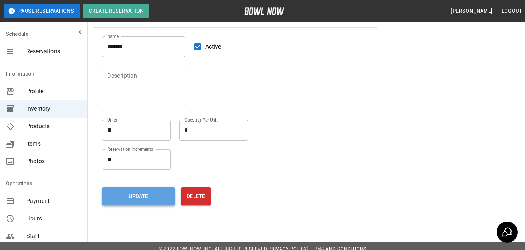
click at [152, 203] on button "Update" at bounding box center [138, 196] width 73 height 18
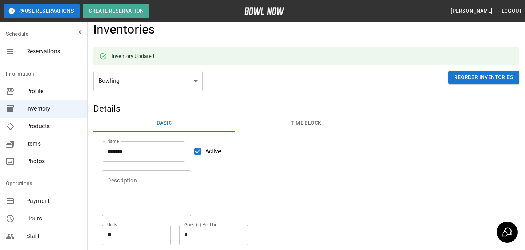
scroll to position [0, 0]
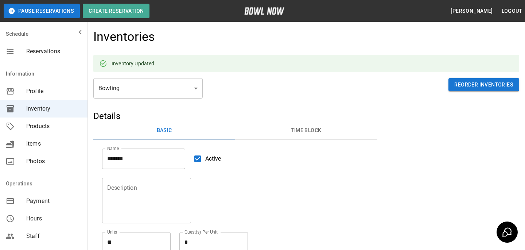
click at [43, 59] on div "Reservations" at bounding box center [44, 52] width 88 height 18
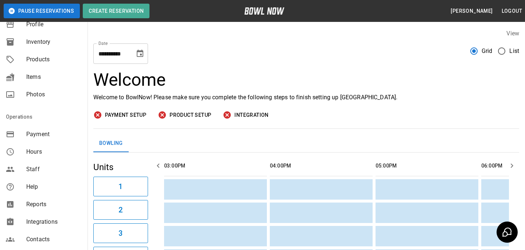
scroll to position [75, 0]
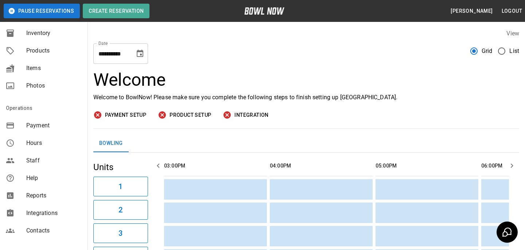
click at [28, 209] on span "Integrations" at bounding box center [53, 213] width 55 height 9
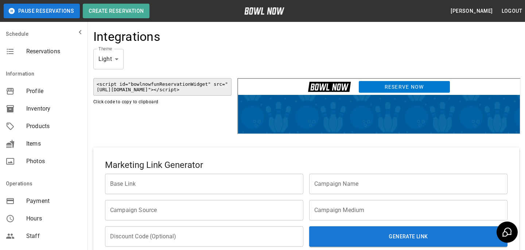
click at [176, 91] on code "<script id="bowlnowfunReservationWidget" src="[URL][DOMAIN_NAME]"></script>" at bounding box center [162, 87] width 138 height 18
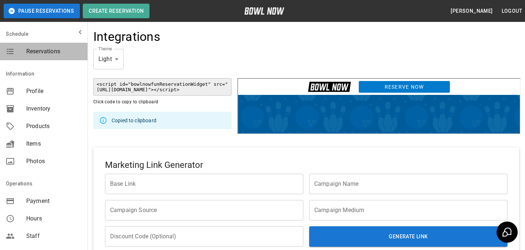
click at [64, 58] on div "Reservations" at bounding box center [44, 52] width 88 height 18
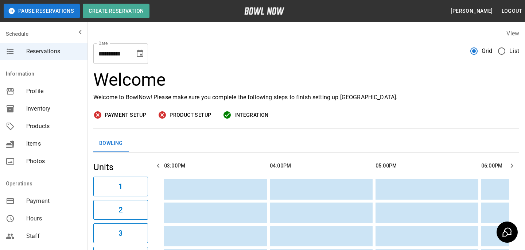
click at [295, 111] on div "Payment Setup Product Setup Integration" at bounding box center [306, 114] width 426 height 9
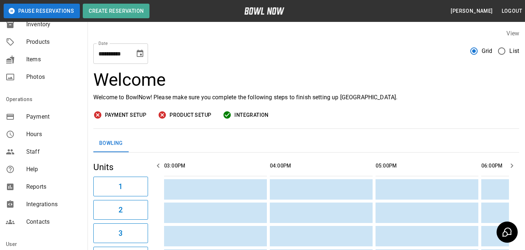
scroll to position [102, 0]
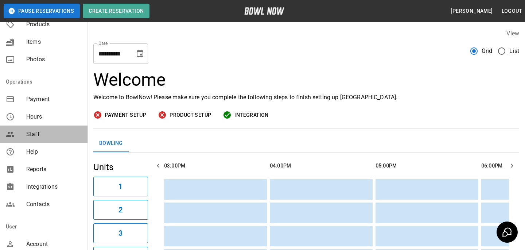
click at [62, 138] on span "Staff" at bounding box center [53, 134] width 55 height 9
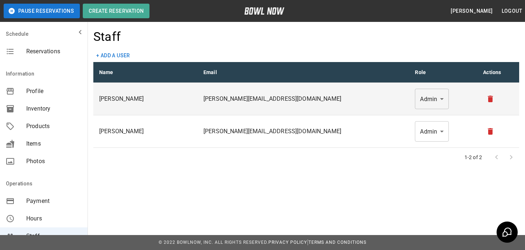
click at [125, 62] on button "+ Add a user" at bounding box center [113, 55] width 40 height 13
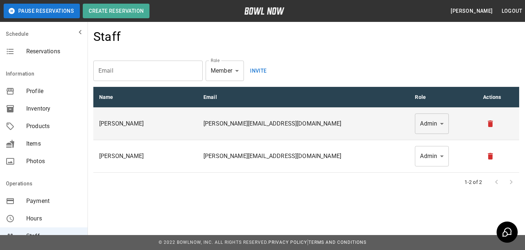
click at [135, 82] on div "Staff Email Email Role Member ****** Role Invite Name Email Role Actions Bradey…" at bounding box center [307, 110] width 438 height 174
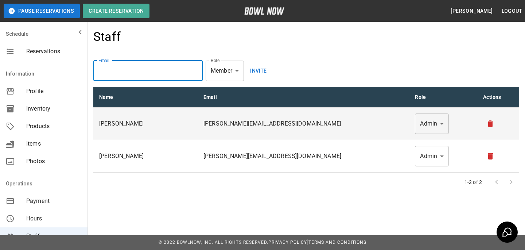
click at [136, 75] on input "email" at bounding box center [147, 71] width 109 height 20
paste input "**********"
type input "**********"
click at [225, 70] on body "**********" at bounding box center [262, 125] width 525 height 250
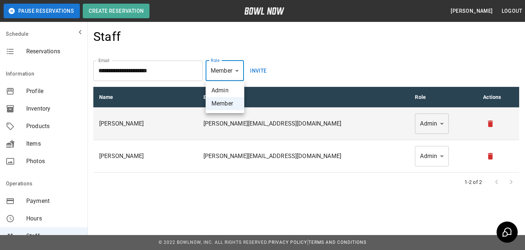
click at [229, 90] on li "Admin" at bounding box center [225, 90] width 39 height 13
type input "*****"
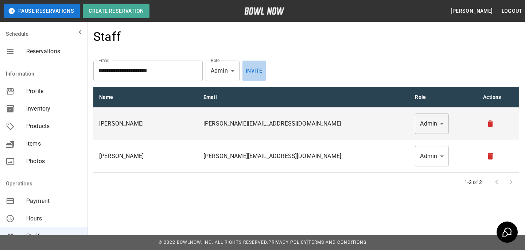
click at [245, 69] on button "Invite" at bounding box center [254, 71] width 23 height 20
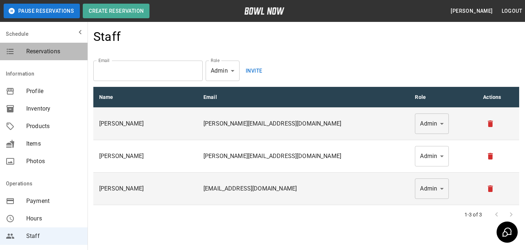
click at [44, 43] on div "Reservations" at bounding box center [44, 52] width 88 height 18
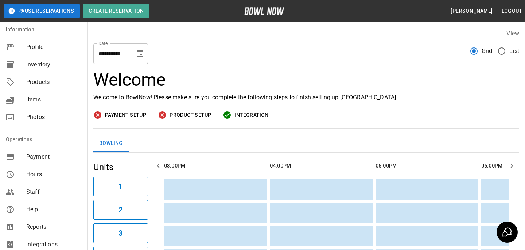
scroll to position [50, 0]
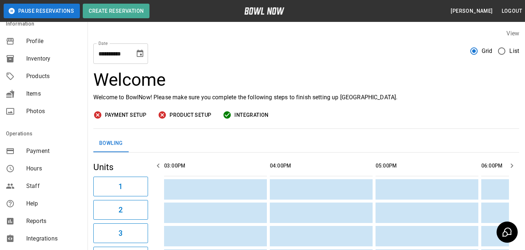
click at [41, 181] on div "Staff" at bounding box center [44, 186] width 88 height 18
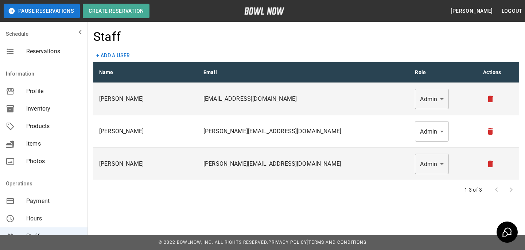
click at [138, 97] on p "Heather McMonigal" at bounding box center [145, 98] width 93 height 9
copy p "McMonigal"
click at [300, 98] on p "south66lanes@yahoo.com" at bounding box center [303, 98] width 200 height 9
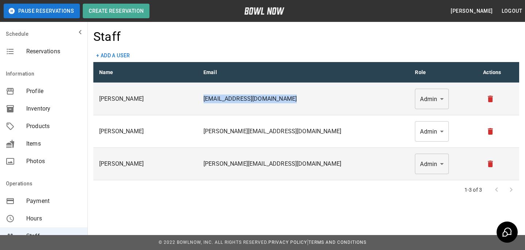
click at [300, 98] on p "south66lanes@yahoo.com" at bounding box center [303, 98] width 200 height 9
copy p "south66lanes@yahoo.com"
click at [132, 96] on p "Heather McMonigal" at bounding box center [145, 98] width 93 height 9
copy p "McMonigal"
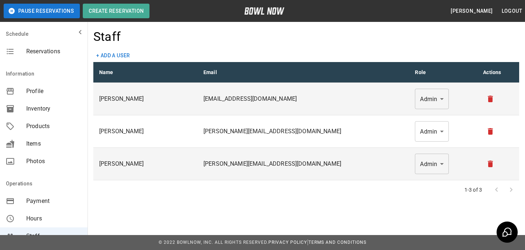
click at [72, 59] on div "Reservations" at bounding box center [44, 52] width 88 height 18
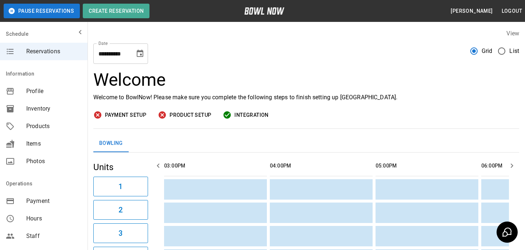
click at [257, 47] on div "**********" at bounding box center [306, 51] width 426 height 26
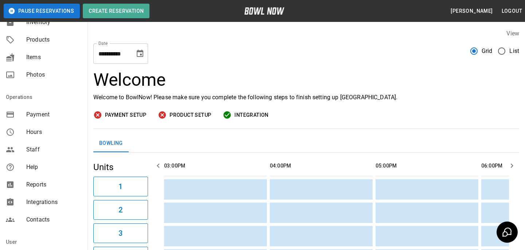
scroll to position [162, 0]
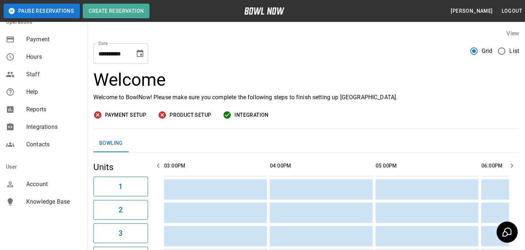
click at [66, 186] on span "Account" at bounding box center [53, 184] width 55 height 9
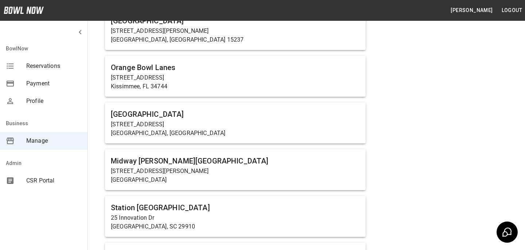
scroll to position [480, 0]
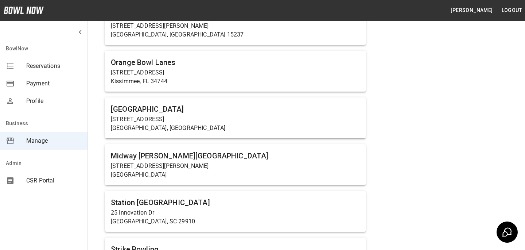
click at [208, 170] on p "[GEOGRAPHIC_DATA]" at bounding box center [235, 174] width 249 height 9
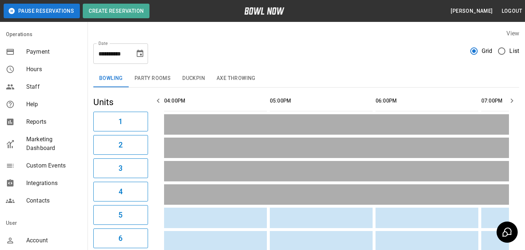
scroll to position [157, 0]
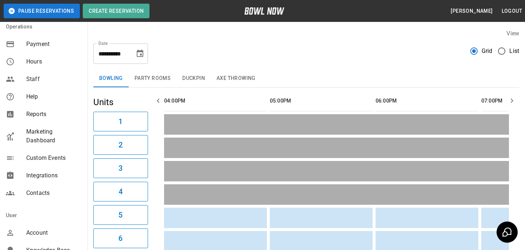
click at [49, 136] on span "Marketing Dashboard" at bounding box center [53, 136] width 55 height 18
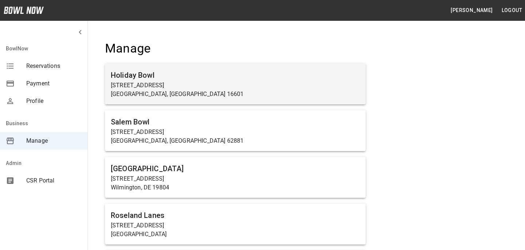
scroll to position [3918, 0]
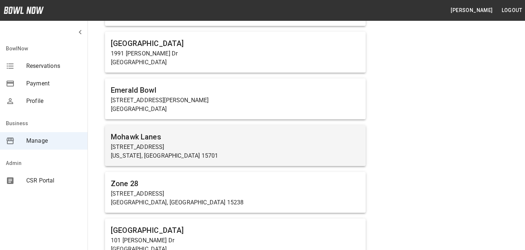
click at [228, 131] on h6 "Mohawk Lanes" at bounding box center [235, 137] width 249 height 12
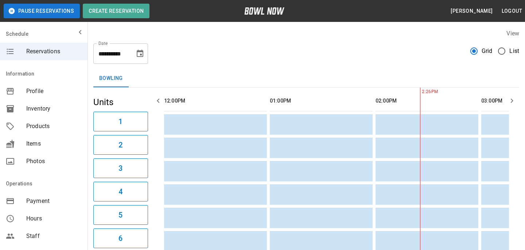
click at [53, 121] on div "Products" at bounding box center [44, 126] width 88 height 18
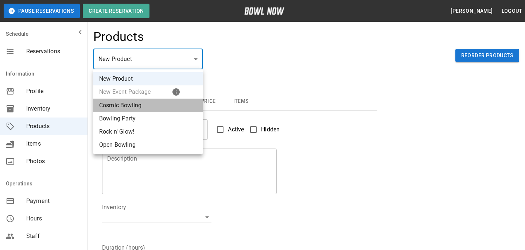
click at [152, 107] on li "Cosmic Bowling" at bounding box center [147, 105] width 109 height 13
type input "*"
type input "**********"
type textarea "**********"
type input "**********"
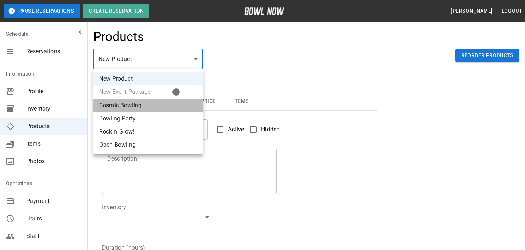
type input "*"
type input "**"
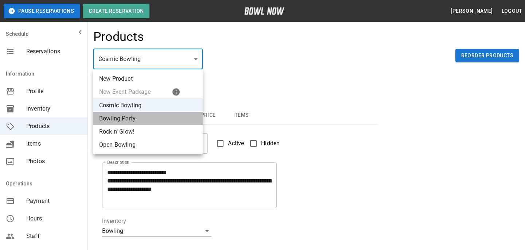
click at [153, 116] on li "Bowling Party" at bounding box center [147, 118] width 109 height 13
type input "*"
type input "**********"
type textarea "**********"
type input "*"
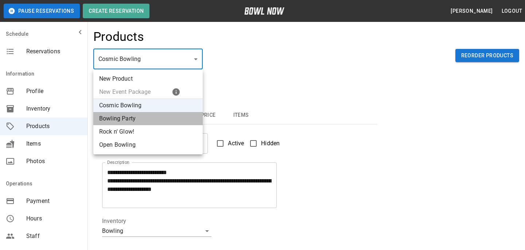
type input "*"
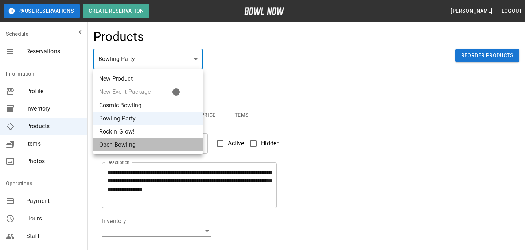
click at [156, 139] on li "Open Bowling" at bounding box center [147, 144] width 109 height 13
type input "*"
type input "**********"
type textarea "**********"
type input "*"
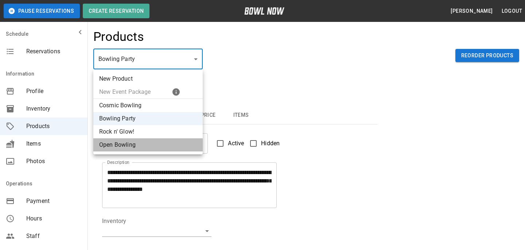
type input "*"
type input "**"
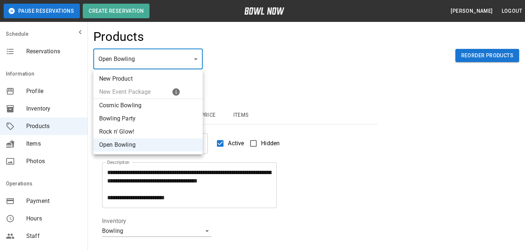
click at [147, 136] on li "Rock n' Glow!" at bounding box center [147, 131] width 109 height 13
type input "*"
type input "**********"
type textarea "**********"
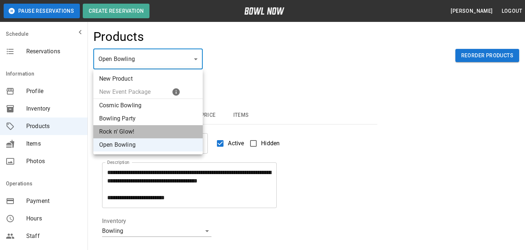
type input "*"
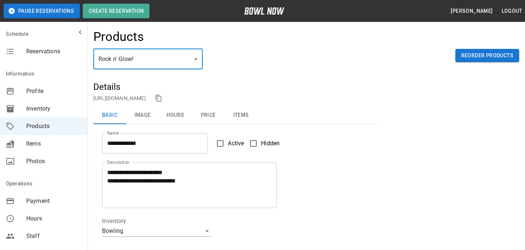
drag, startPoint x: 171, startPoint y: 75, endPoint x: 168, endPoint y: 78, distance: 4.1
click at [168, 78] on div "Rock n' Glow! * ​ Reorder Products" at bounding box center [306, 65] width 426 height 32
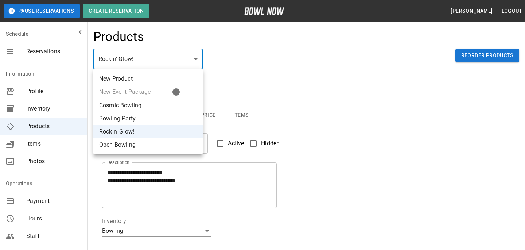
click at [307, 61] on div at bounding box center [262, 125] width 525 height 250
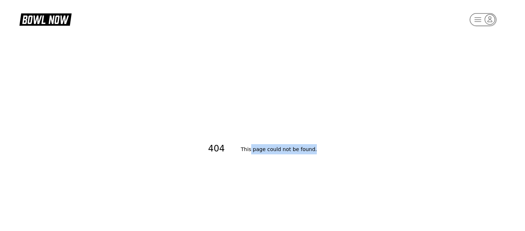
drag, startPoint x: 253, startPoint y: 148, endPoint x: 329, endPoint y: 147, distance: 75.5
click at [329, 147] on div "404 This page could not be found ." at bounding box center [262, 149] width 525 height 231
drag, startPoint x: 321, startPoint y: 149, endPoint x: 228, endPoint y: 137, distance: 93.0
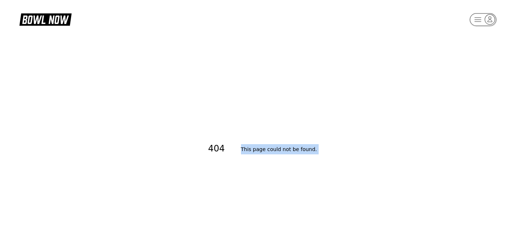
click at [228, 137] on div "404 This page could not be found ." at bounding box center [262, 149] width 525 height 231
click at [293, 104] on div "404 This page could not be found ." at bounding box center [262, 149] width 525 height 231
